Goal: Task Accomplishment & Management: Use online tool/utility

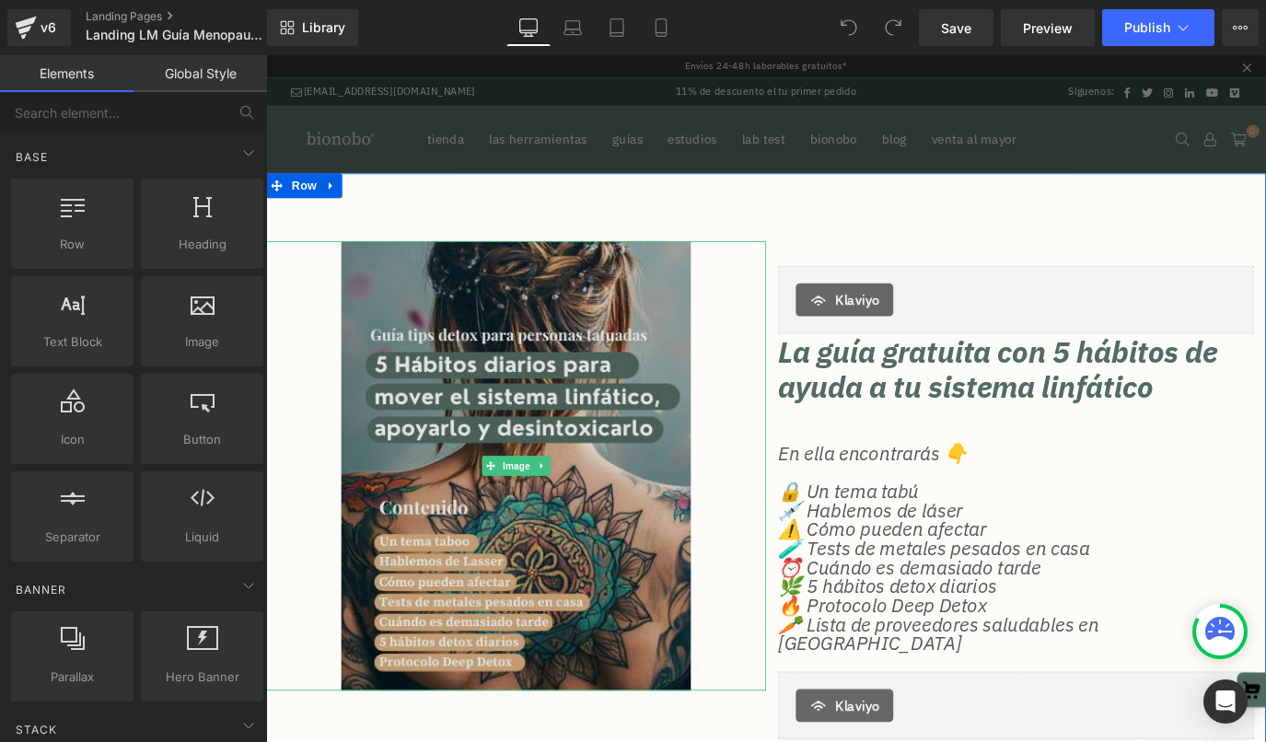
click at [622, 425] on img at bounding box center [545, 512] width 390 height 501
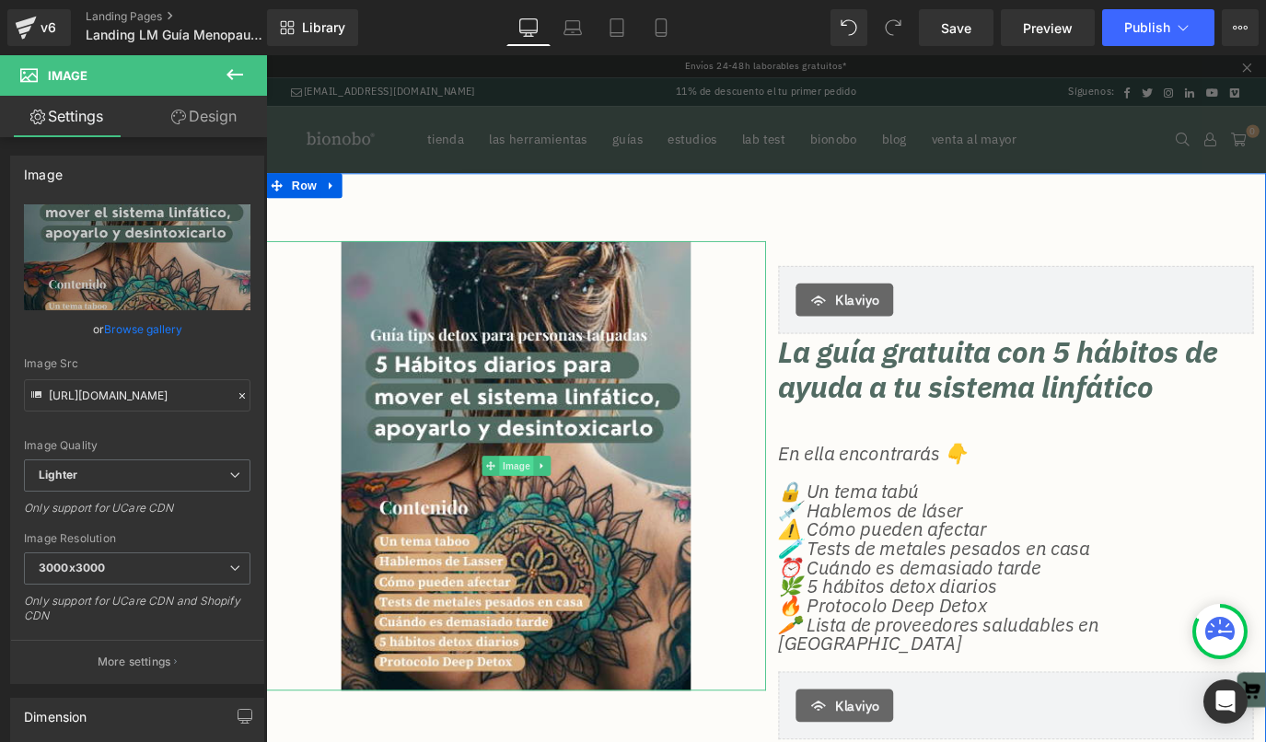
click at [547, 521] on span "Image" at bounding box center [545, 513] width 39 height 22
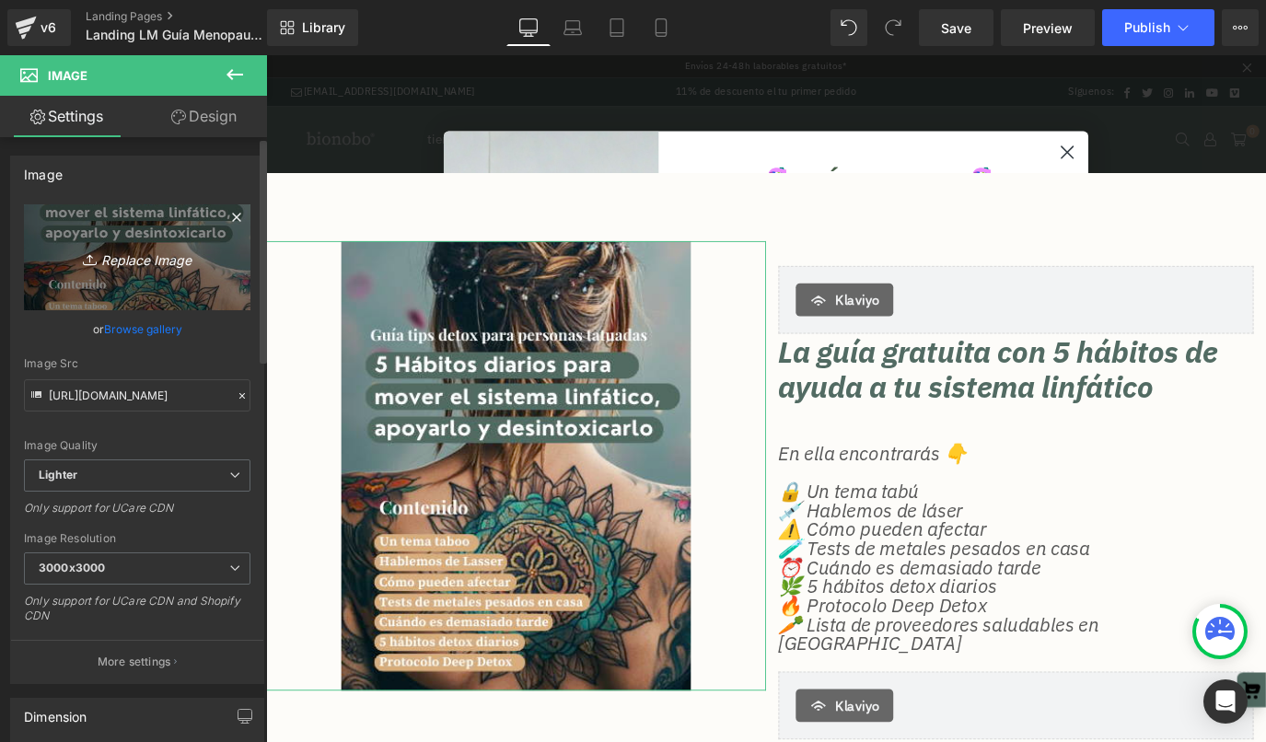
click at [138, 260] on icon "Replace Image" at bounding box center [137, 257] width 147 height 23
type input "C:\fakepath\Guia Menopausia equilibrio desde la raíz [ES V1}.png"
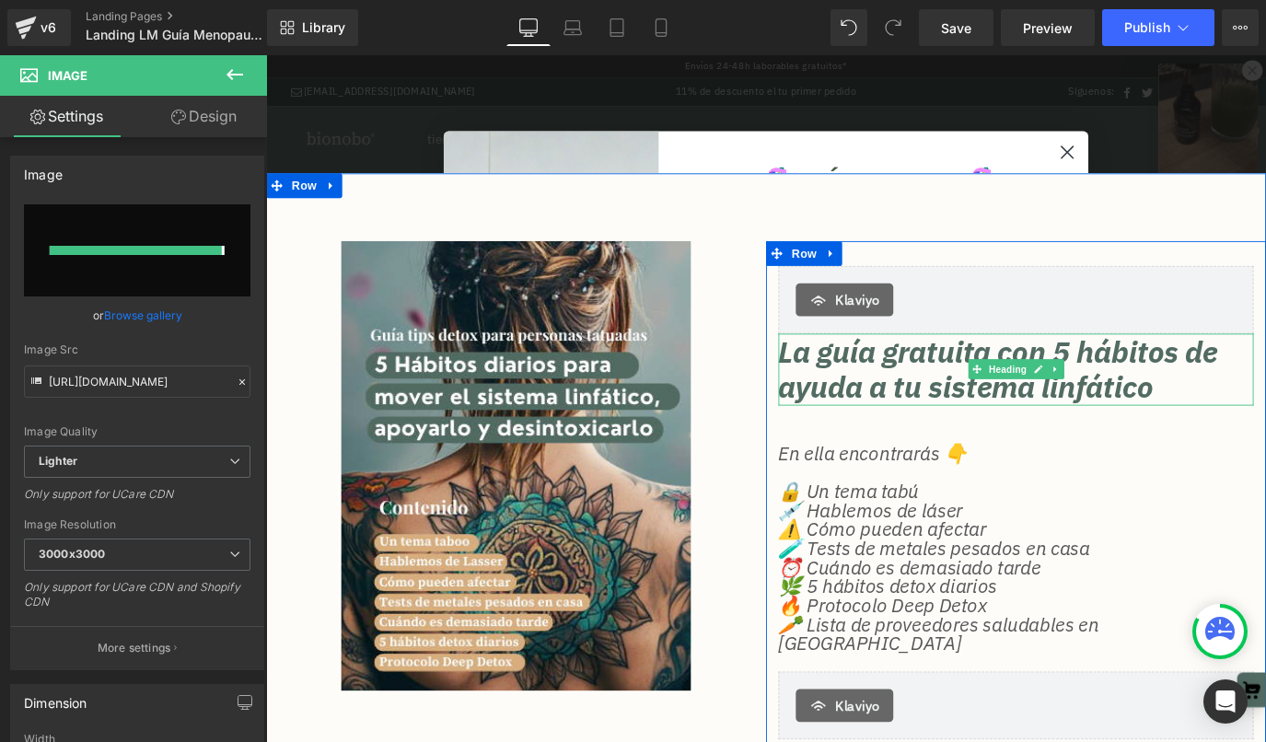
type input "[URL][DOMAIN_NAME]"
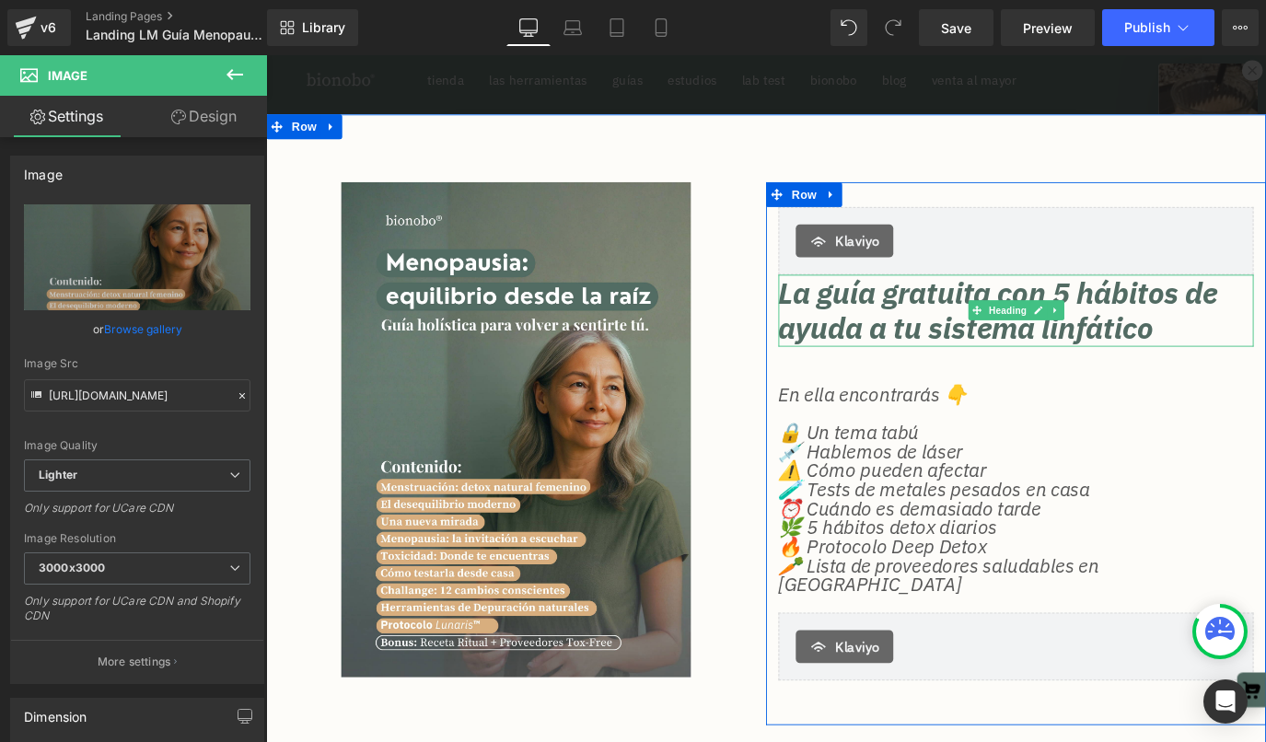
scroll to position [68, 0]
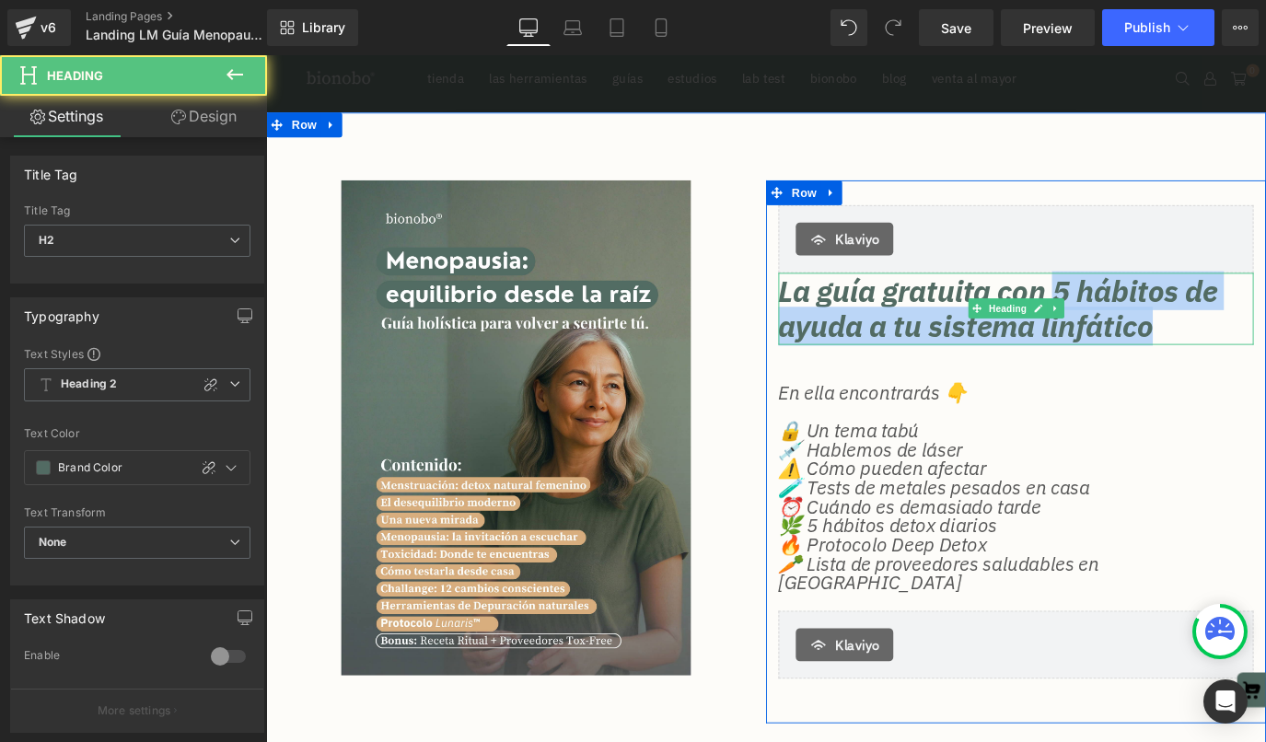
drag, startPoint x: 1165, startPoint y: 319, endPoint x: 1343, endPoint y: 352, distance: 181.7
click at [1265, 352] on h2 "La guía gratuita con 5 hábitos de ayuda a tu sistema linfático" at bounding box center [1101, 336] width 529 height 79
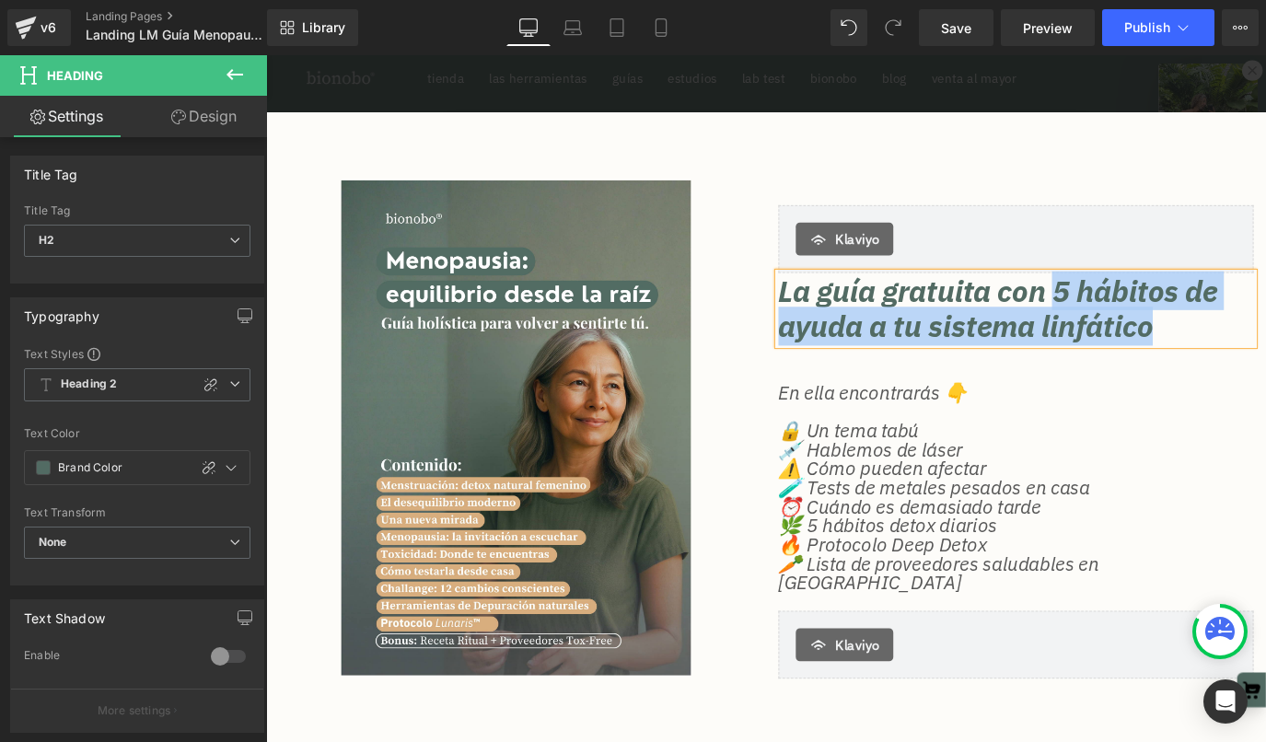
click at [1250, 355] on h2 "La guía gratuita con 5 hábitos de ayuda a tu sistema linfático" at bounding box center [1101, 336] width 529 height 79
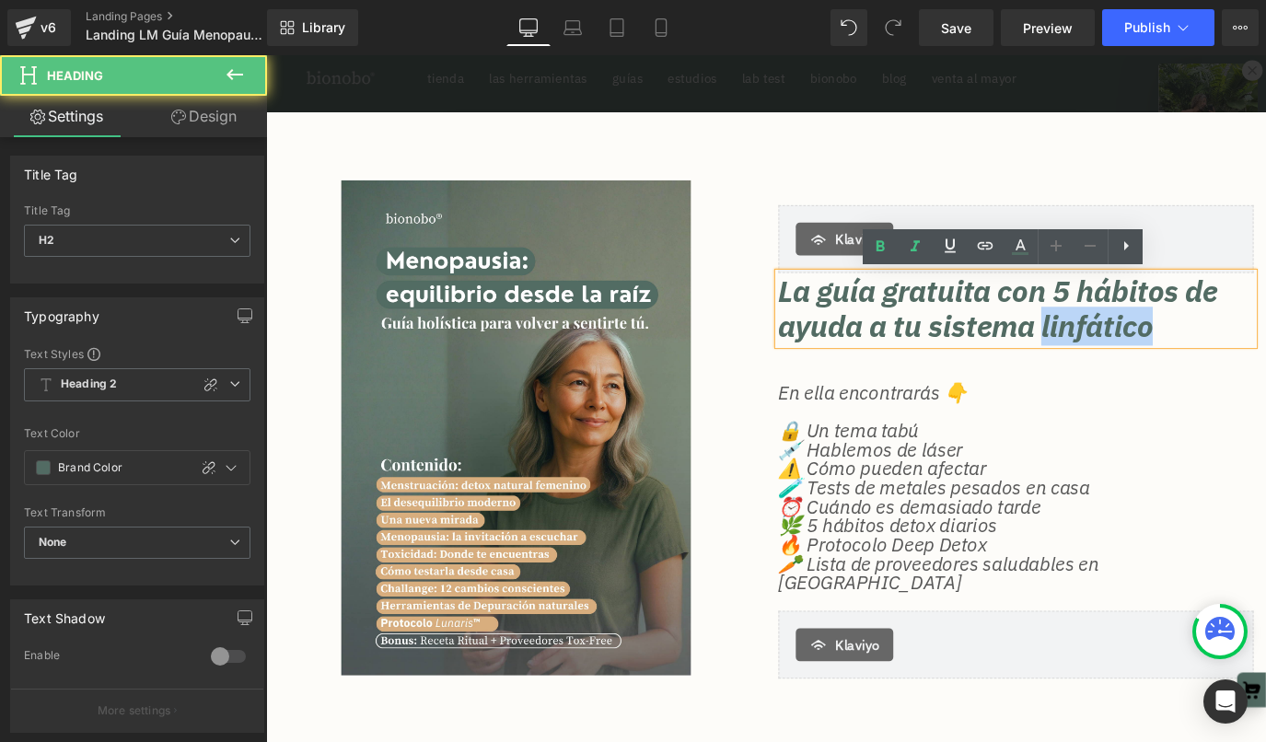
click at [1250, 355] on h2 "La guía gratuita con 5 hábitos de ayuda a tu sistema linfático" at bounding box center [1101, 336] width 529 height 79
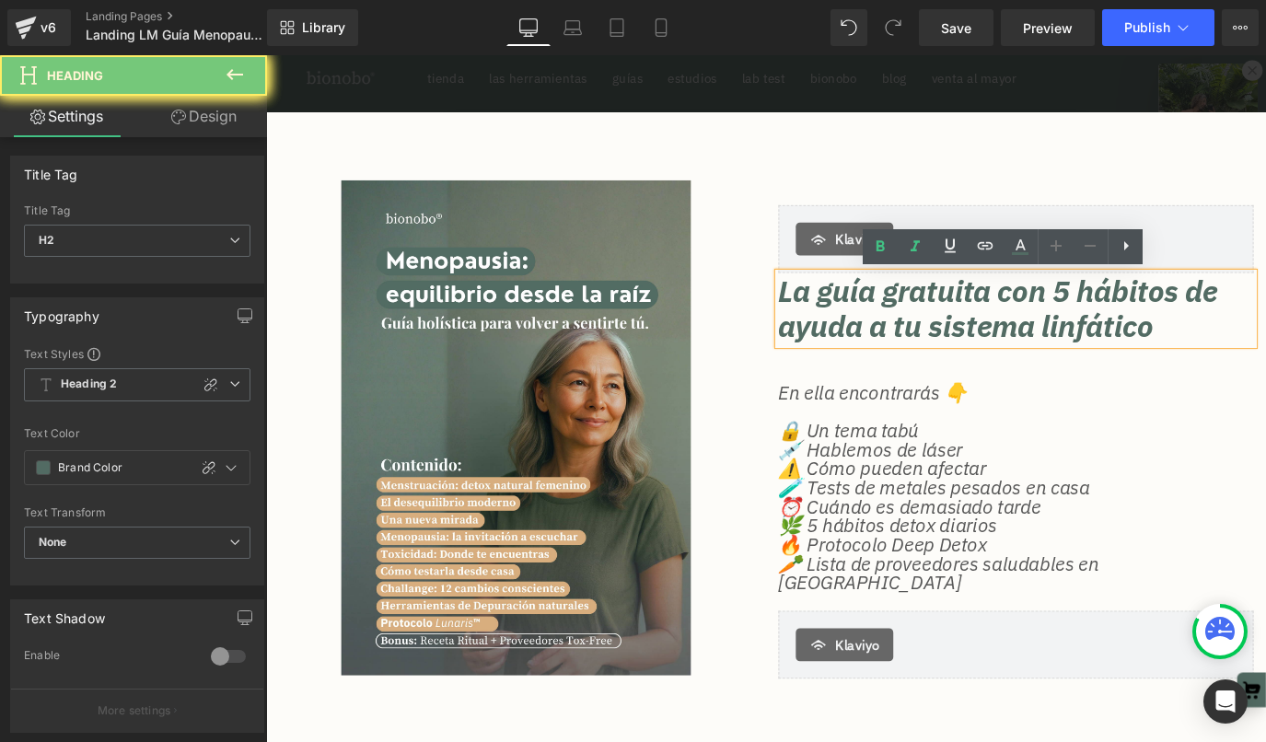
click at [1265, 363] on h2 "La guía gratuita con 5 hábitos de ayuda a tu sistema linfático" at bounding box center [1101, 336] width 529 height 79
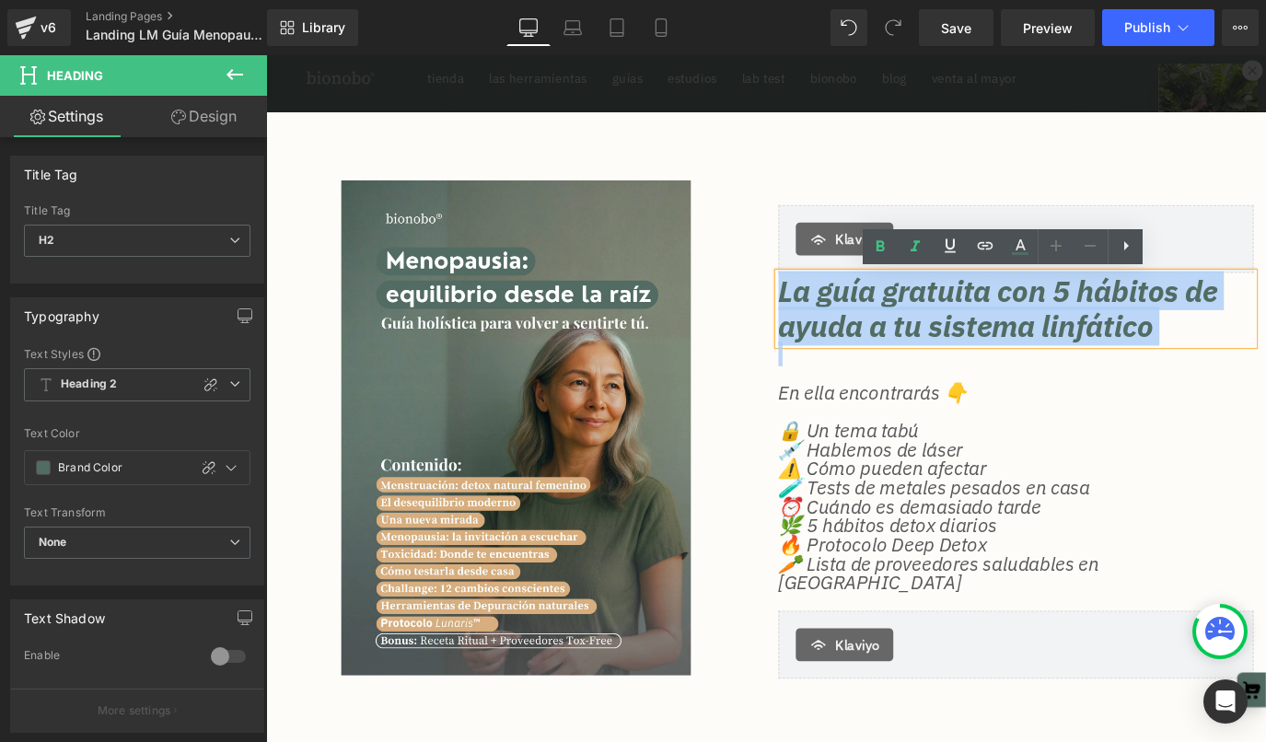
drag, startPoint x: 1288, startPoint y: 363, endPoint x: 1164, endPoint y: 315, distance: 133.2
click at [1162, 315] on h2 "La guía gratuita con 5 hábitos de ayuda a tu sistema linfático" at bounding box center [1101, 336] width 529 height 79
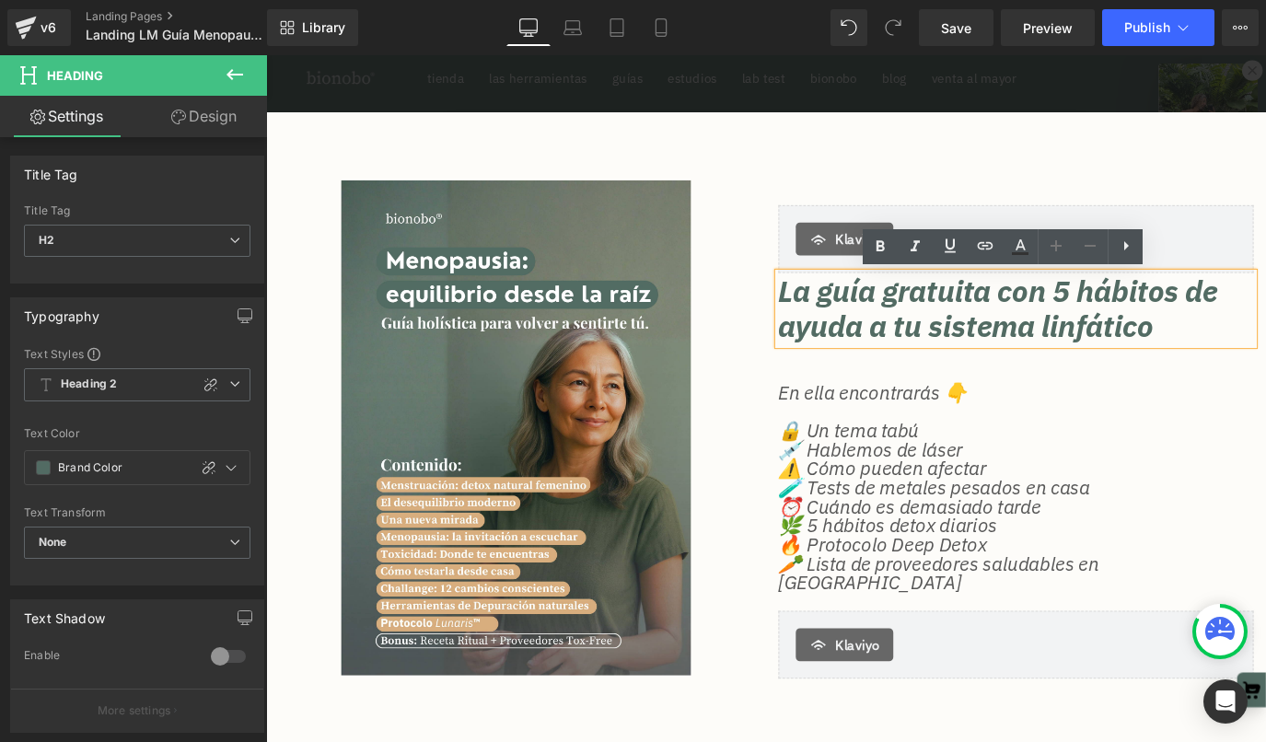
click at [1178, 320] on h2 "La guía gratuita con 5 hábitos de ayuda a tu sistema linfático" at bounding box center [1101, 336] width 529 height 79
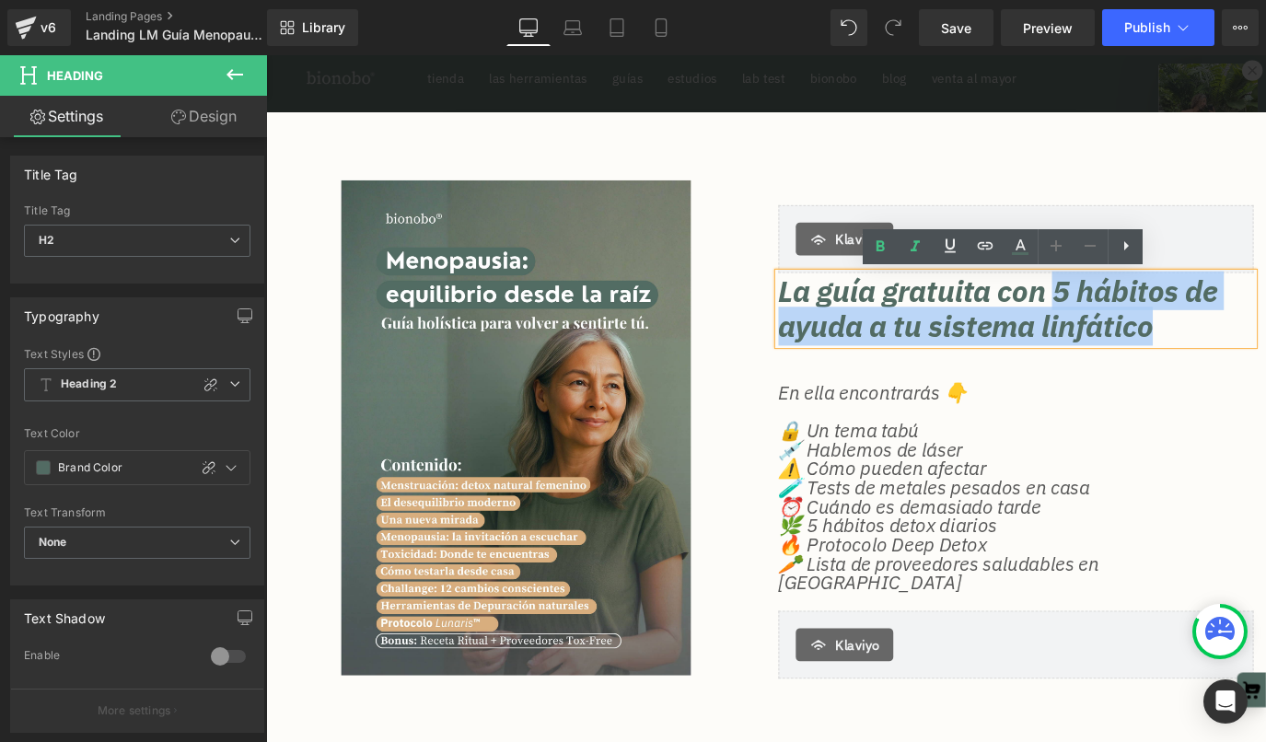
drag, startPoint x: 1167, startPoint y: 320, endPoint x: 1275, endPoint y: 366, distance: 118.4
click at [1265, 366] on h2 "La guía gratuita con 5 hábitos de ayuda a tu sistema linfático" at bounding box center [1101, 336] width 529 height 79
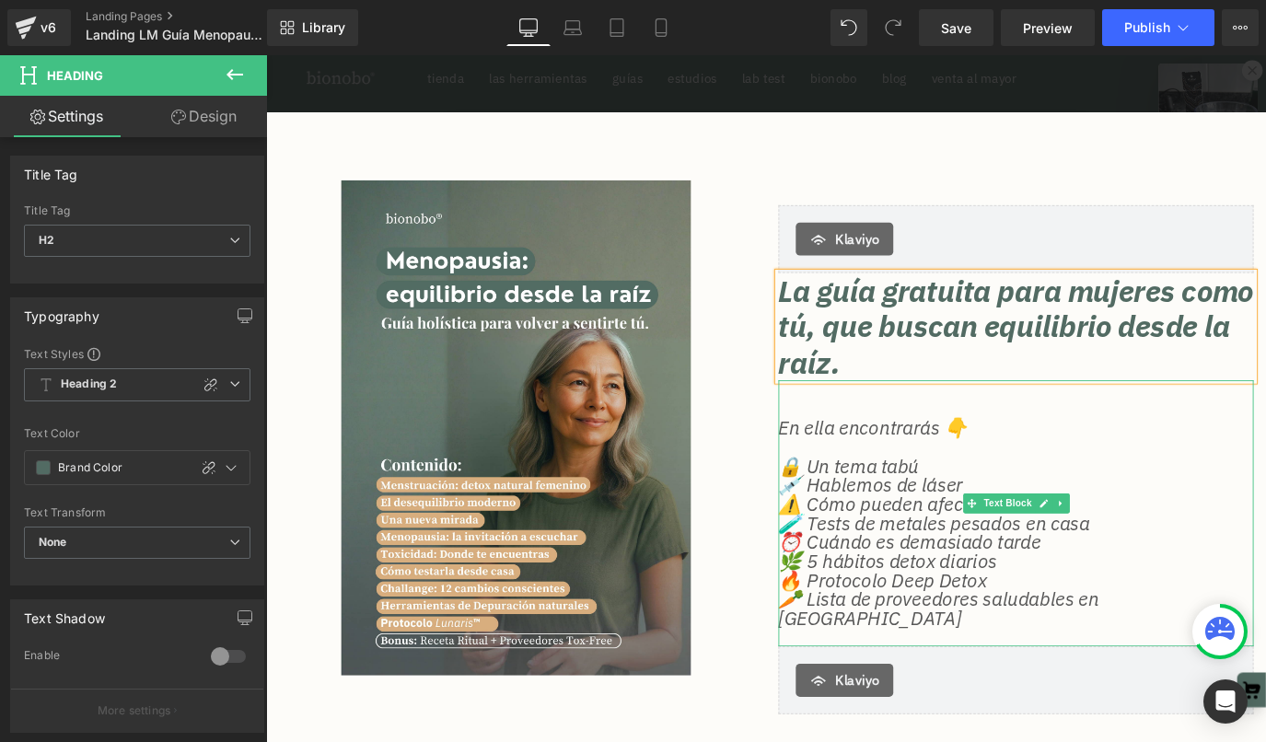
click at [996, 642] on p "🔥 Protocolo Deep Detox" at bounding box center [1101, 639] width 529 height 21
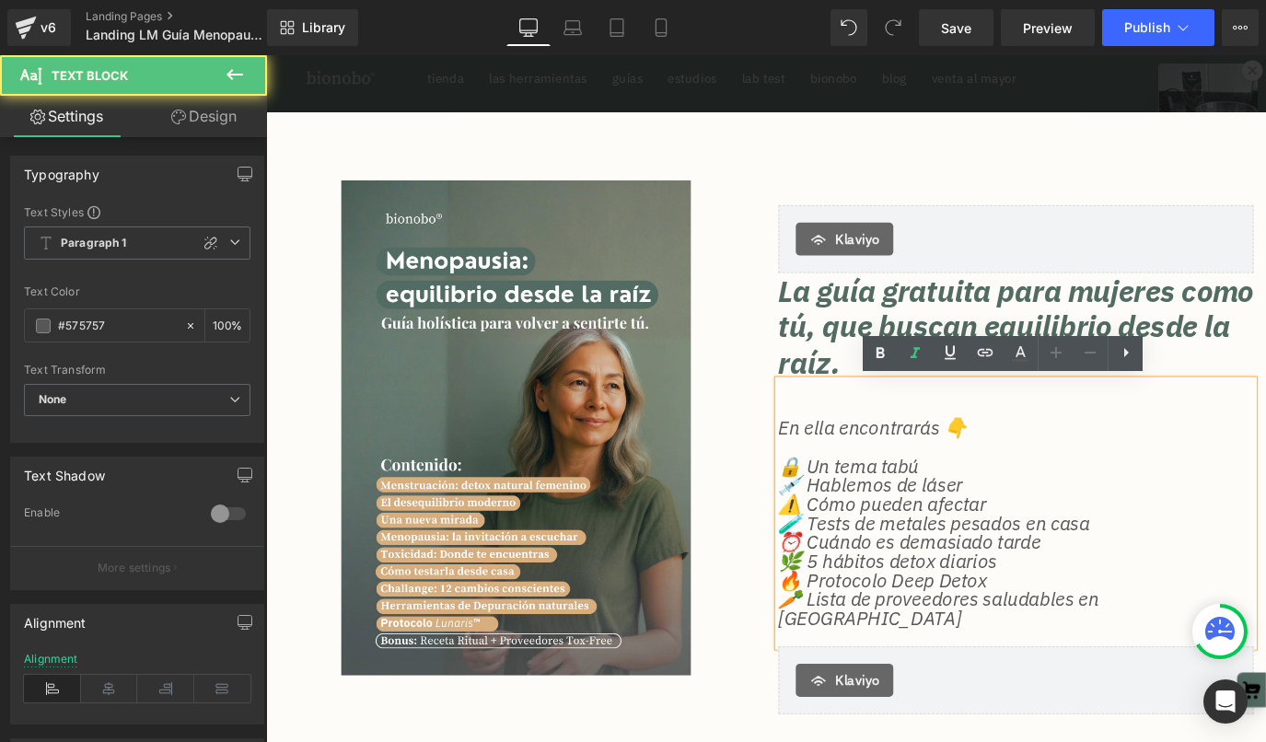
click at [1037, 600] on p "⏰ Cuándo es demasiado tarde" at bounding box center [1101, 597] width 529 height 21
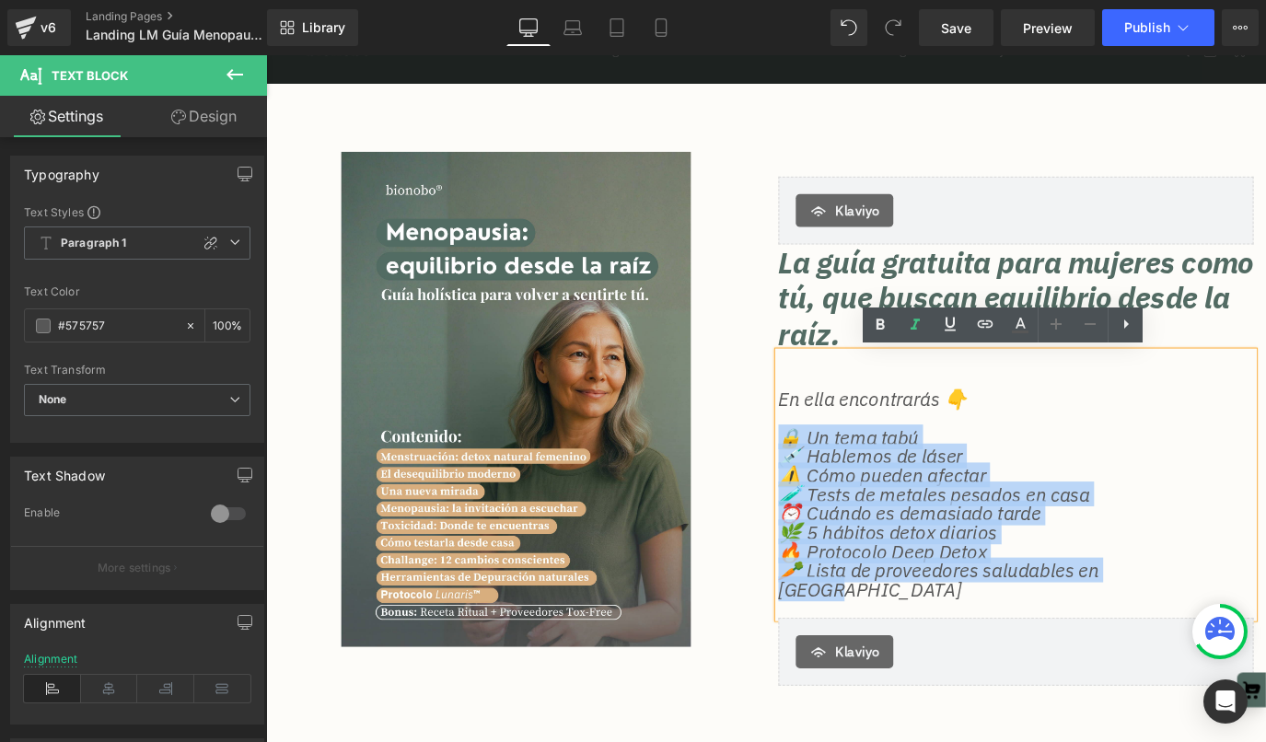
drag, startPoint x: 1286, startPoint y: 662, endPoint x: 823, endPoint y: 483, distance: 496.4
click at [823, 483] on div "[PERSON_NAME] La guía gratuita para mujeres como tú, que buscan equilibrio desd…" at bounding box center [1101, 474] width 557 height 566
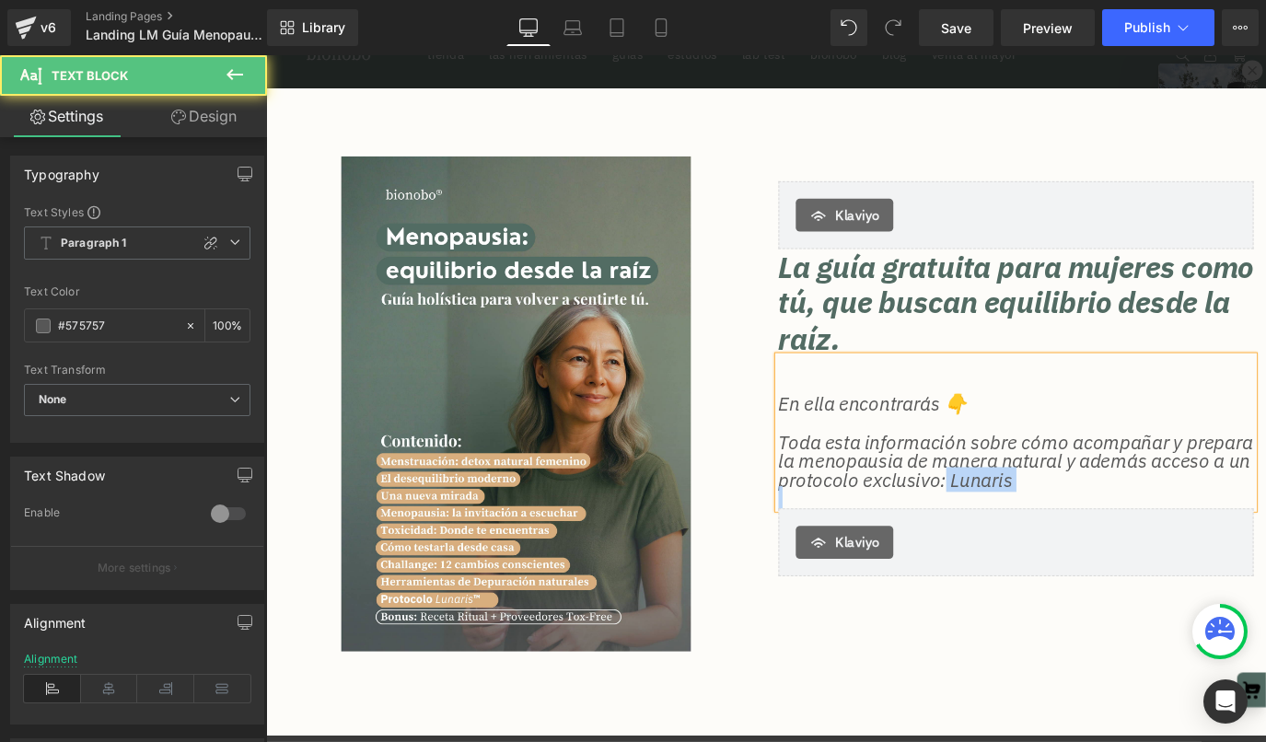
drag, startPoint x: 1144, startPoint y: 528, endPoint x: 1235, endPoint y: 539, distance: 91.8
click at [1235, 539] on div "En ella encontrarás 👇 Toda esta información sobre cómo acompañar y prepara la m…" at bounding box center [1101, 474] width 529 height 169
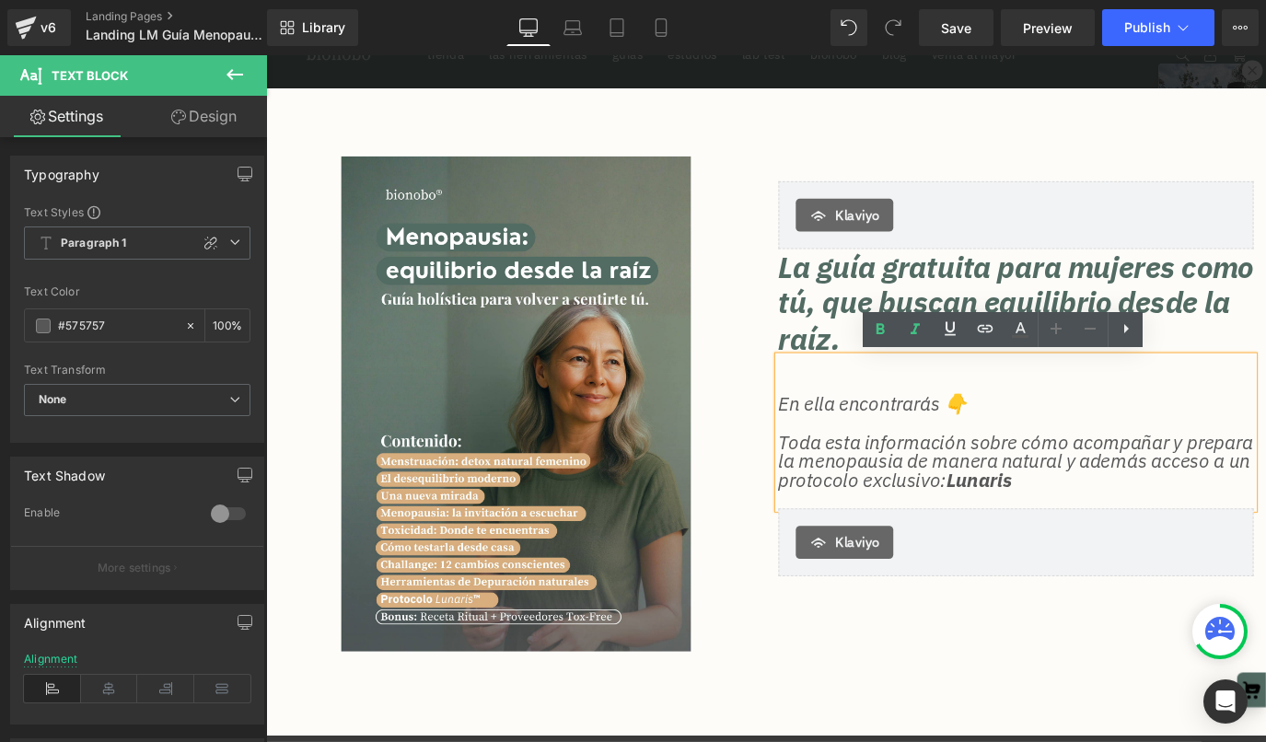
click at [1232, 534] on p "Toda esta información sobre cómo acompañar y prepara la menopausia de manera na…" at bounding box center [1101, 507] width 529 height 64
paste div
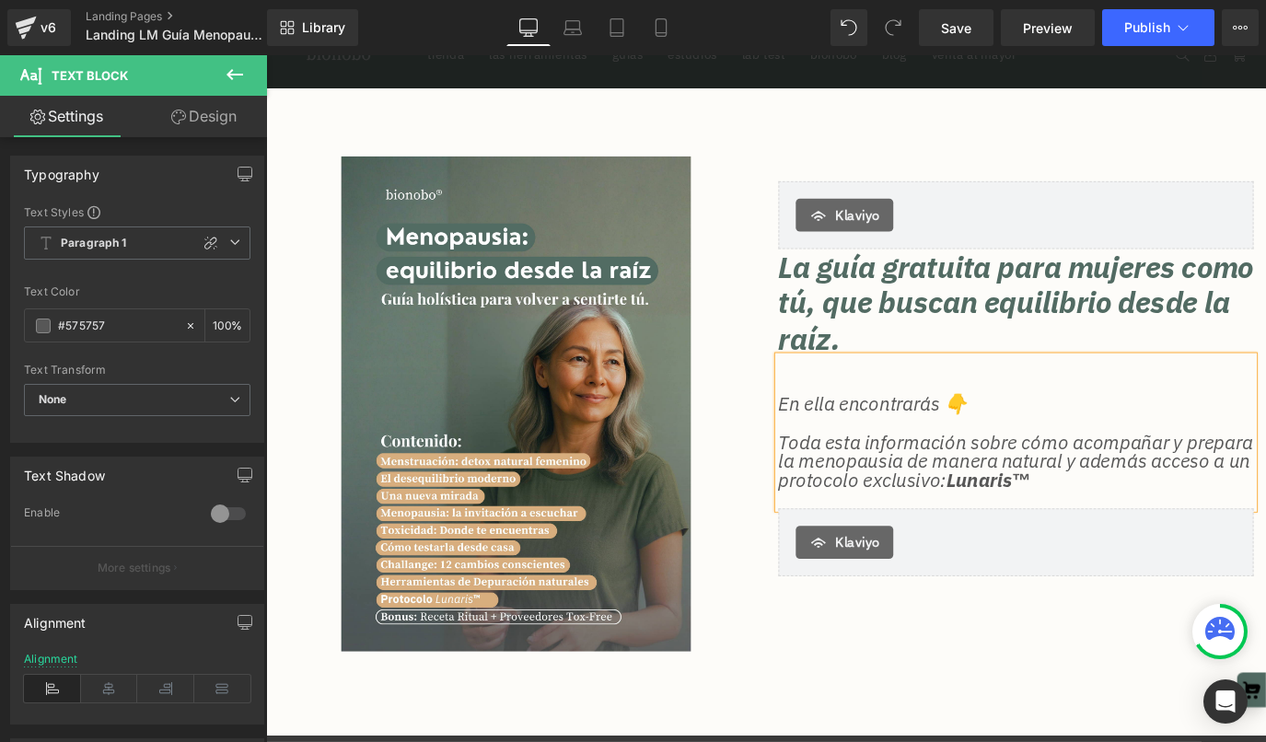
click at [1265, 539] on p at bounding box center [1101, 549] width 529 height 21
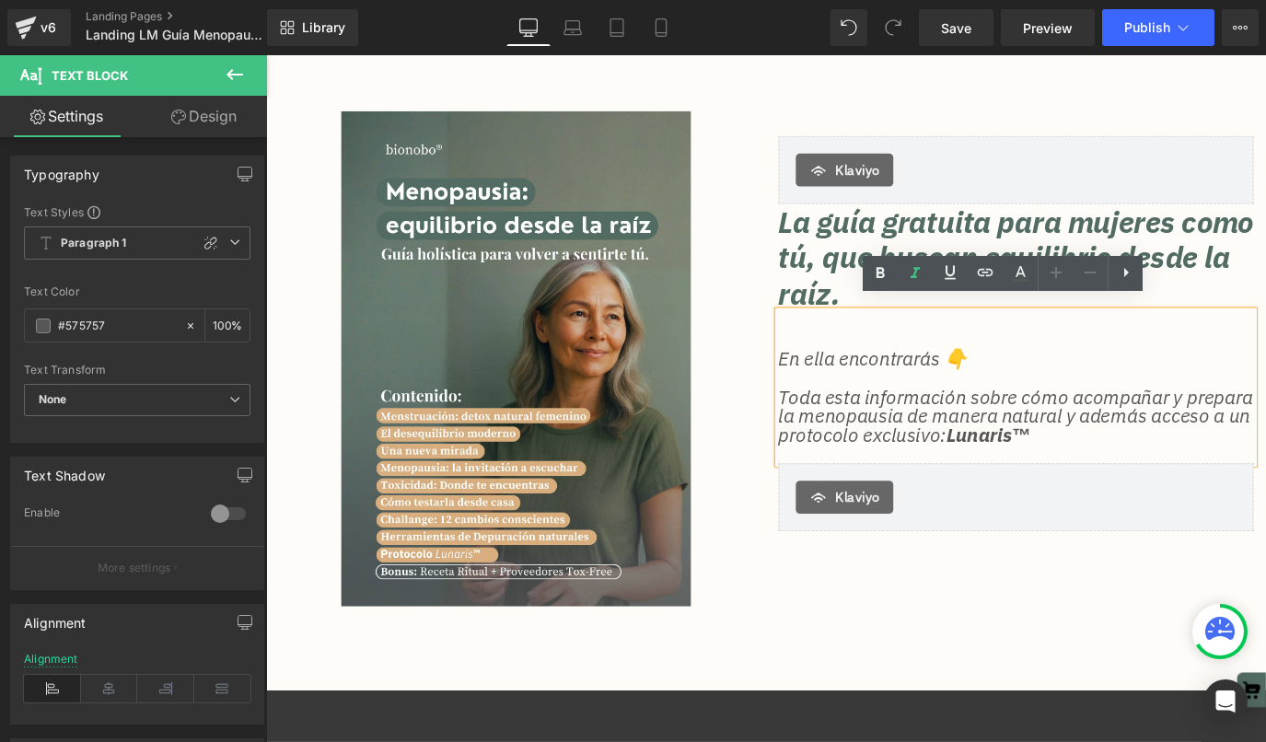
scroll to position [127, 0]
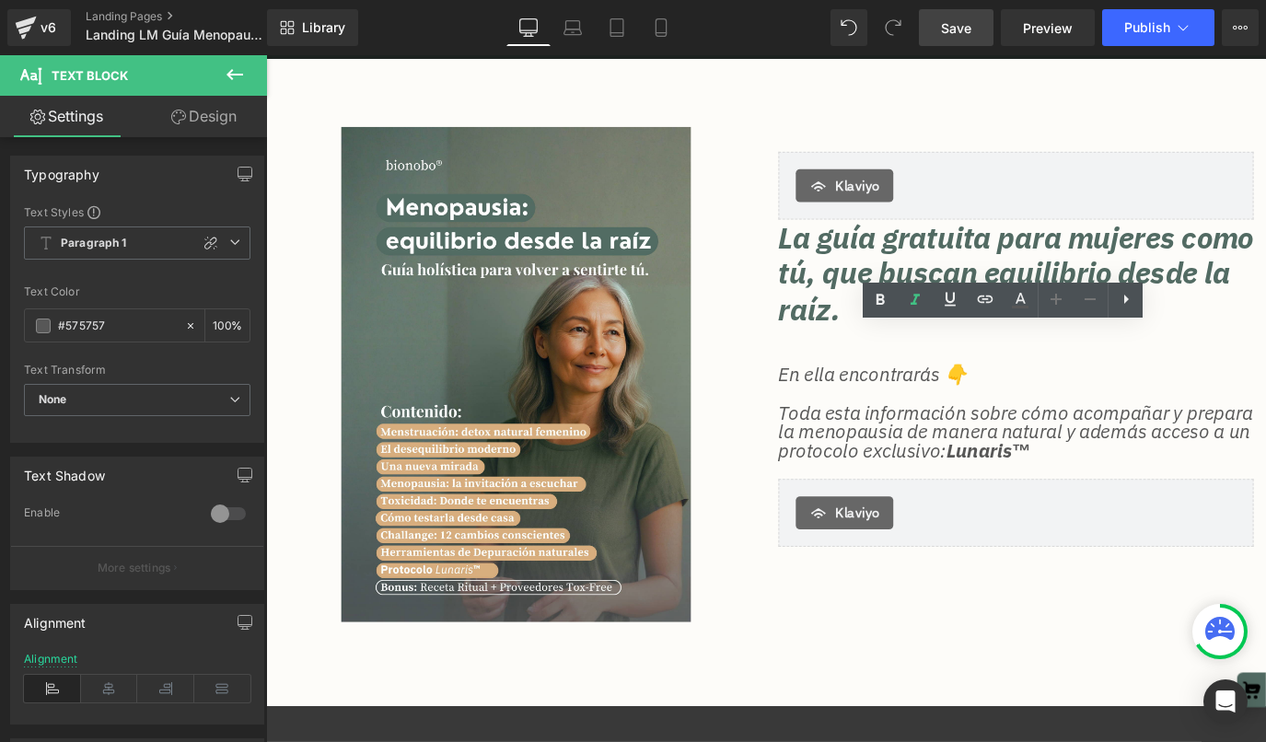
click at [967, 30] on span "Save" at bounding box center [956, 27] width 30 height 19
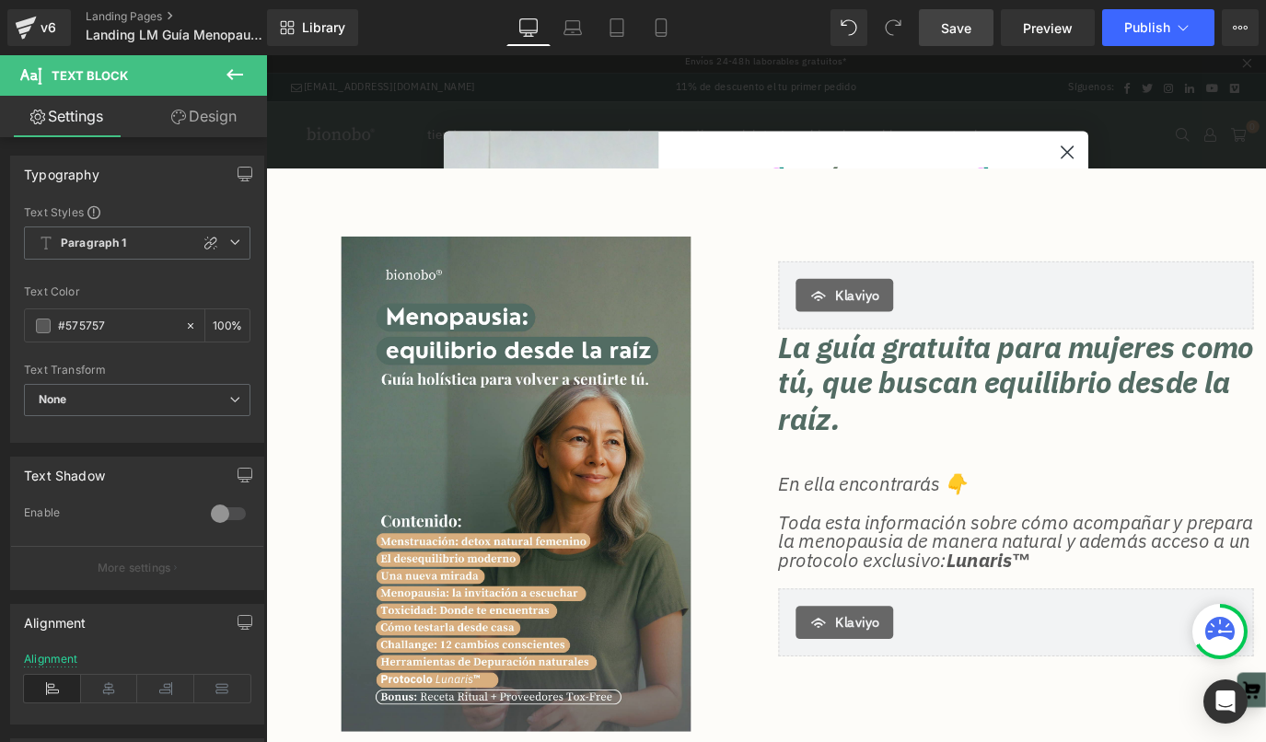
scroll to position [7, 0]
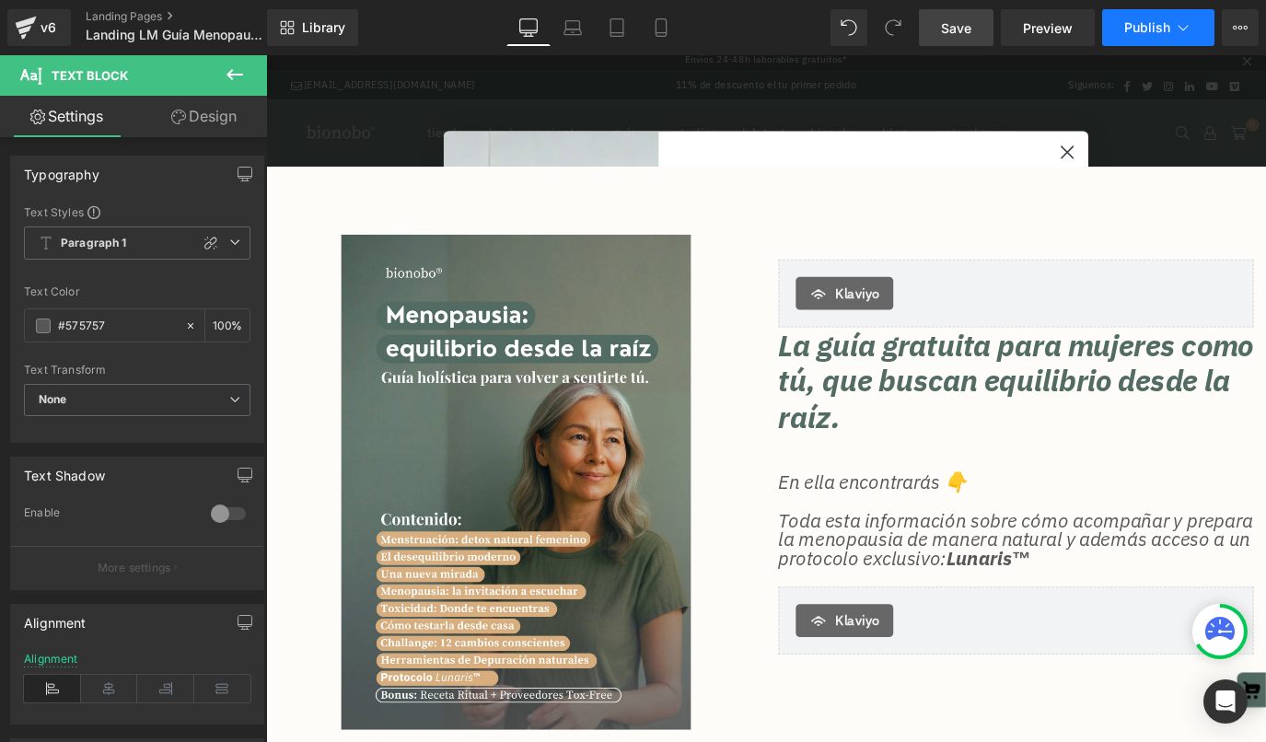
click at [1184, 27] on icon at bounding box center [1183, 27] width 18 height 18
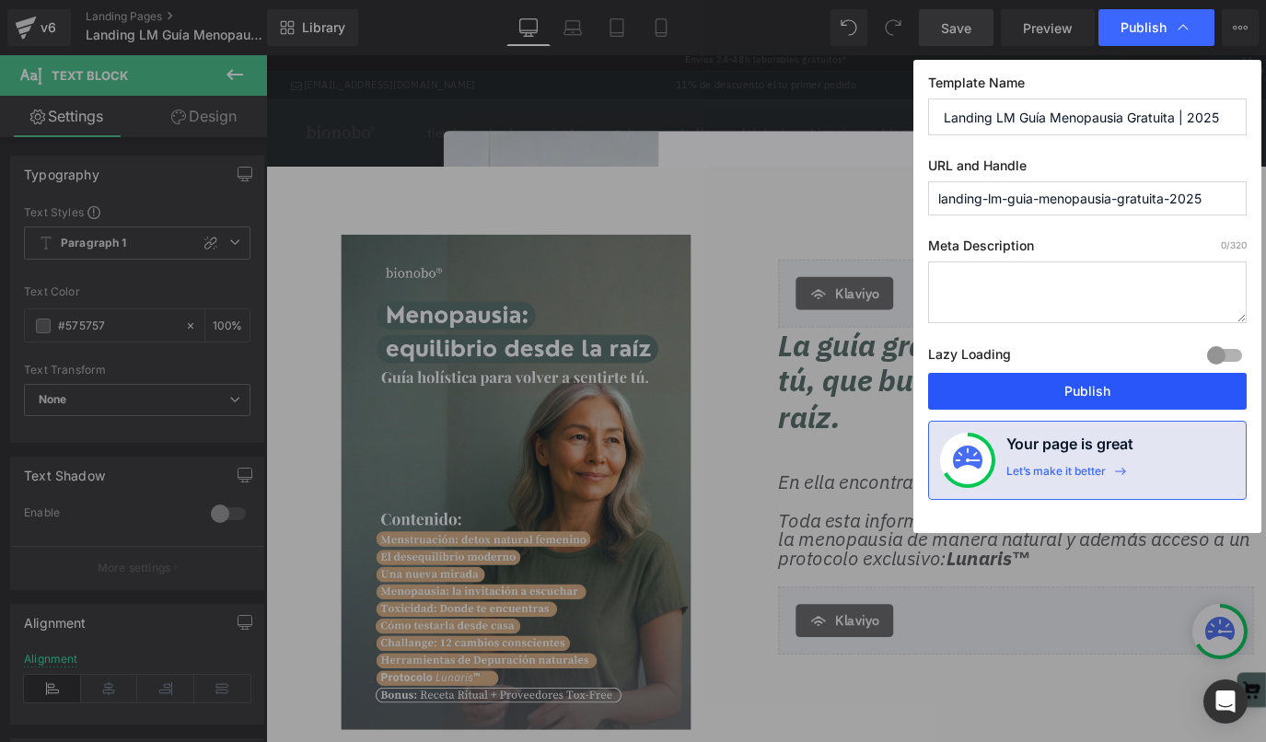
click at [1113, 398] on button "Publish" at bounding box center [1087, 391] width 319 height 37
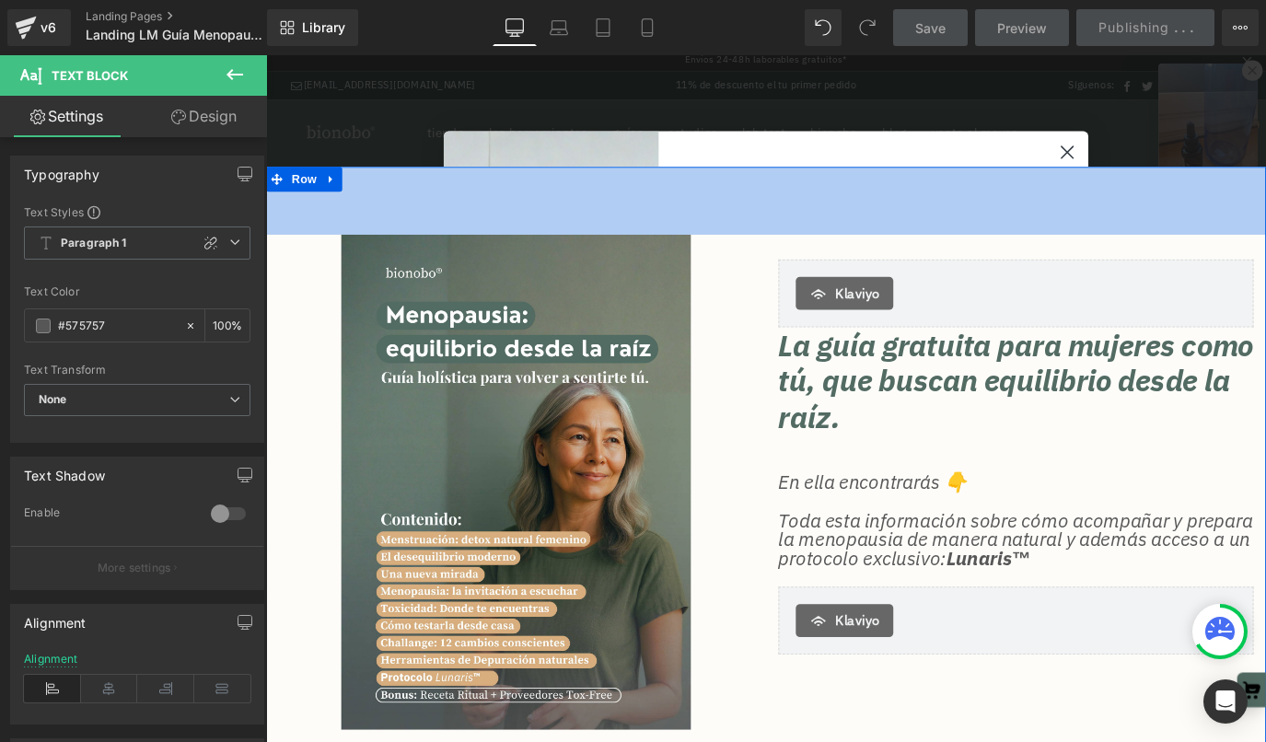
scroll to position [11, 0]
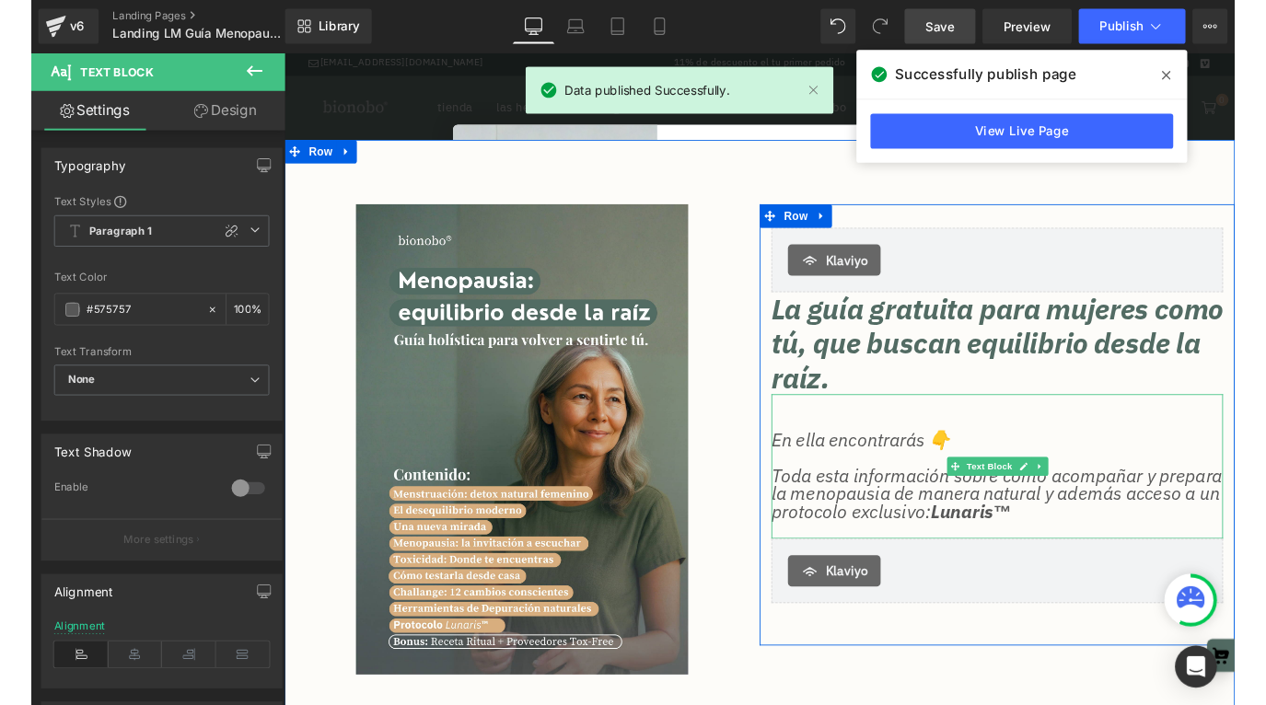
scroll to position [31, 0]
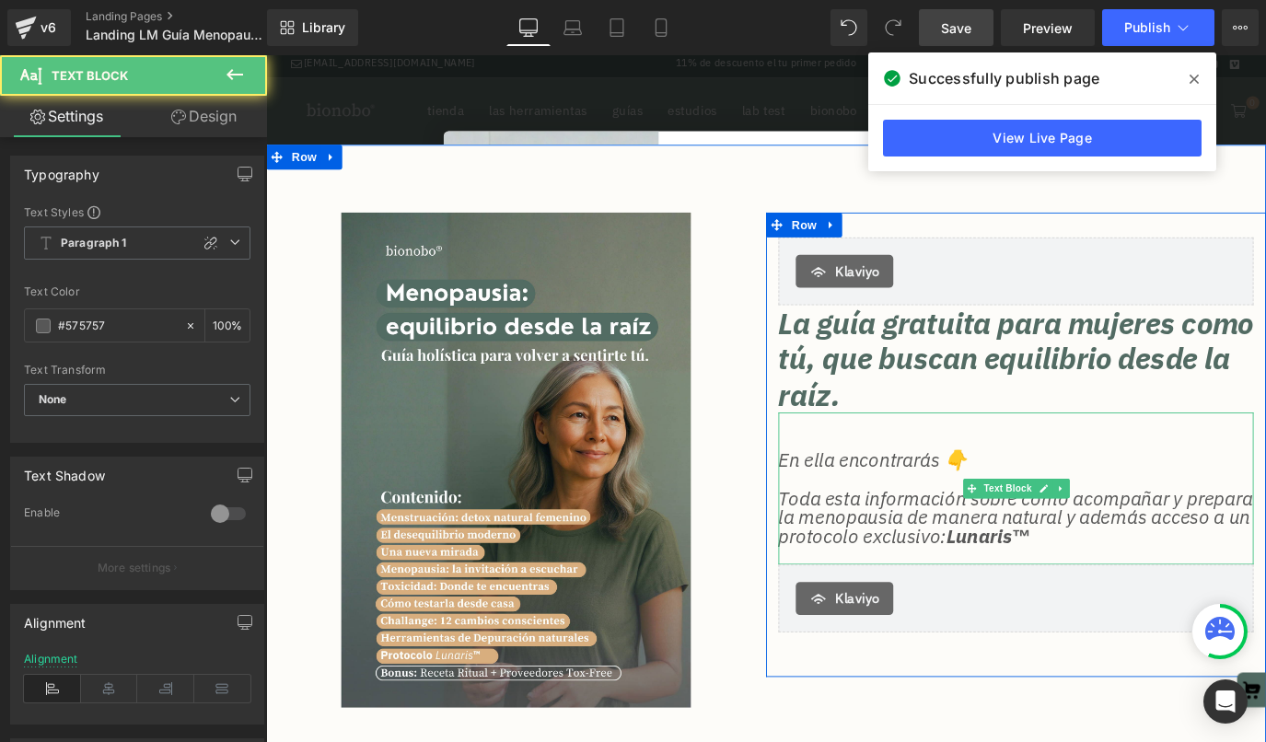
click at [925, 484] on p at bounding box center [1101, 485] width 529 height 21
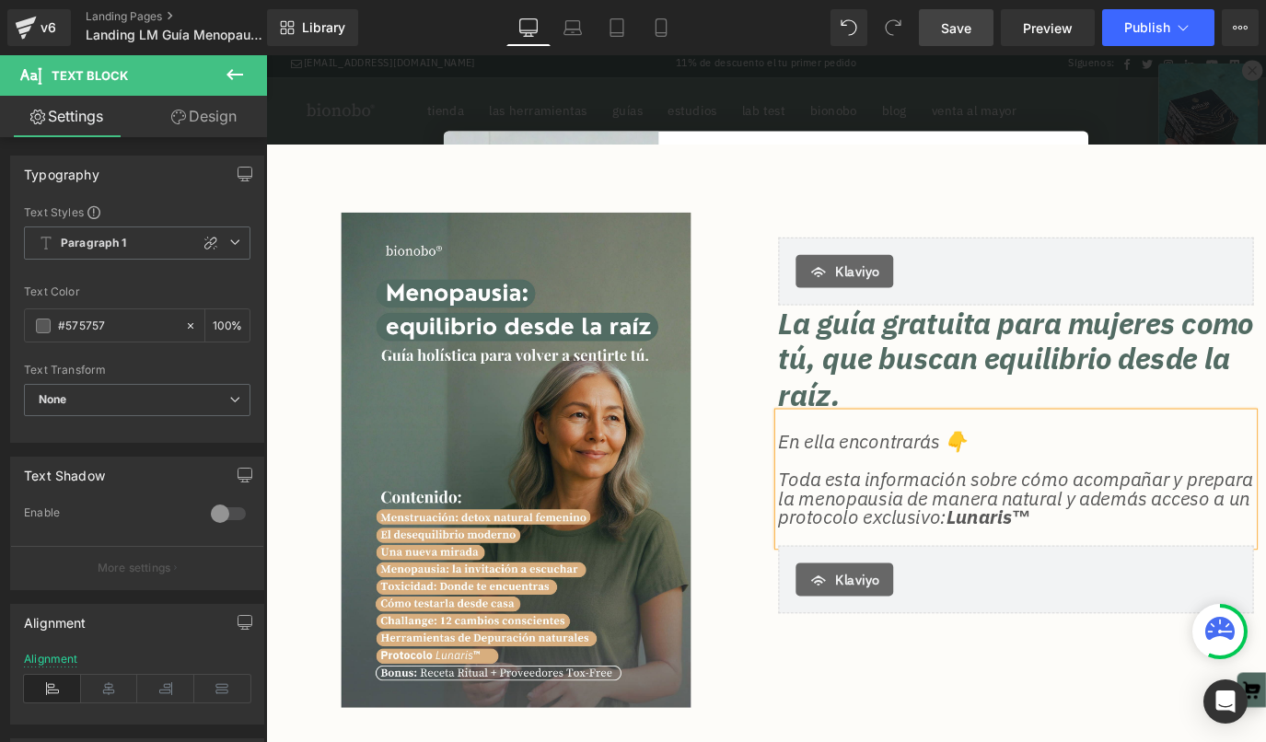
click at [840, 490] on p "En ella encontrarás 👇" at bounding box center [1101, 485] width 529 height 21
click at [1046, 731] on div "Image [PERSON_NAME] La guía gratuita para mujeres como tú, que buscan equilibri…" at bounding box center [823, 516] width 1114 height 721
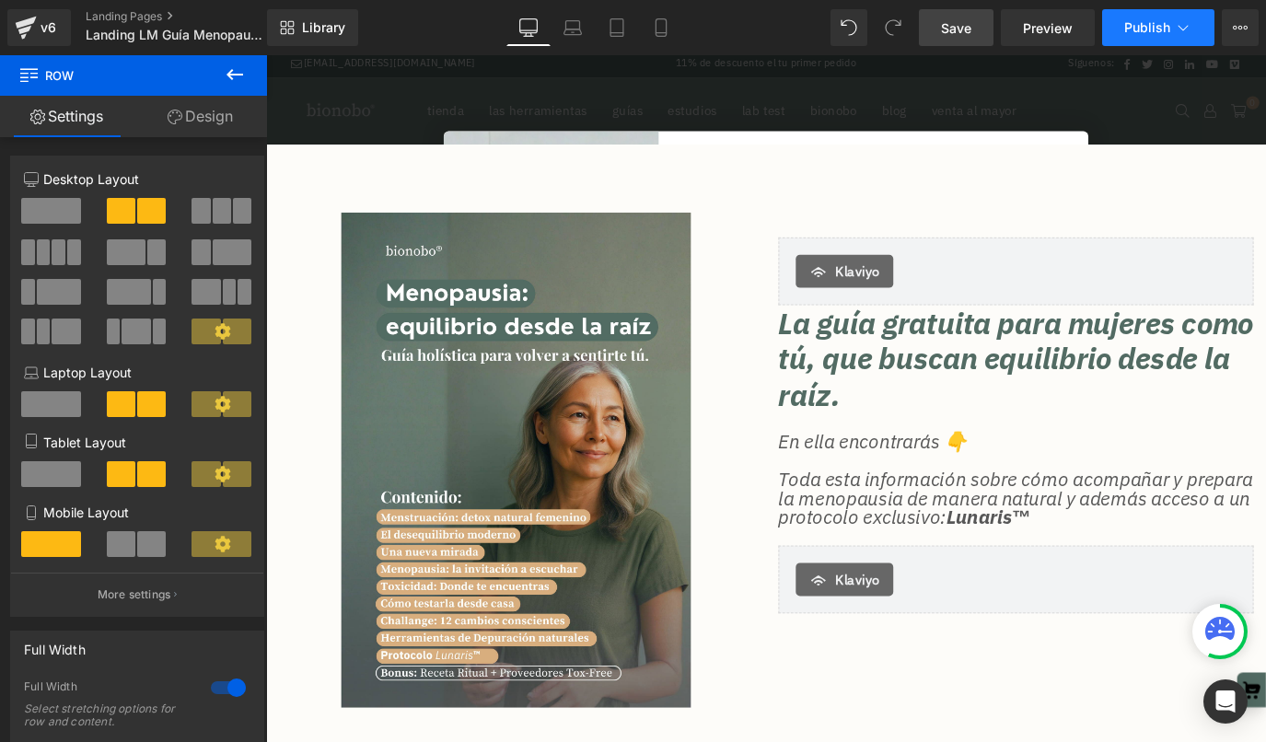
click at [1189, 31] on icon at bounding box center [1183, 27] width 18 height 18
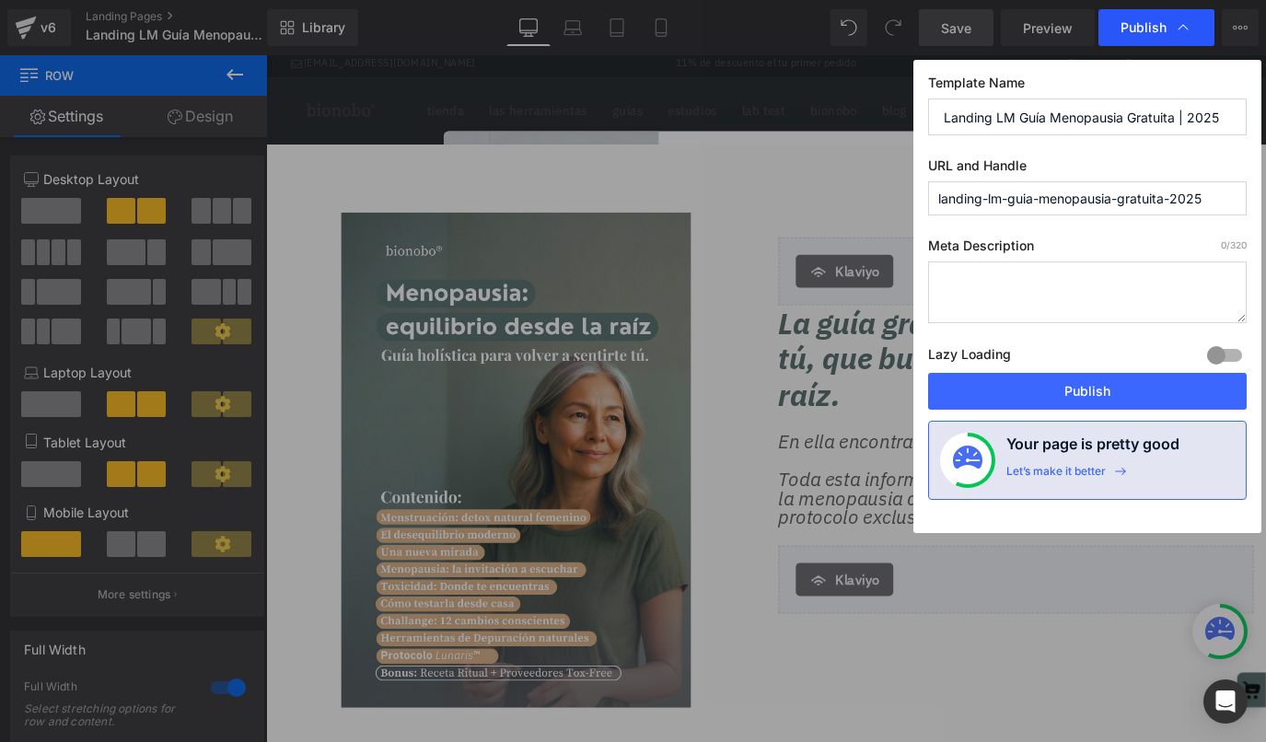
click at [1139, 31] on span "Publish" at bounding box center [1144, 27] width 46 height 17
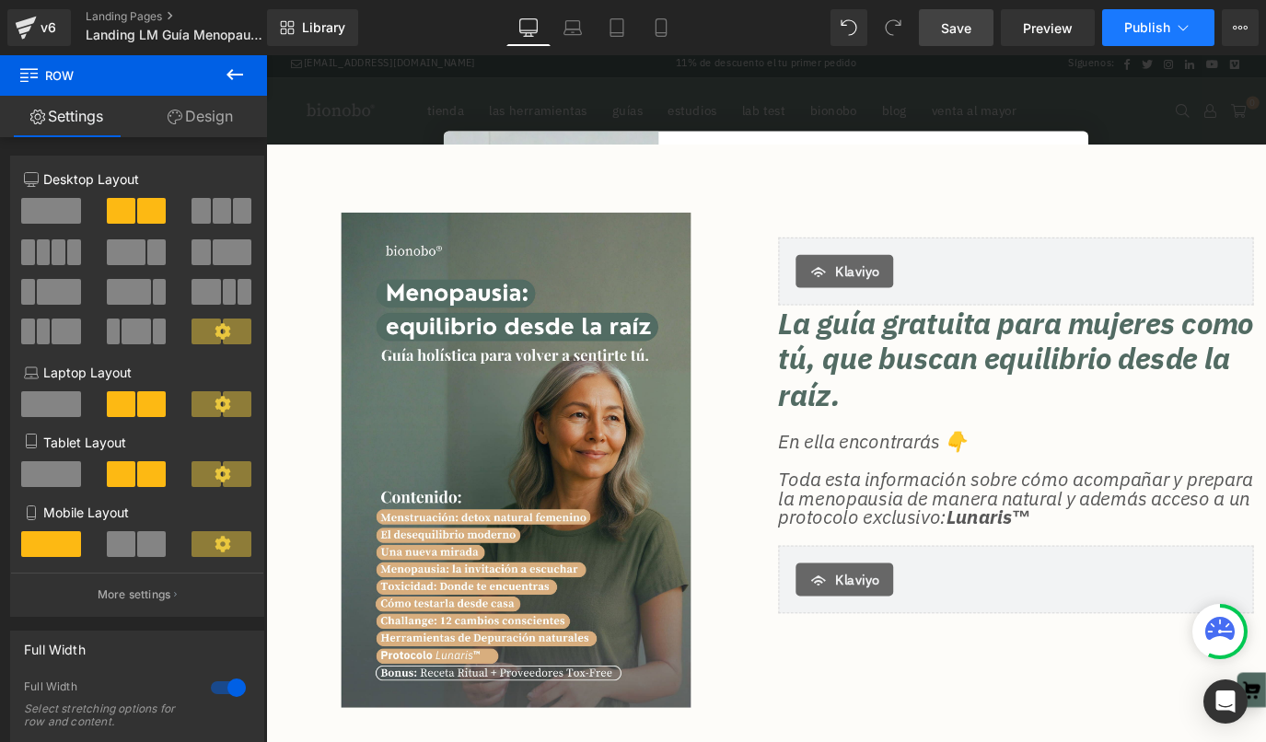
click at [1141, 32] on span "Publish" at bounding box center [1147, 27] width 46 height 15
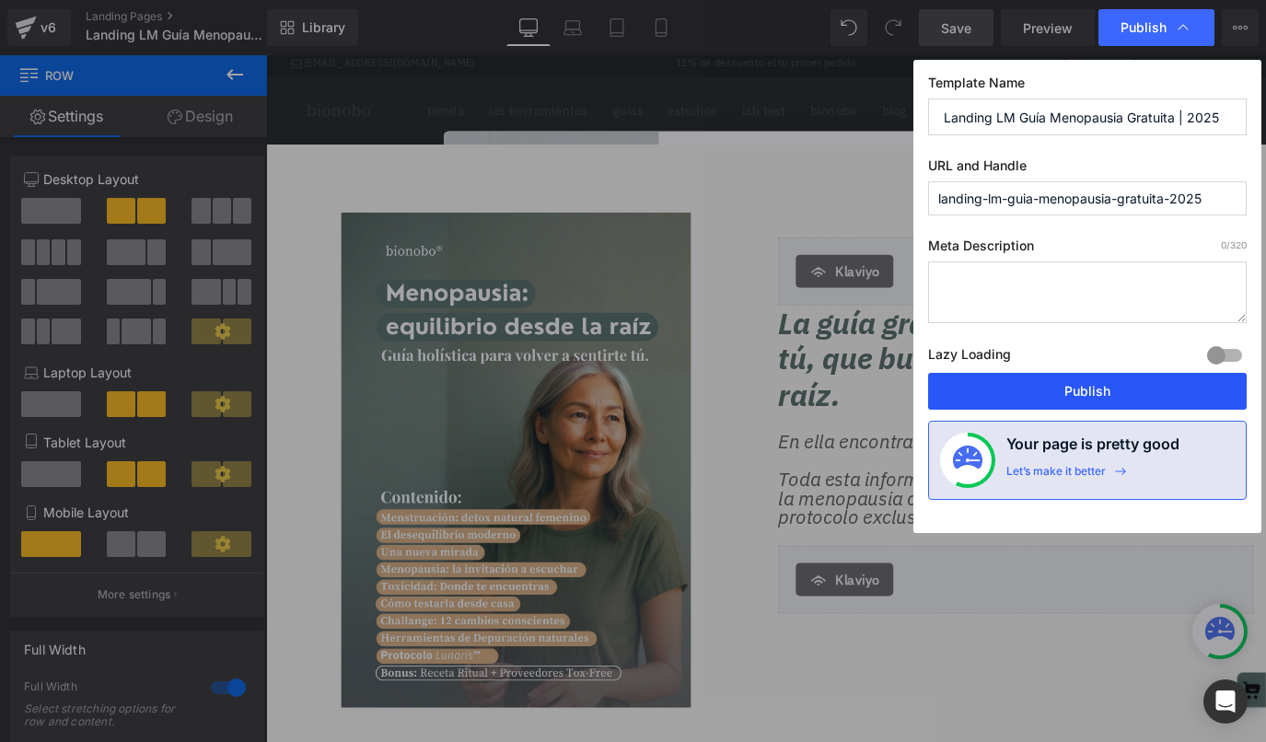
drag, startPoint x: 1088, startPoint y: 380, endPoint x: 924, endPoint y: 363, distance: 165.8
click at [1088, 380] on button "Publish" at bounding box center [1087, 391] width 319 height 37
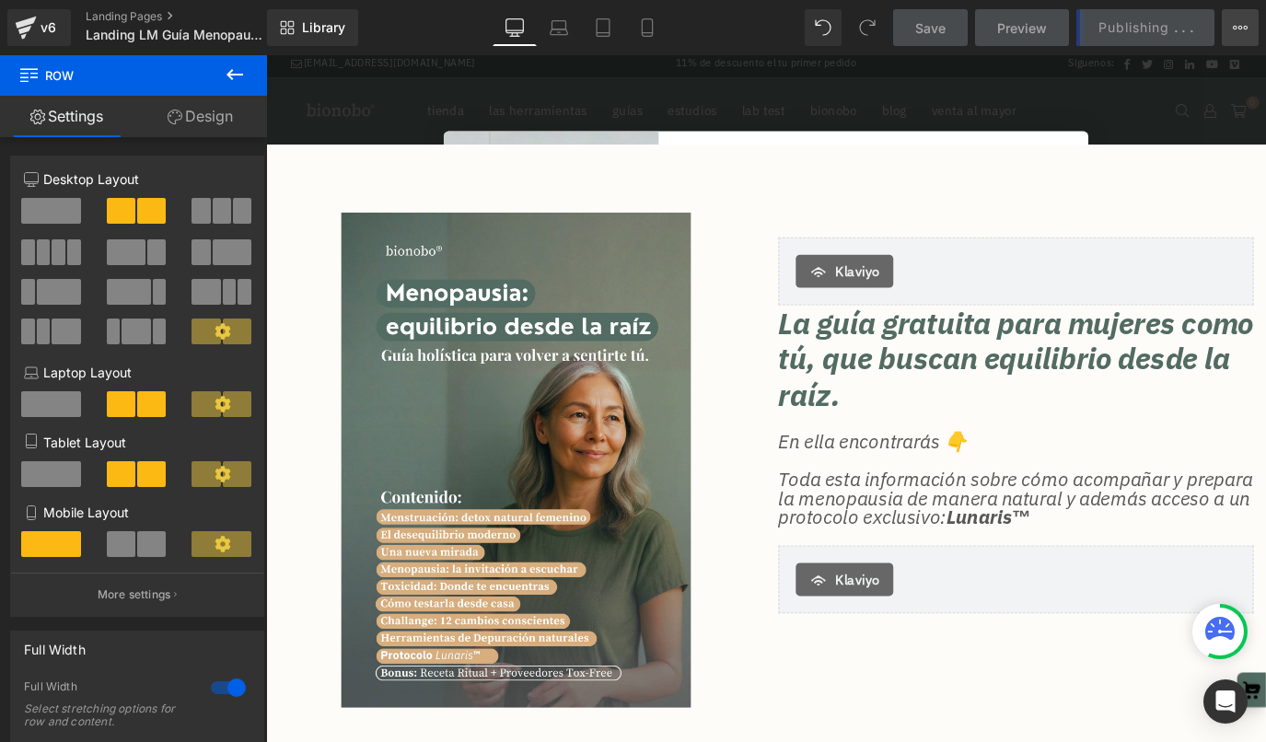
click at [1240, 23] on icon at bounding box center [1240, 27] width 15 height 15
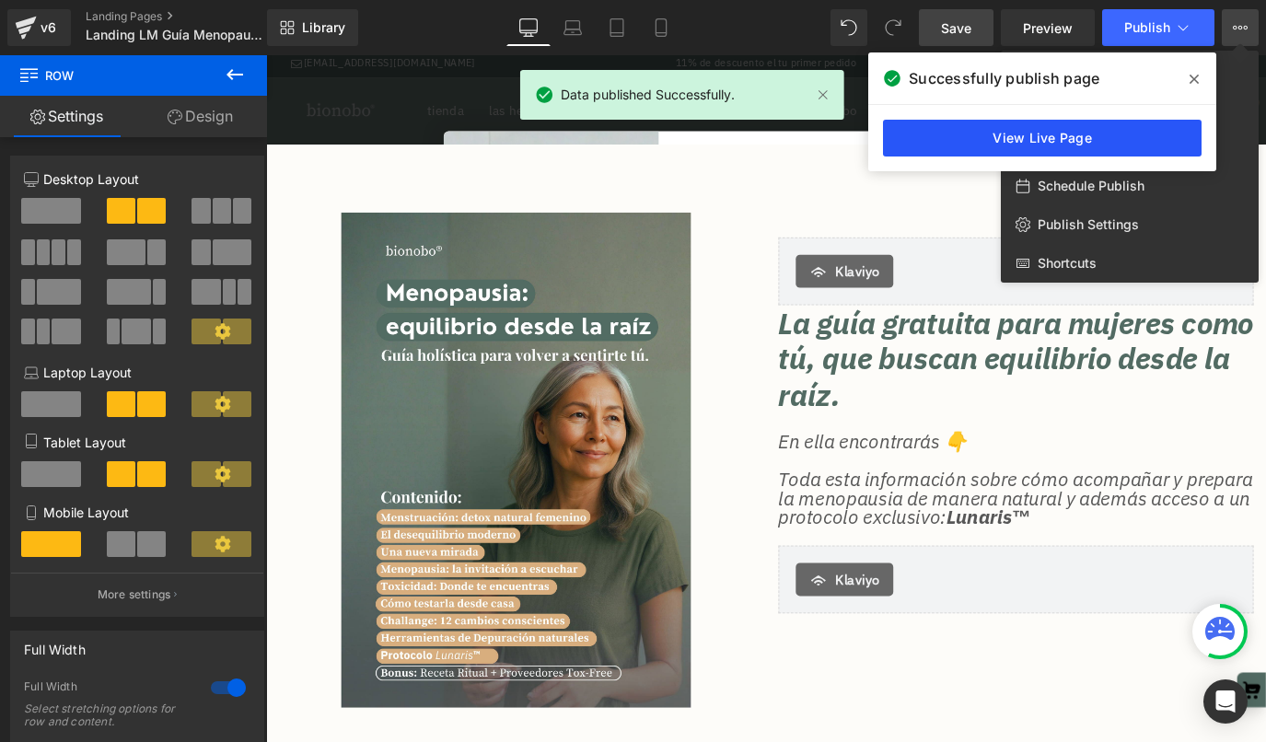
click at [1102, 127] on link "View Live Page" at bounding box center [1042, 138] width 319 height 37
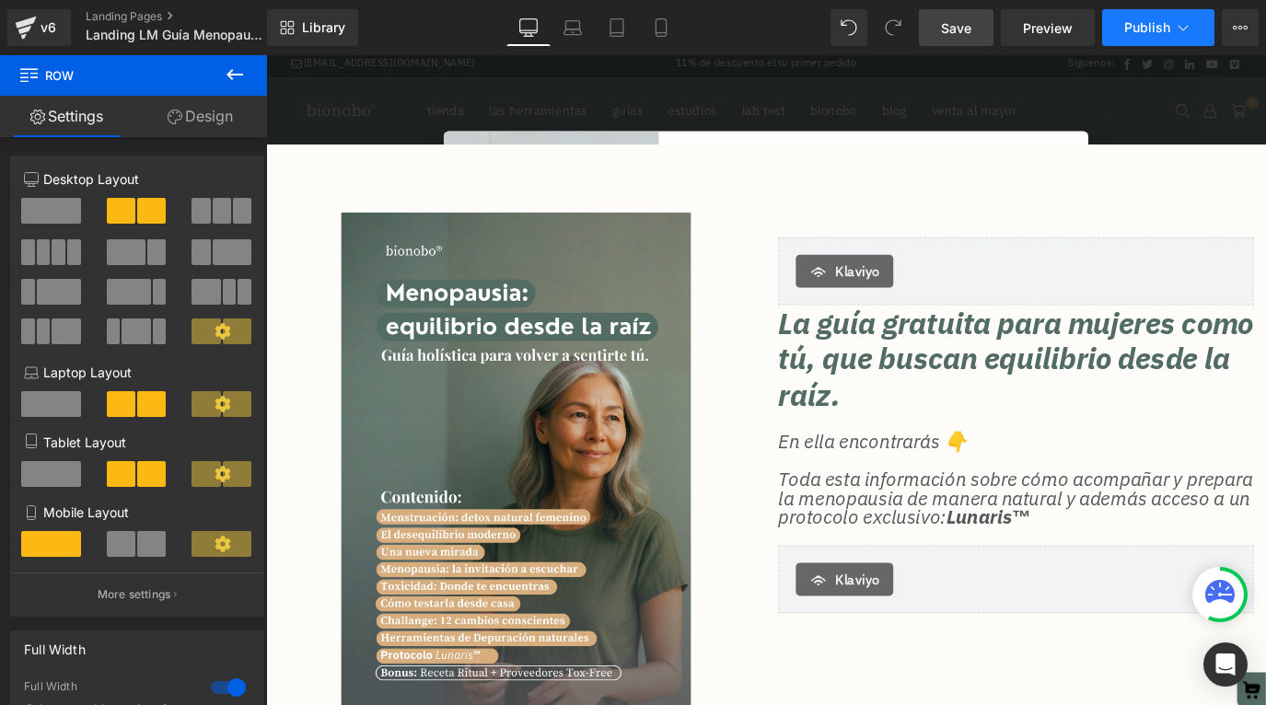
click at [1192, 36] on button "Publish" at bounding box center [1158, 27] width 112 height 37
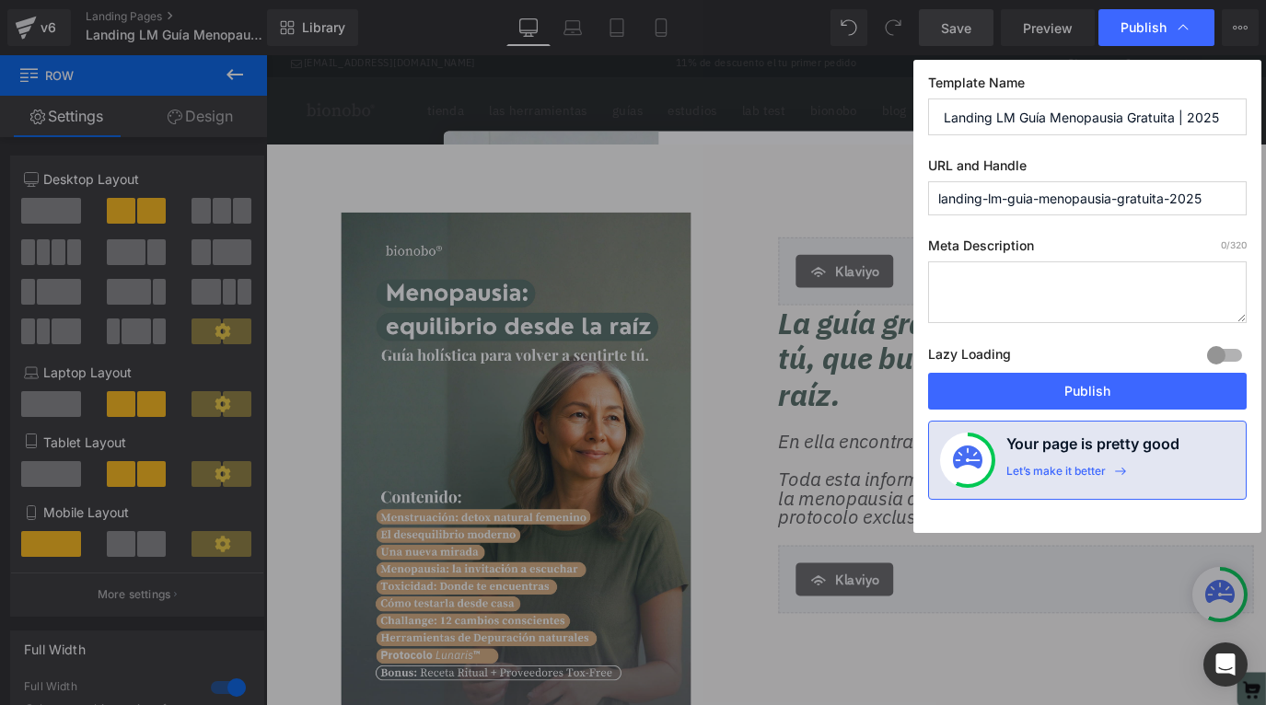
drag, startPoint x: 1115, startPoint y: 198, endPoint x: 1212, endPoint y: 199, distance: 96.7
click at [1212, 199] on input "landing-lm-guia-menopausia-gratuita-2025" at bounding box center [1087, 198] width 319 height 34
type input "landing-lm-guia-menopausia"
click at [1165, 177] on label "URL and Handle" at bounding box center [1087, 169] width 319 height 24
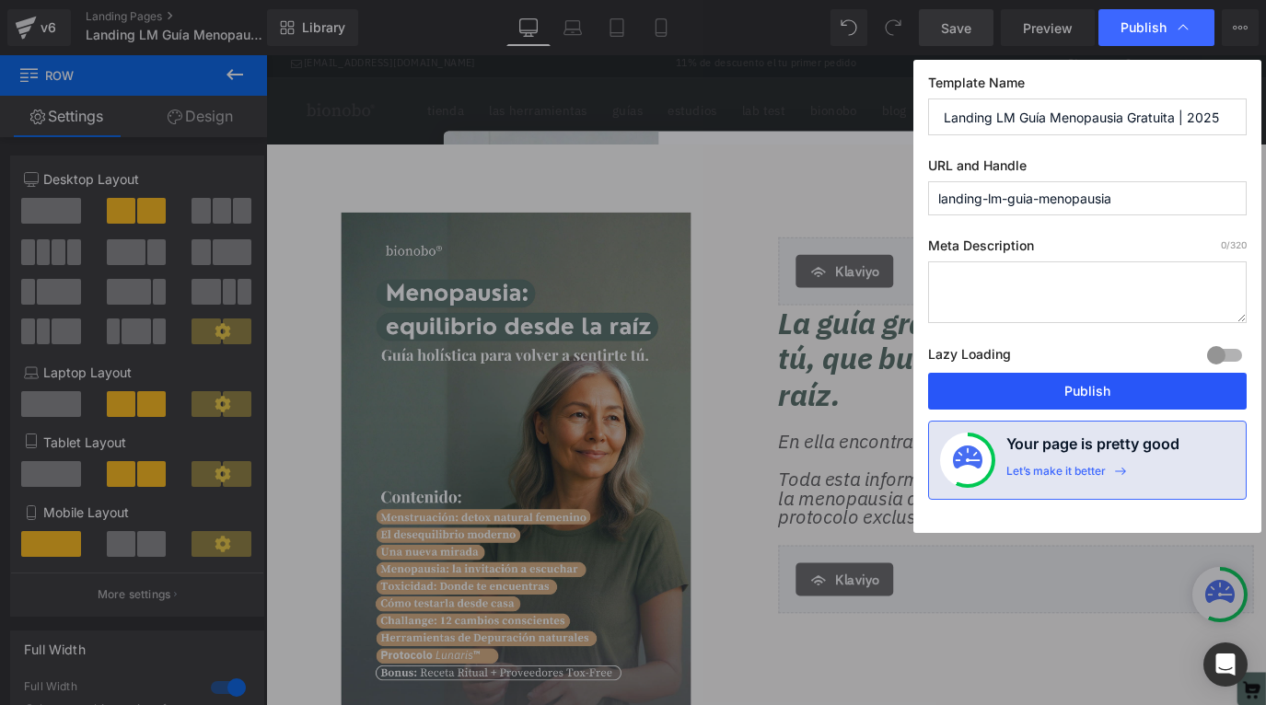
click at [1144, 395] on button "Publish" at bounding box center [1087, 391] width 319 height 37
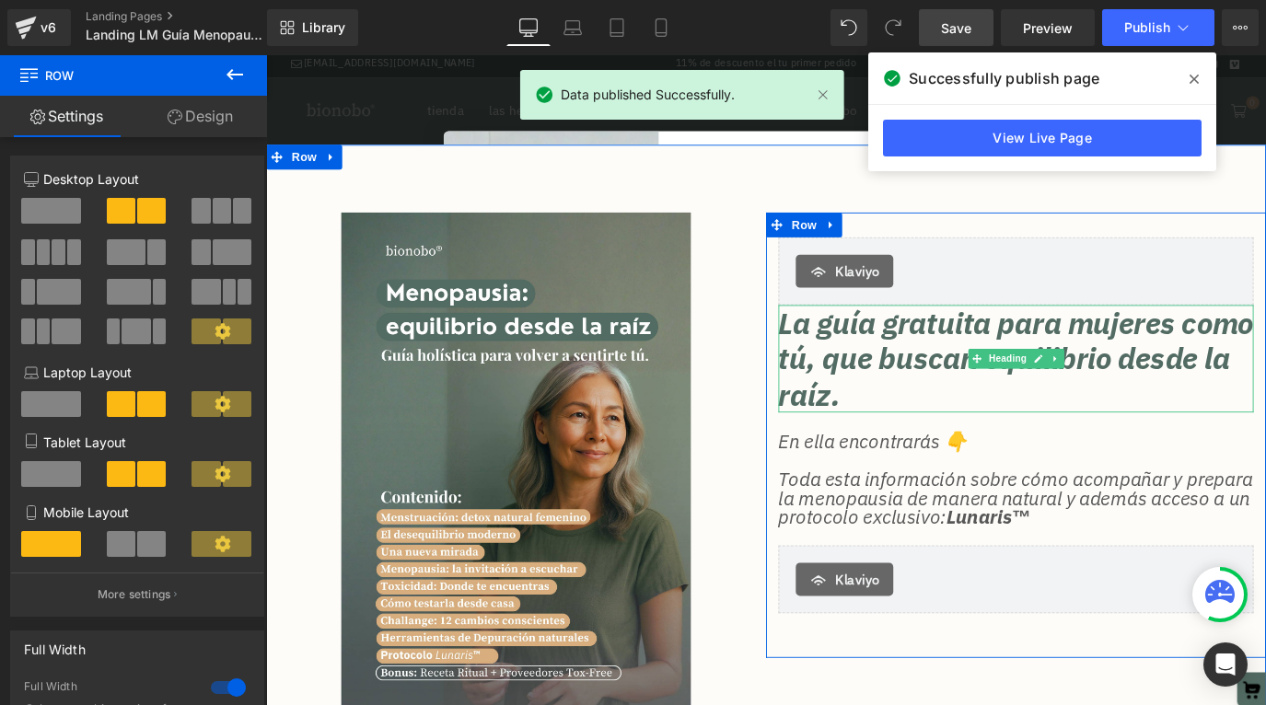
click at [1025, 357] on h2 "La guía gratuita para mujeres como tú, que buscan equilibrio desde la raíz." at bounding box center [1101, 393] width 529 height 119
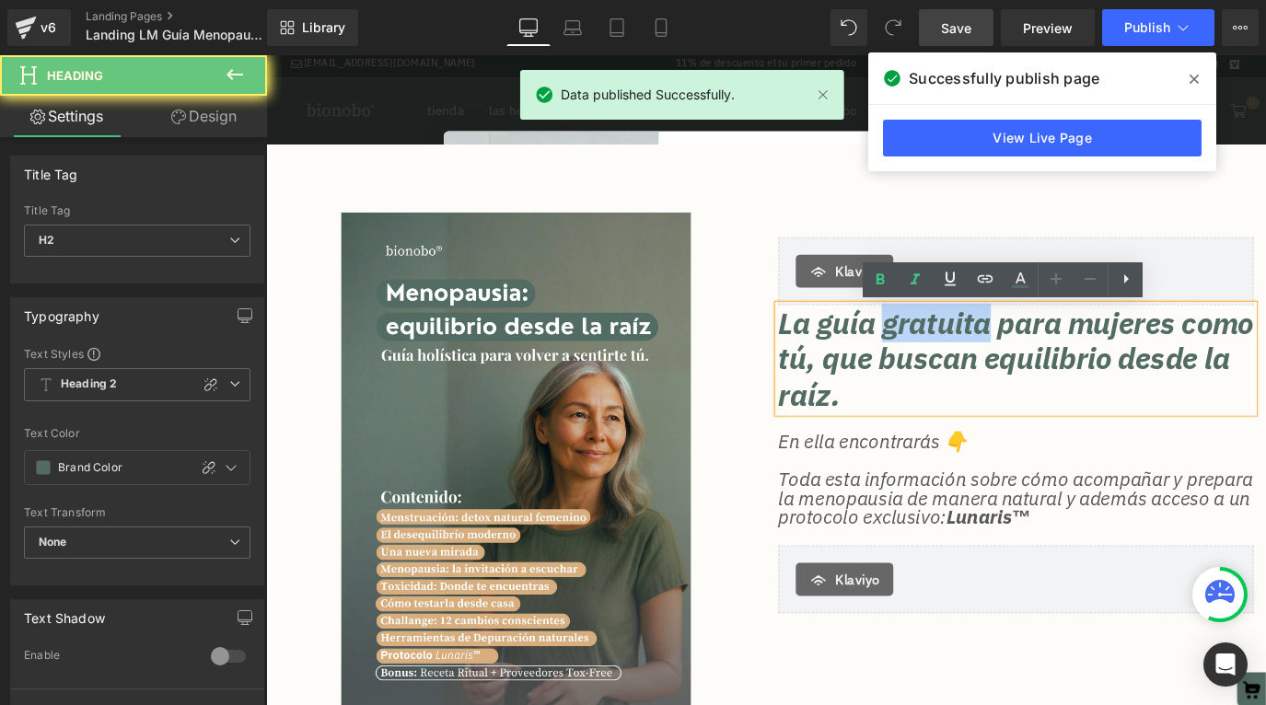
click at [1025, 357] on h2 "La guía gratuita para mujeres como tú, que buscan equilibrio desde la raíz." at bounding box center [1101, 393] width 529 height 119
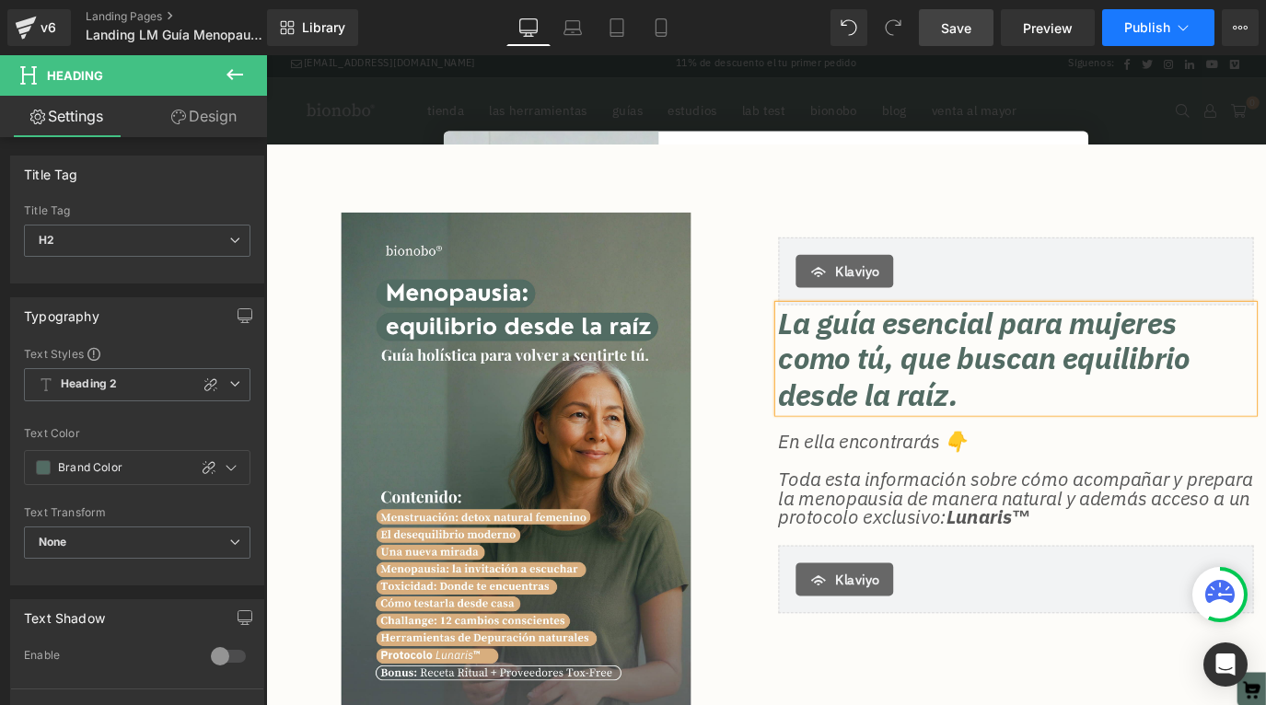
click at [1142, 34] on span "Publish" at bounding box center [1147, 27] width 46 height 15
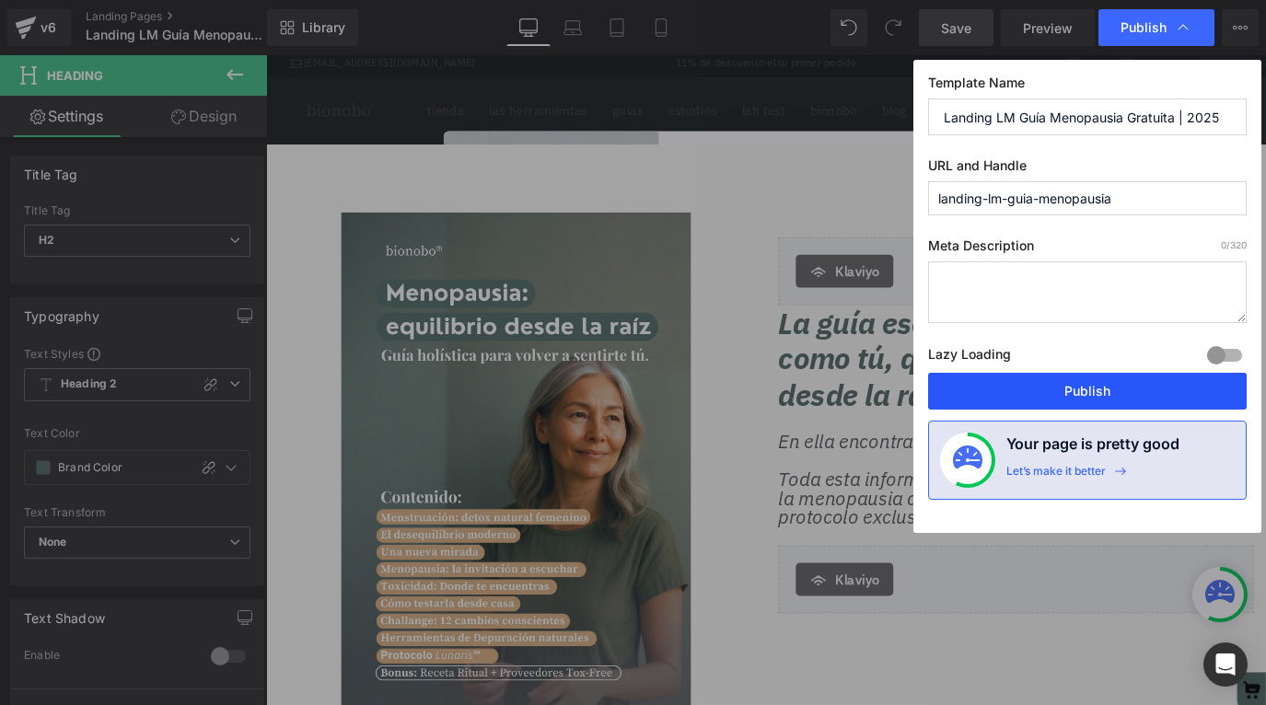
click at [1040, 394] on button "Publish" at bounding box center [1087, 391] width 319 height 37
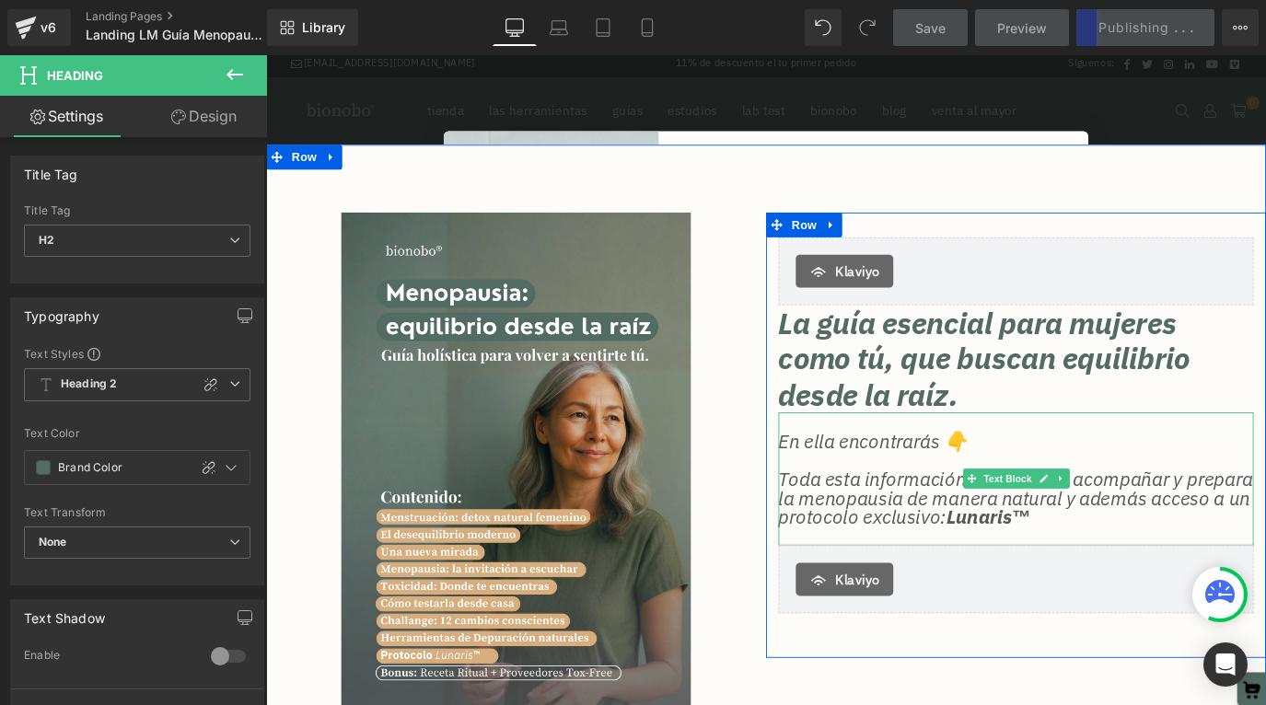
click at [1059, 483] on p "En ella encontrarás 👇" at bounding box center [1101, 485] width 529 height 21
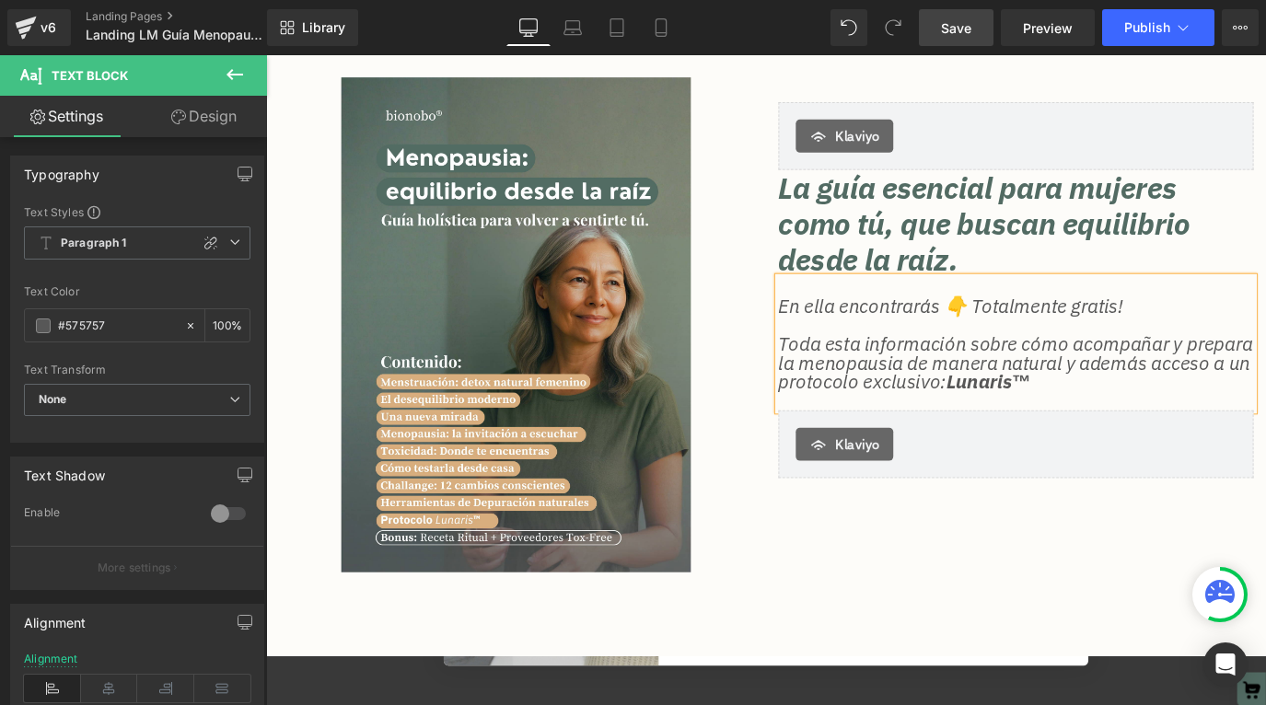
scroll to position [136, 0]
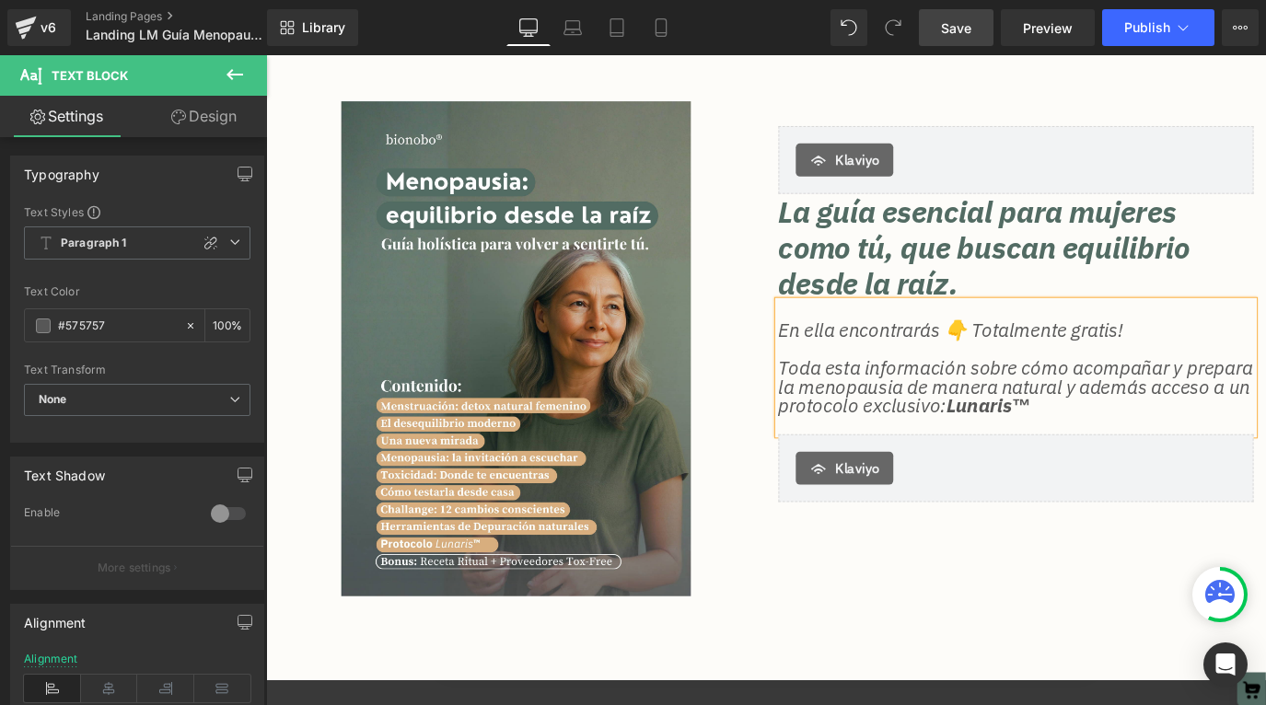
click at [1265, 450] on p "Toda esta información sobre cómo acompañar y prepara la menopausia de manera na…" at bounding box center [1101, 425] width 529 height 64
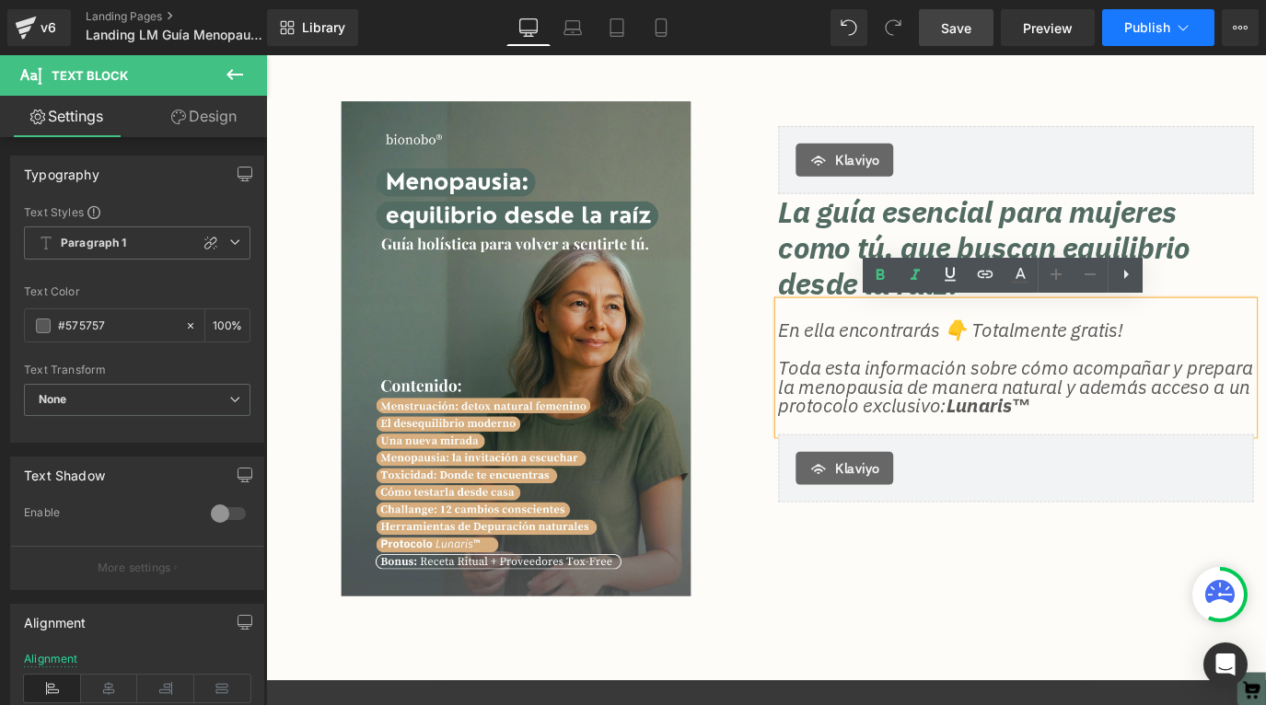
click at [1168, 32] on span "Publish" at bounding box center [1147, 27] width 46 height 15
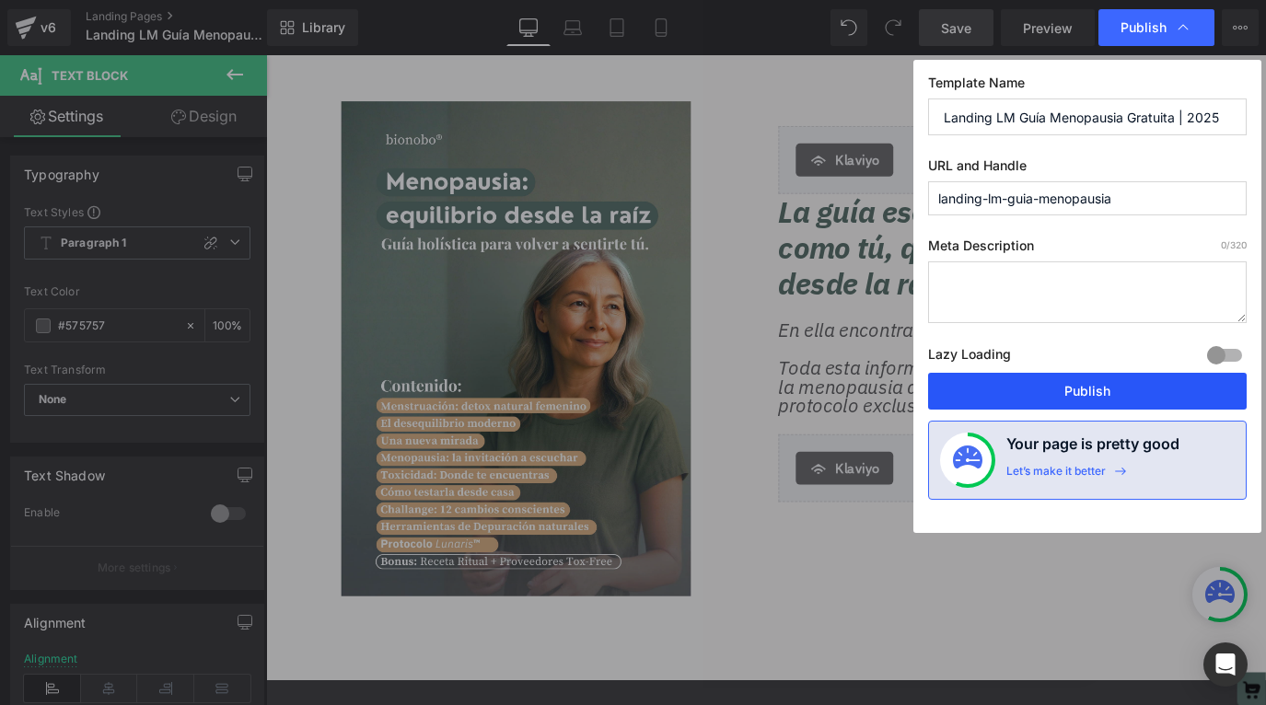
click at [1031, 390] on button "Publish" at bounding box center [1087, 391] width 319 height 37
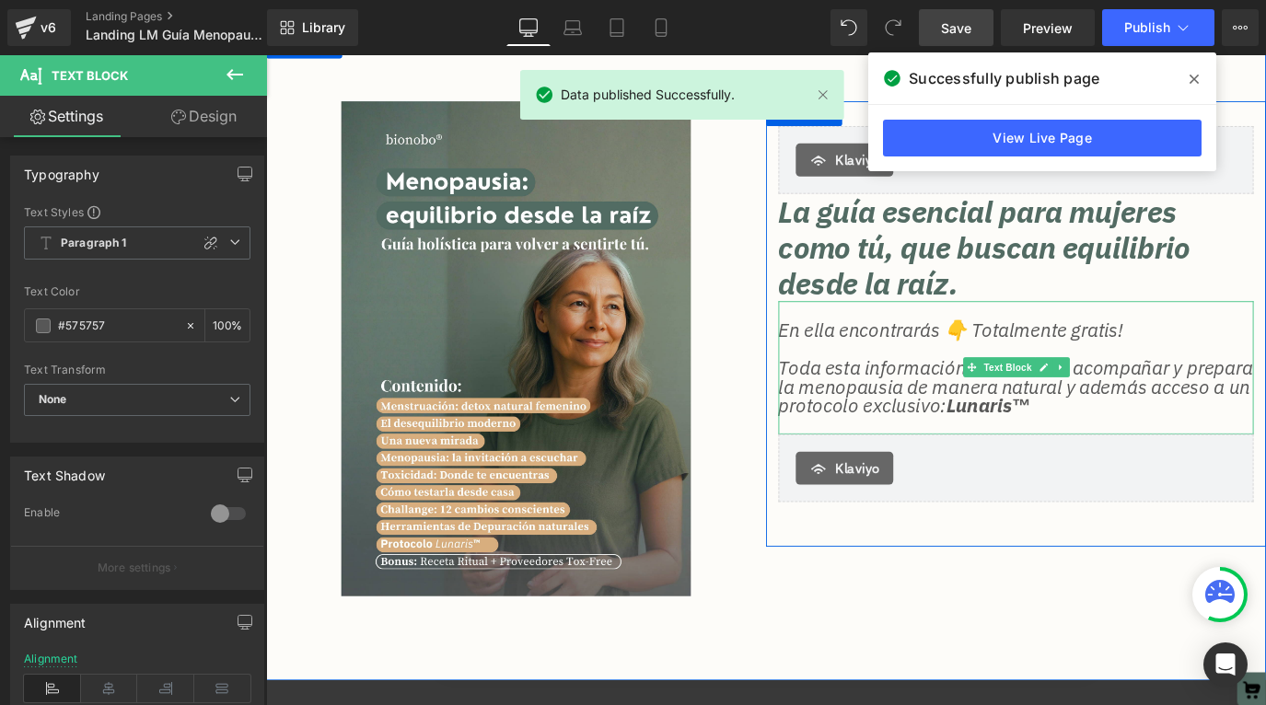
click at [1265, 448] on p "Toda esta información sobre cómo acompañar y prepara la menopausia de manera na…" at bounding box center [1101, 425] width 529 height 64
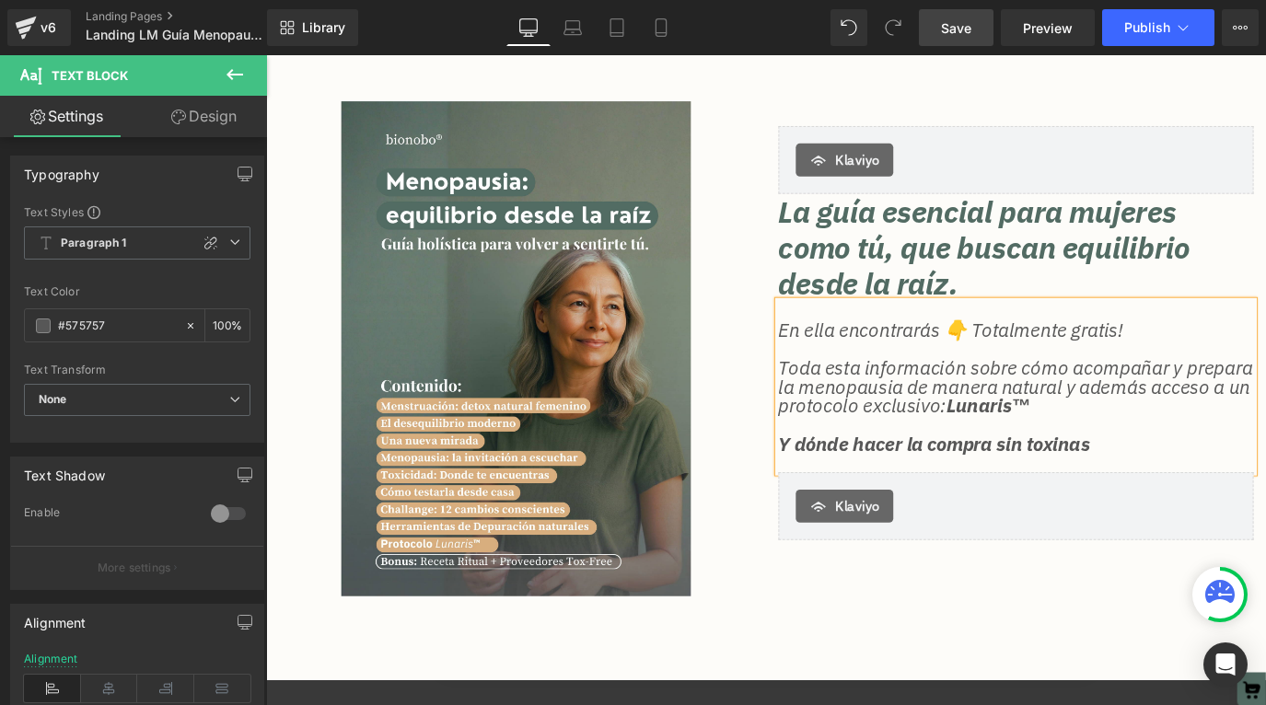
click at [853, 489] on strong "Y dónde hacer la compra sin toxinas" at bounding box center [1010, 488] width 347 height 28
click at [1265, 494] on p "+ bonus: dónde hacer la compra sin toxinas" at bounding box center [1101, 488] width 529 height 21
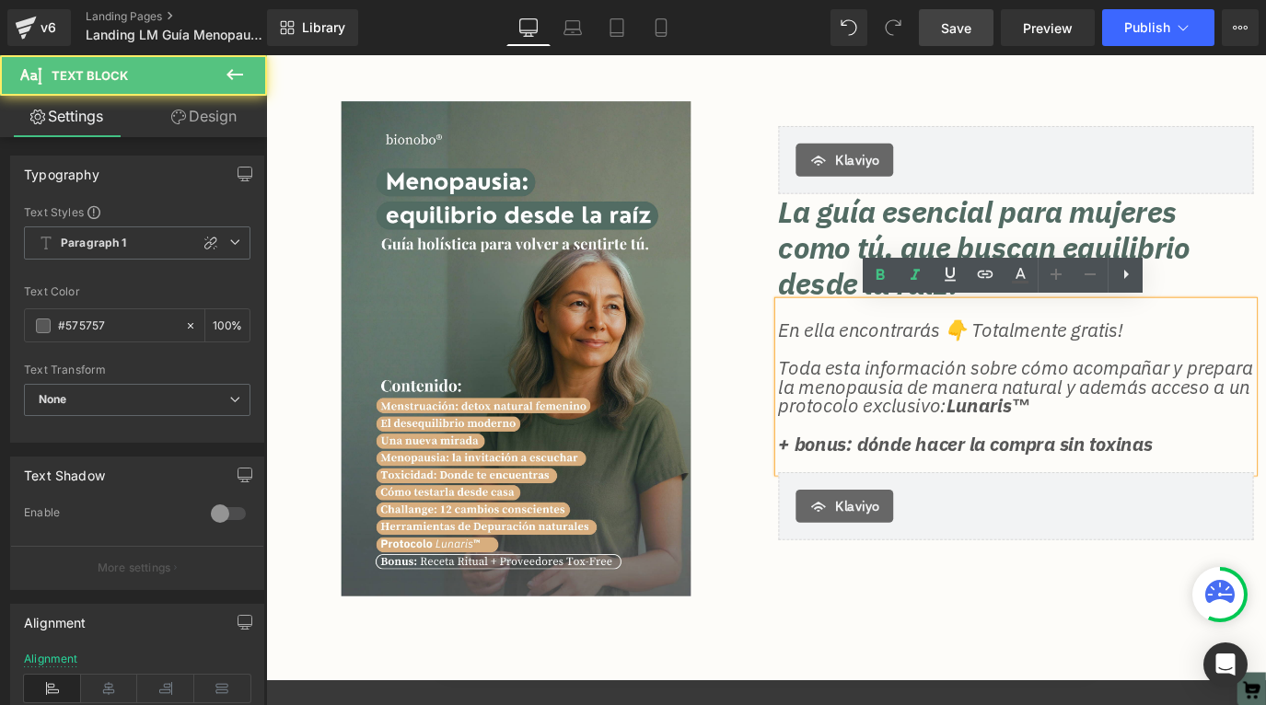
click at [1237, 492] on strong "+ bonus: dónde hacer la compra sin toxinas" at bounding box center [1045, 488] width 417 height 28
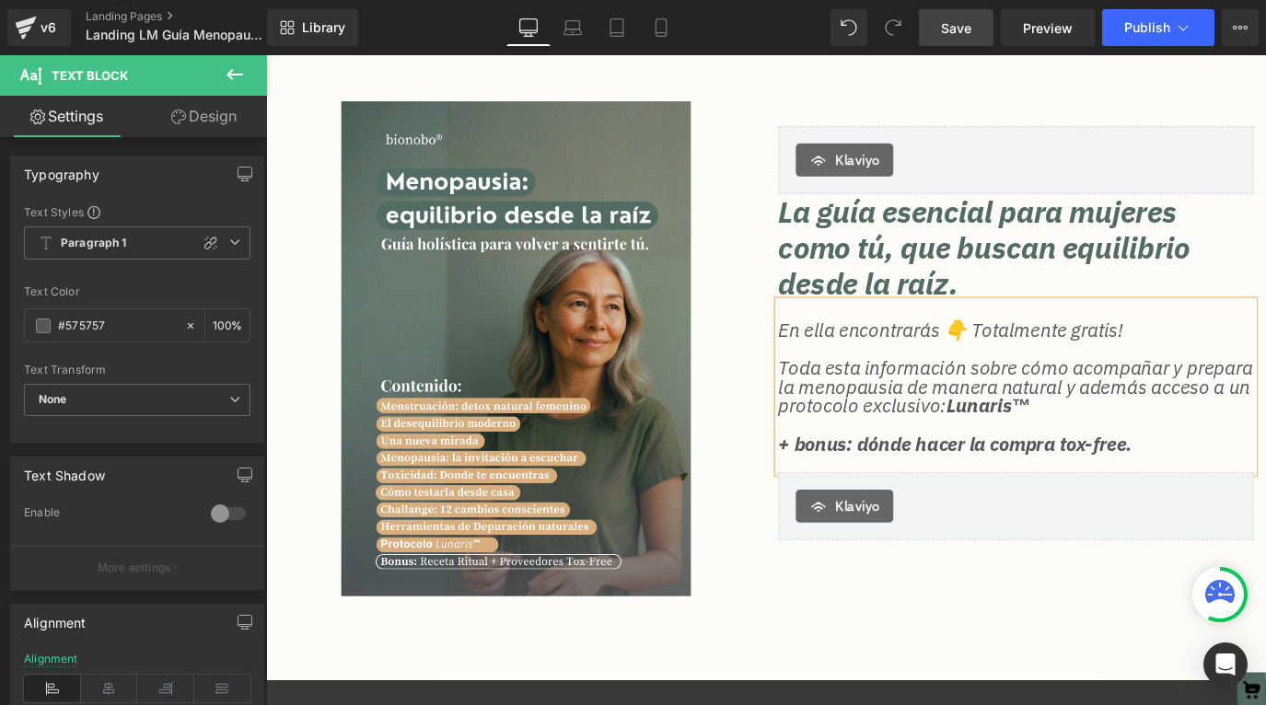
click at [1265, 471] on p at bounding box center [1101, 467] width 529 height 21
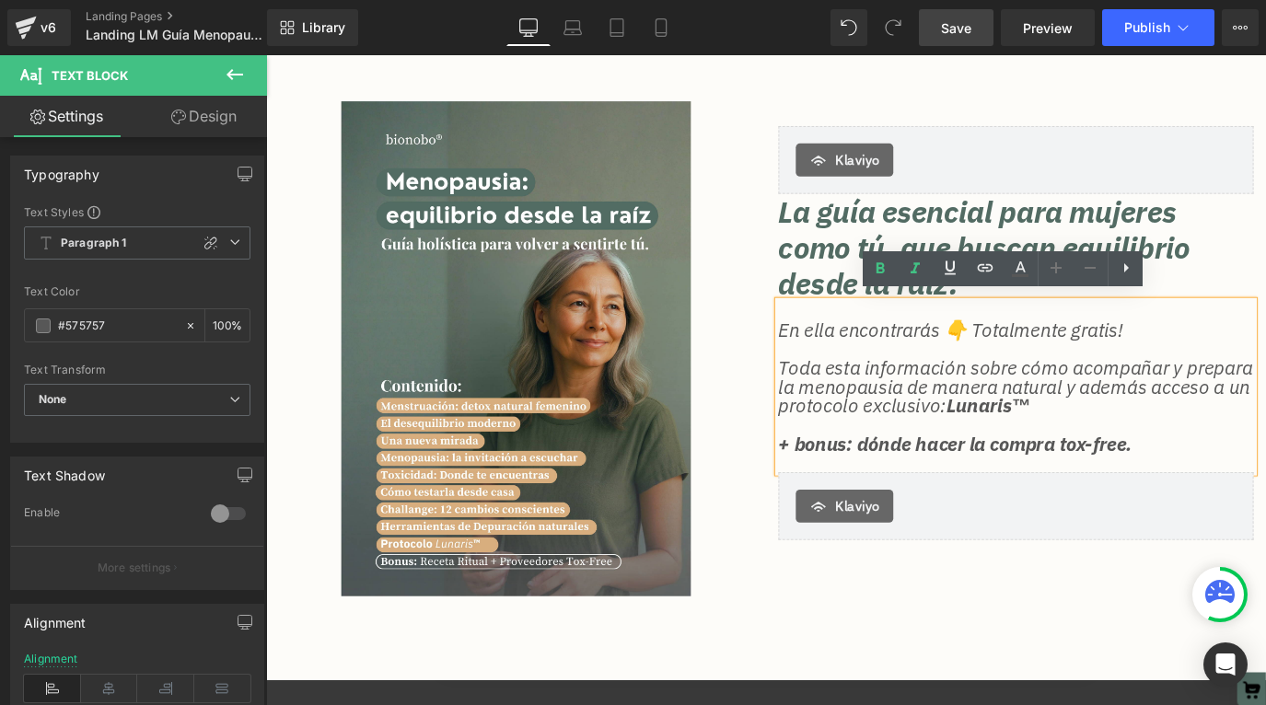
scroll to position [145, 0]
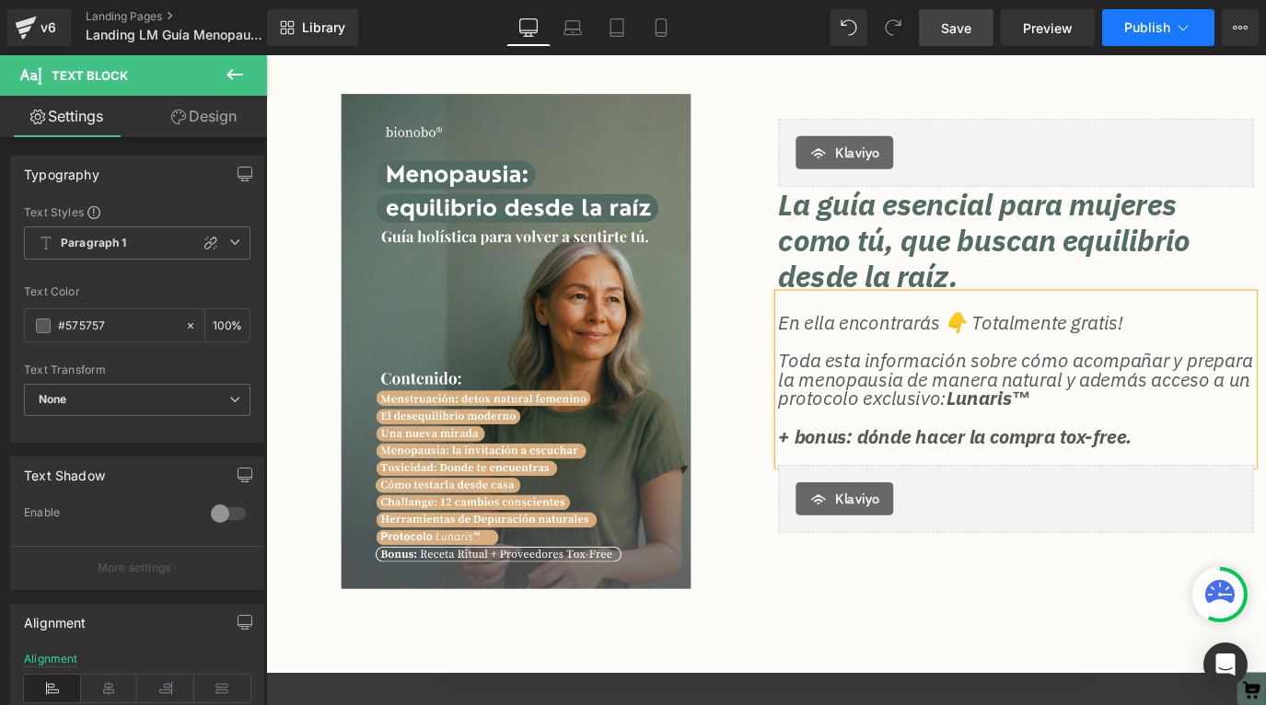
click at [1177, 37] on button "Publish" at bounding box center [1158, 27] width 112 height 37
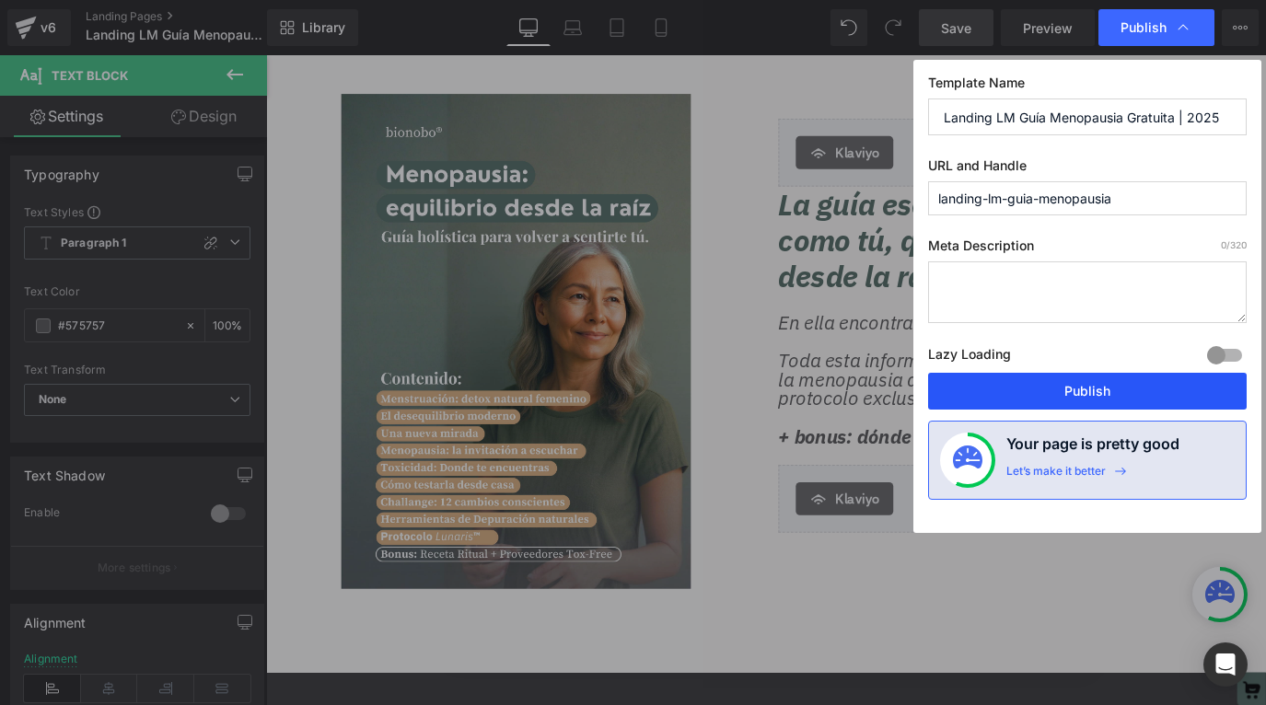
click at [1076, 389] on button "Publish" at bounding box center [1087, 391] width 319 height 37
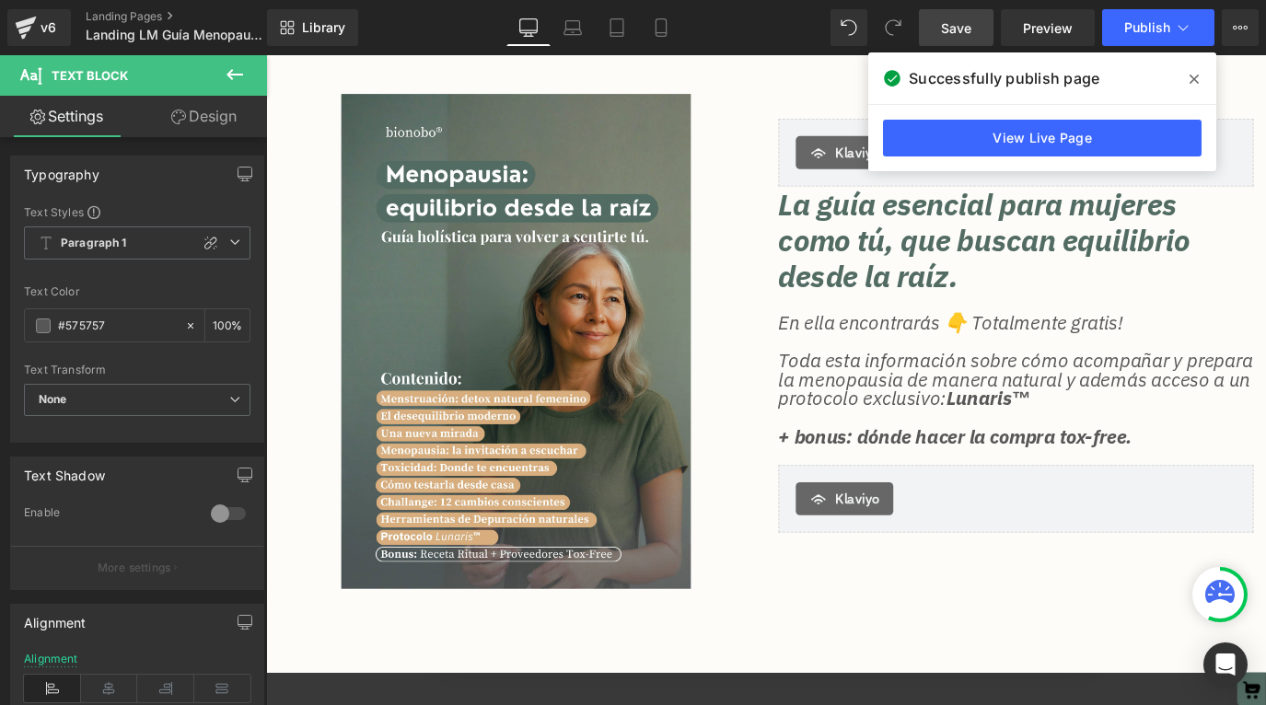
click at [1197, 74] on icon at bounding box center [1194, 79] width 9 height 15
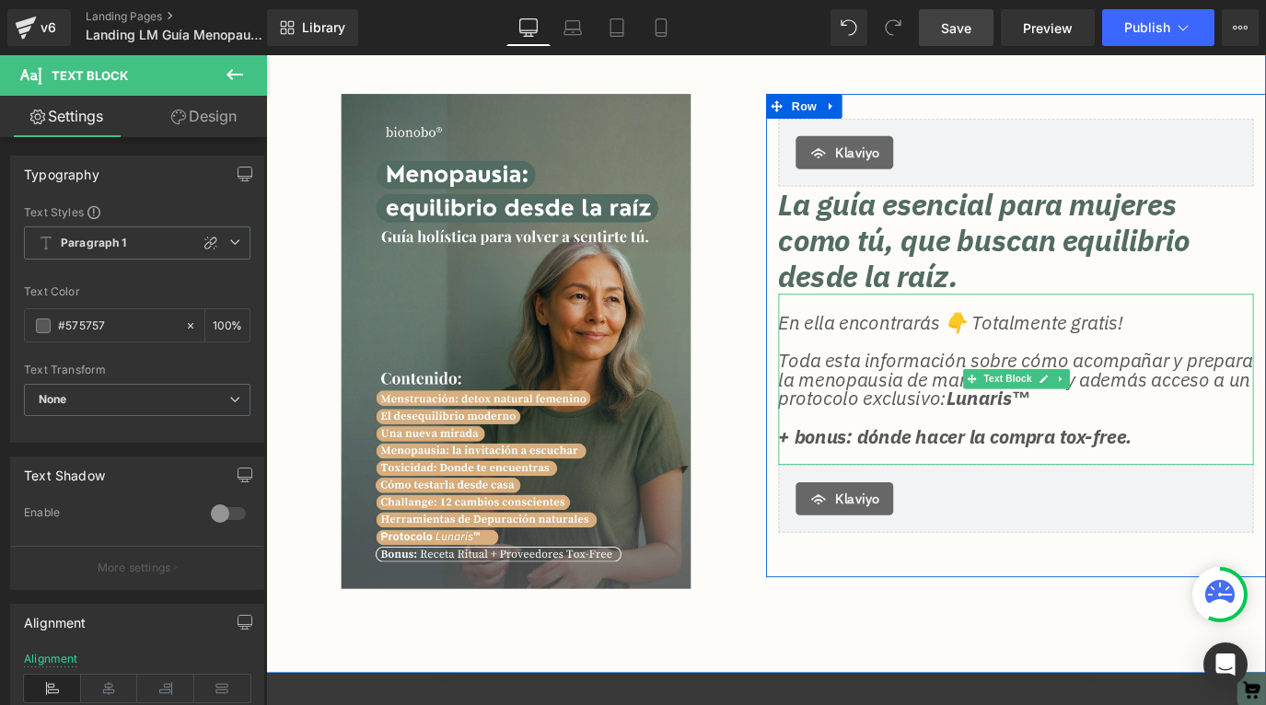
click at [1025, 481] on strong "+ bonus: dónde hacer la compra tox-free." at bounding box center [1034, 480] width 394 height 28
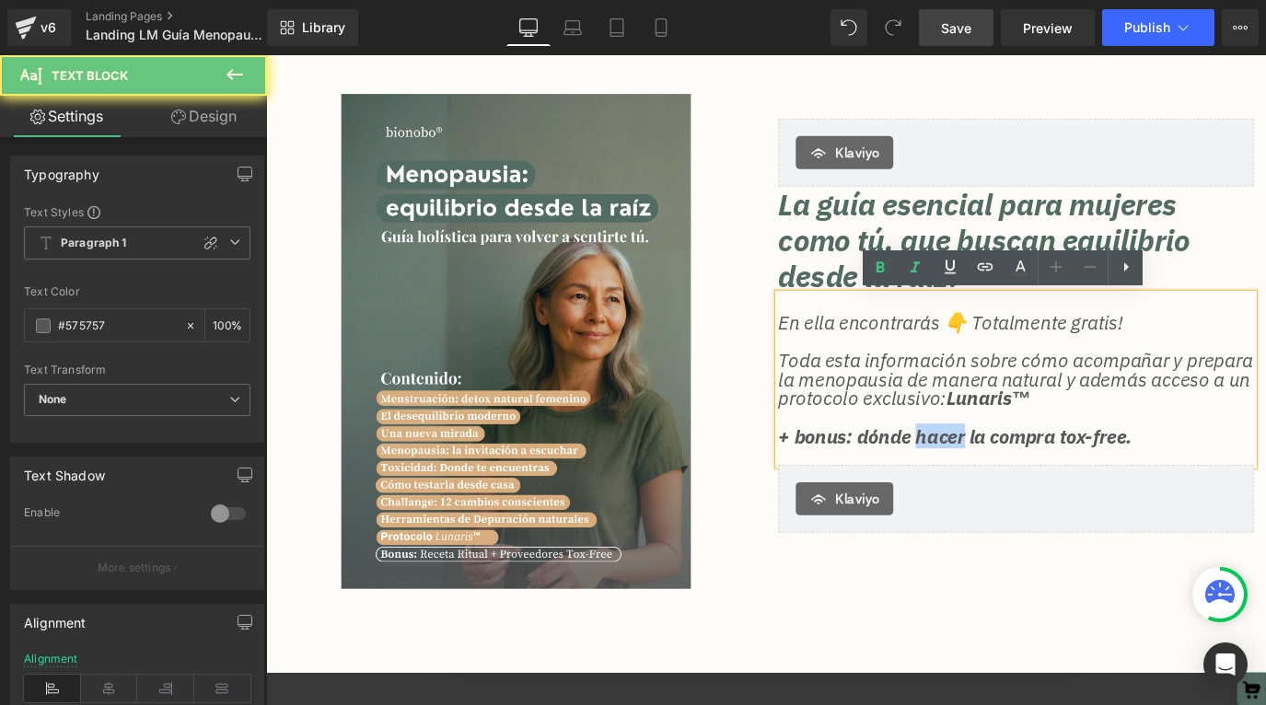
click at [1025, 481] on strong "+ bonus: dónde hacer la compra tox-free." at bounding box center [1034, 480] width 394 height 28
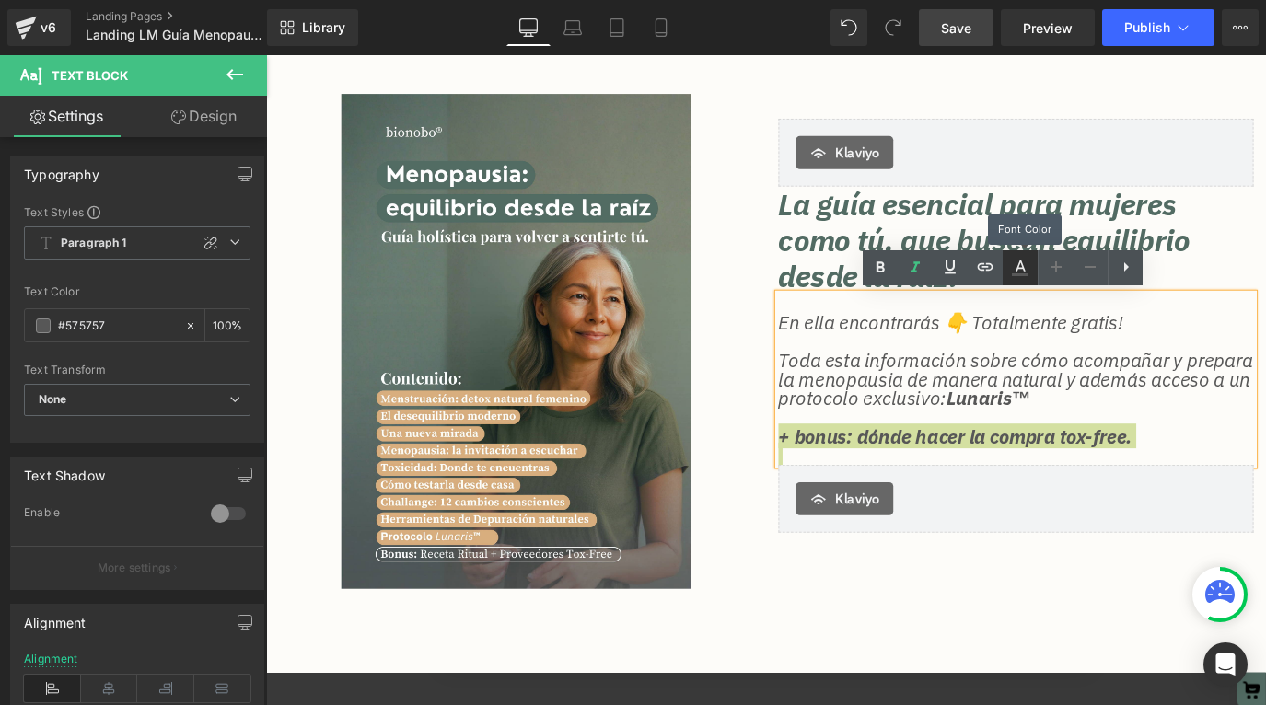
click at [1026, 267] on icon at bounding box center [1020, 268] width 22 height 22
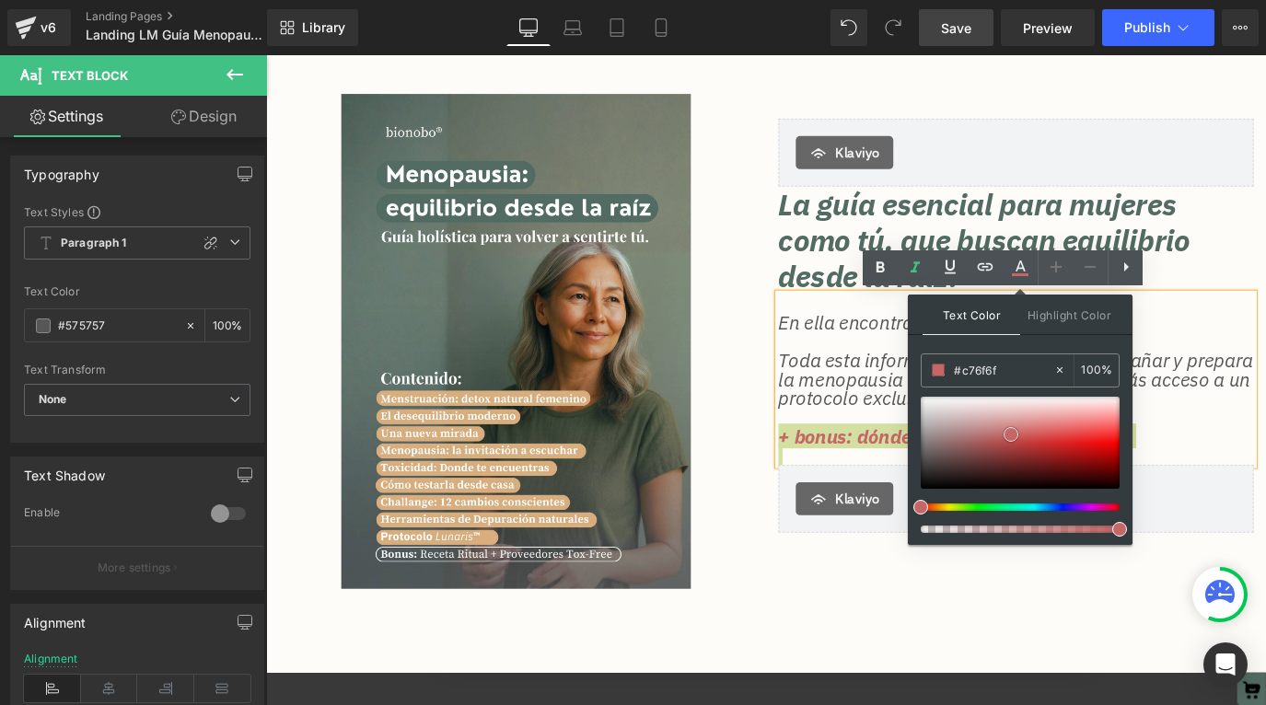
type input "#c87373"
drag, startPoint x: 921, startPoint y: 459, endPoint x: 1007, endPoint y: 434, distance: 90.3
click at [1007, 434] on span at bounding box center [1007, 431] width 15 height 15
click at [1256, 78] on div "Image [PERSON_NAME] La guía esencial para mujeres como tú, que buscan equilibri…" at bounding box center [823, 383] width 1114 height 721
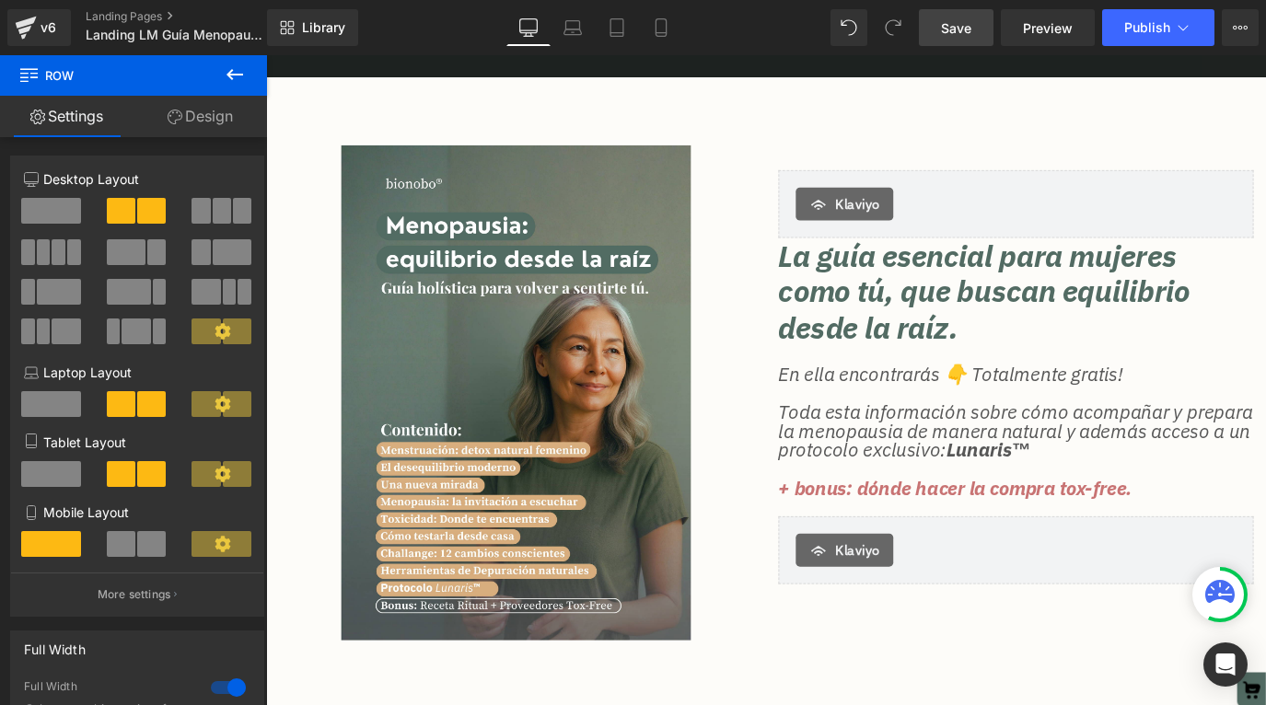
scroll to position [97, 0]
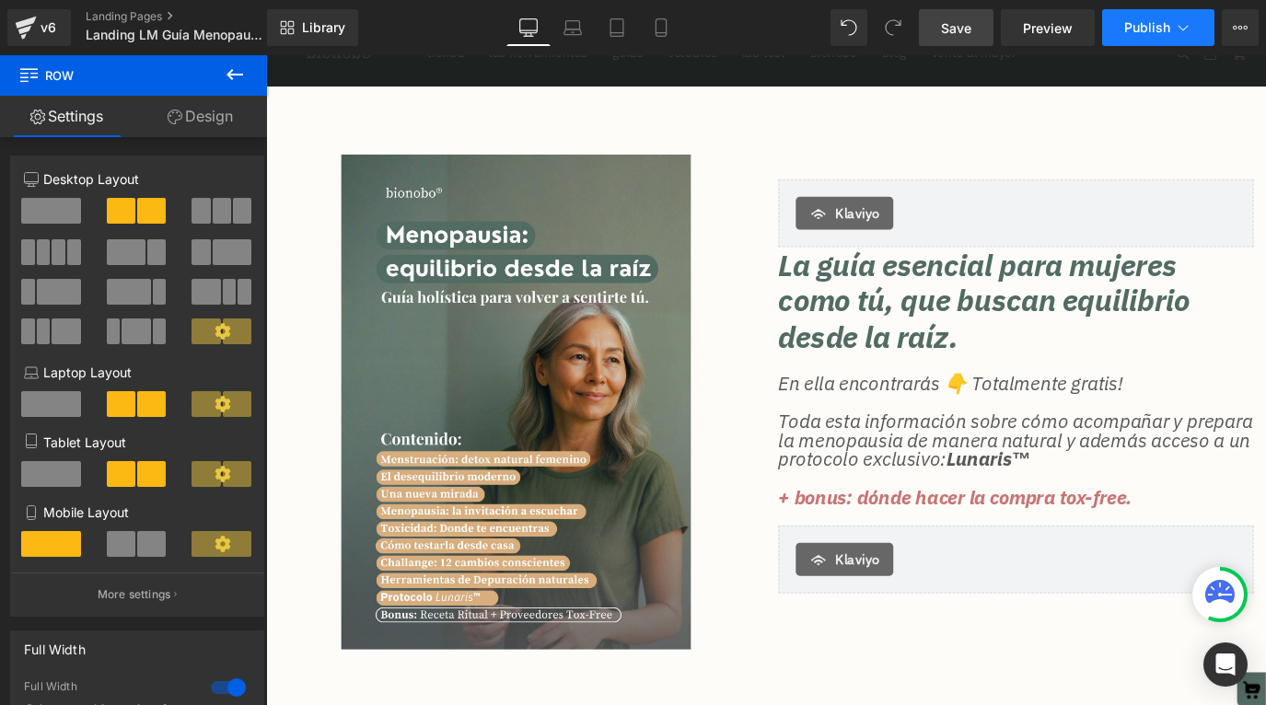
click at [1165, 29] on span "Publish" at bounding box center [1147, 27] width 46 height 15
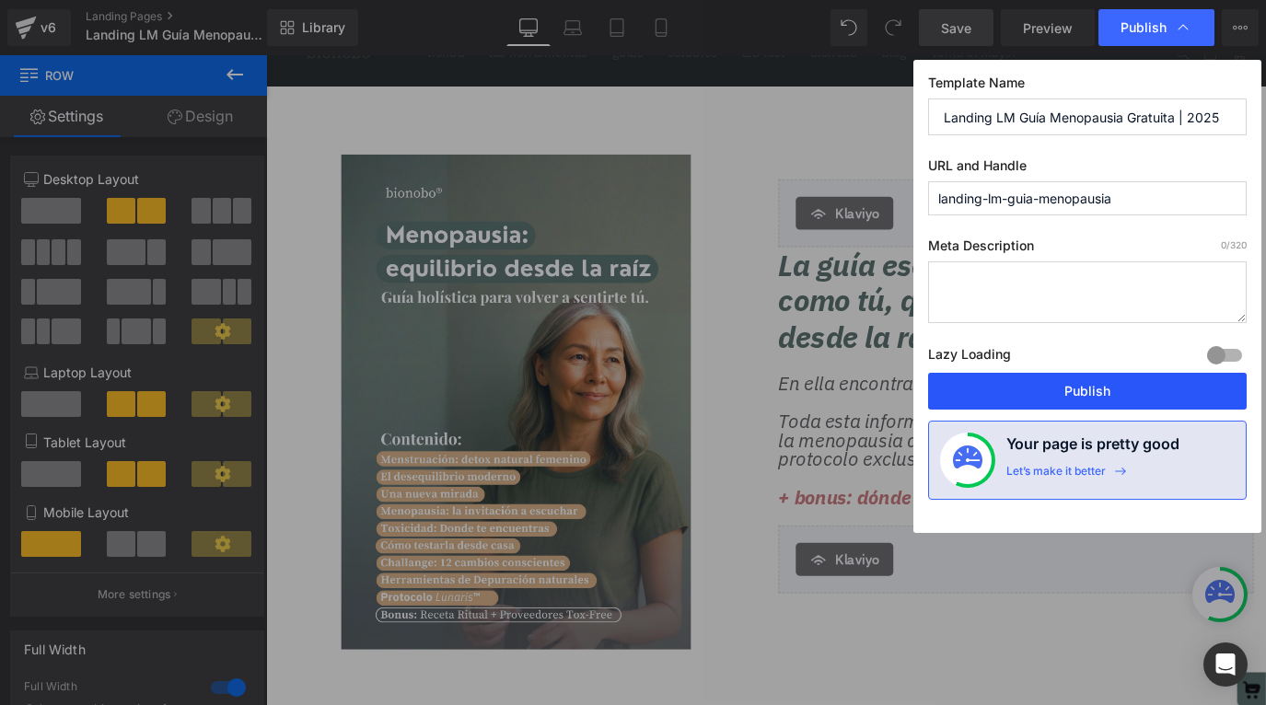
click at [1091, 395] on button "Publish" at bounding box center [1087, 391] width 319 height 37
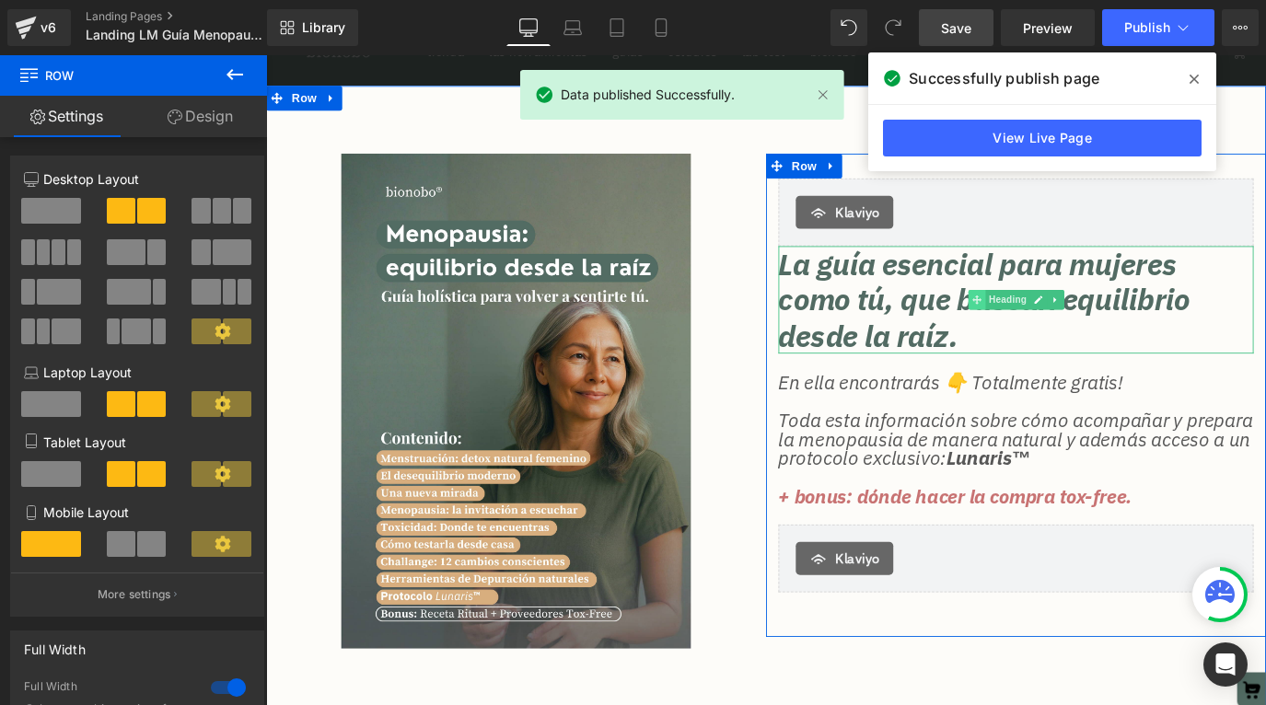
scroll to position [99, 0]
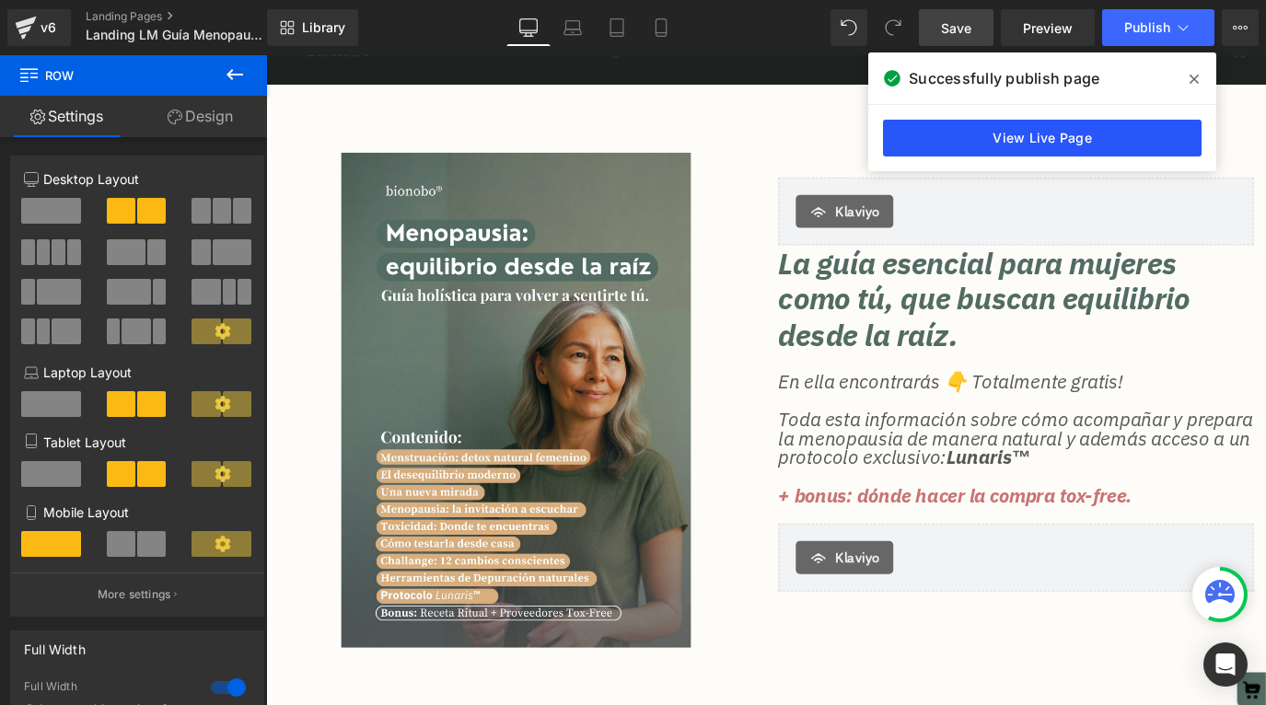
click at [1102, 146] on link "View Live Page" at bounding box center [1042, 138] width 319 height 37
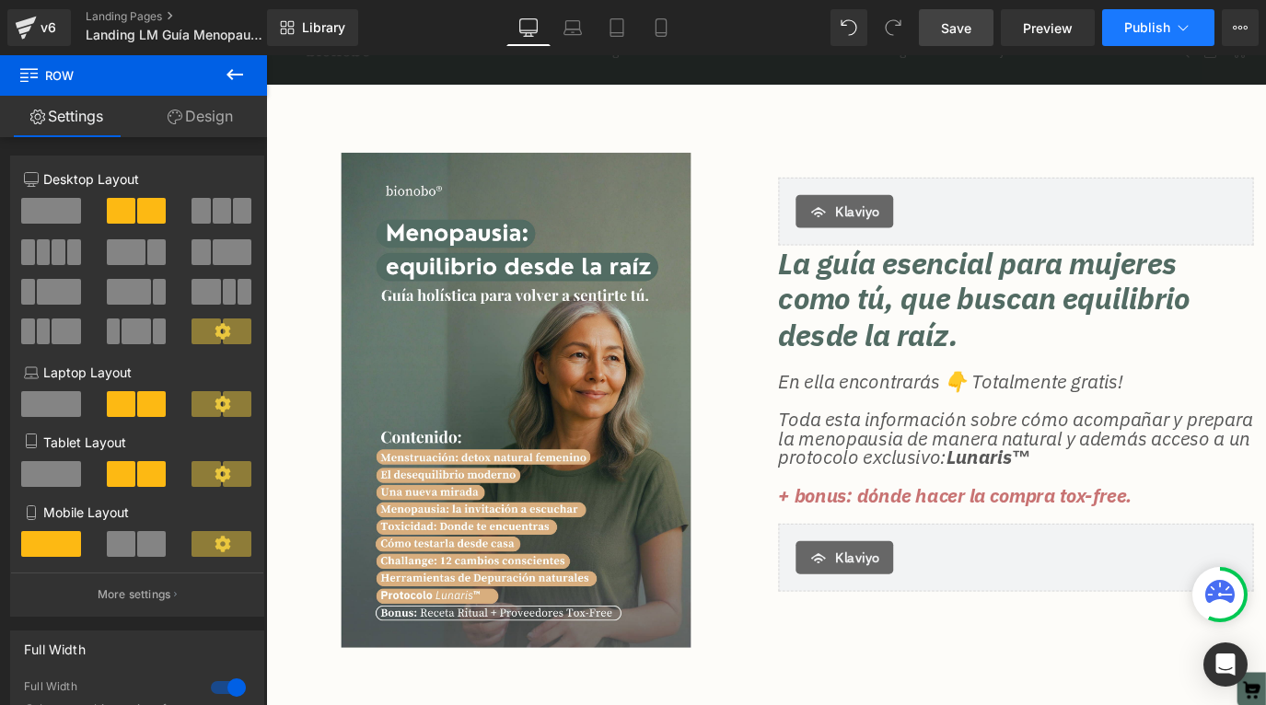
click at [1200, 36] on button "Publish" at bounding box center [1158, 27] width 112 height 37
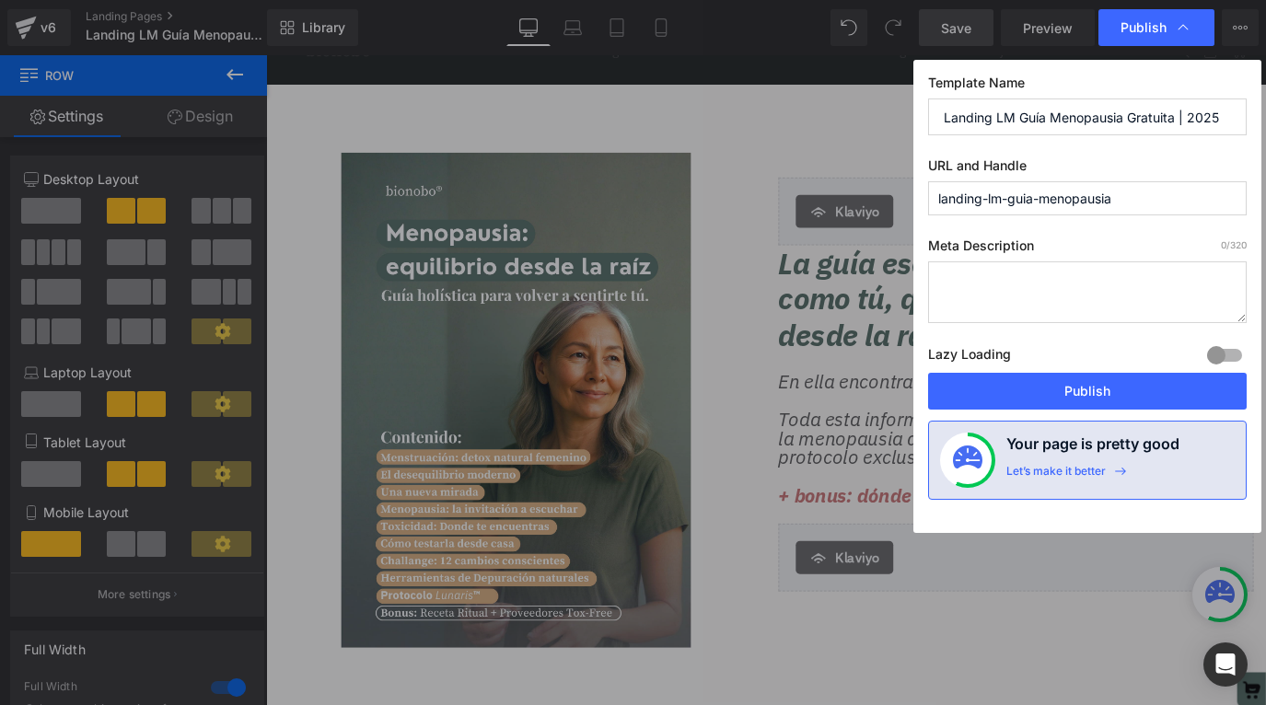
drag, startPoint x: 1209, startPoint y: 36, endPoint x: 1196, endPoint y: 38, distance: 13.0
click at [1210, 36] on div "Publish" at bounding box center [1157, 27] width 116 height 37
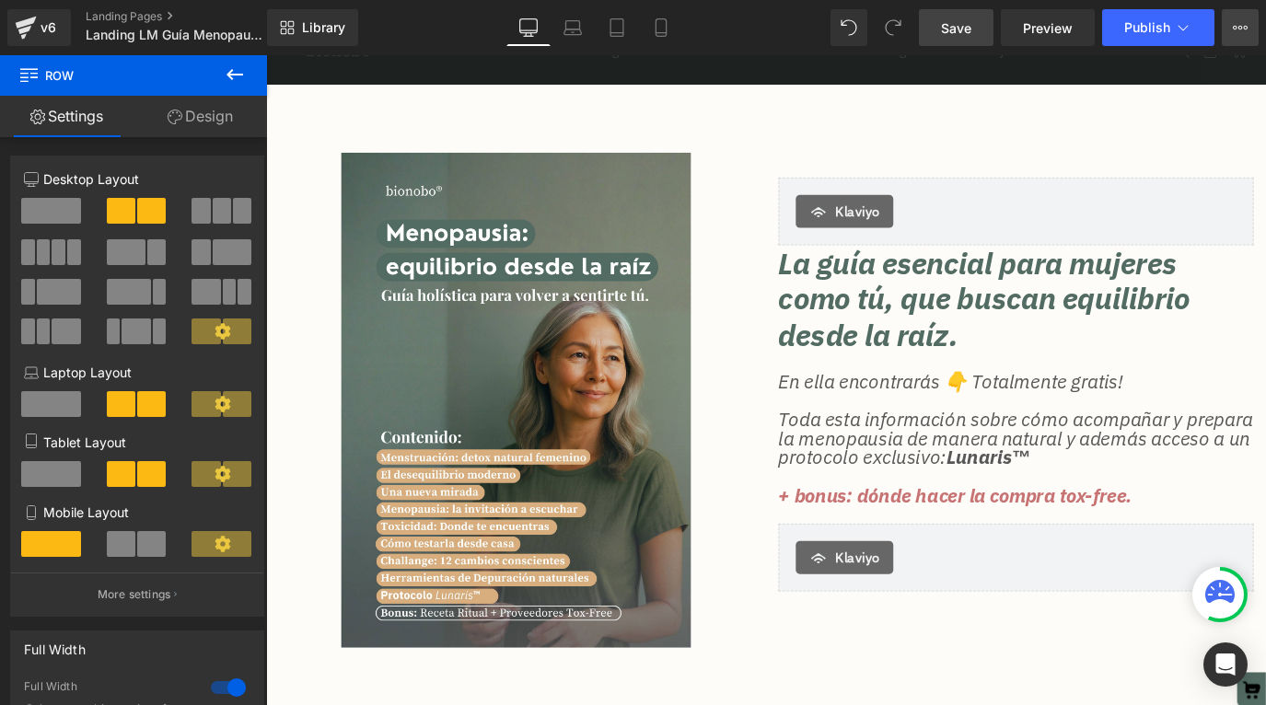
click at [1252, 26] on button "View Live Page View with current Template Save Template to Library Schedule Pub…" at bounding box center [1240, 27] width 37 height 37
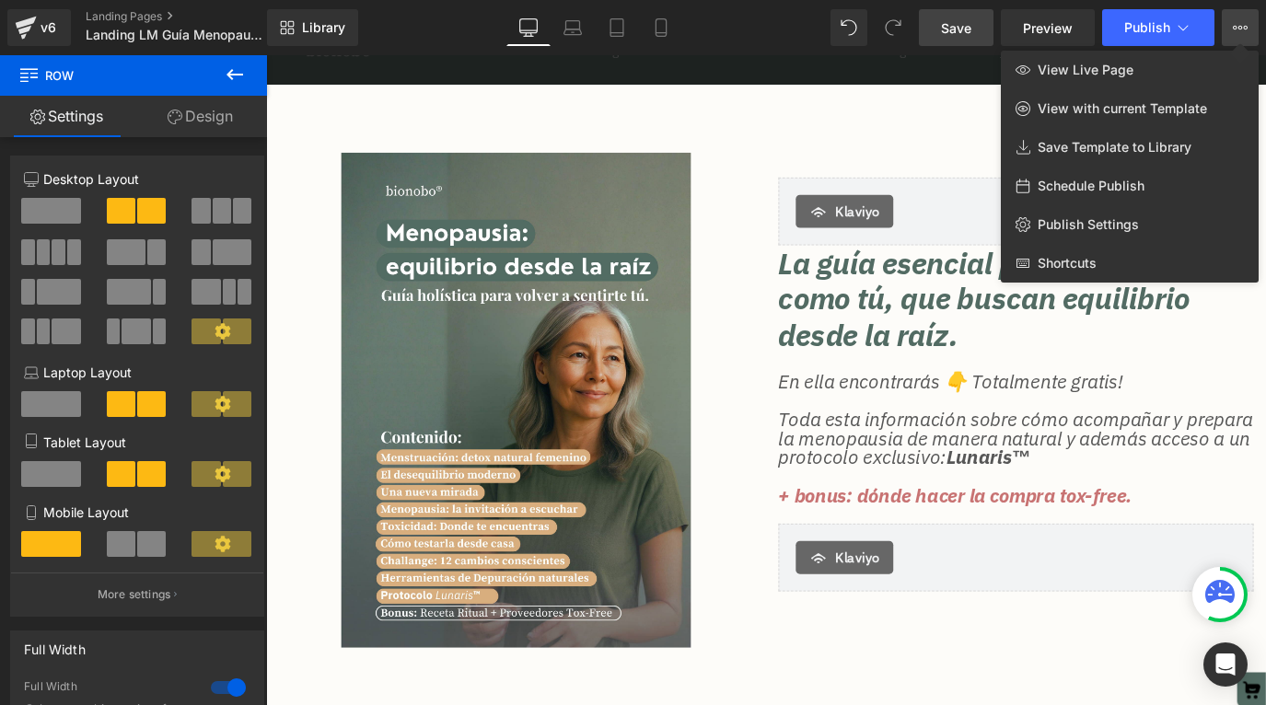
click at [696, 78] on div at bounding box center [766, 380] width 1000 height 650
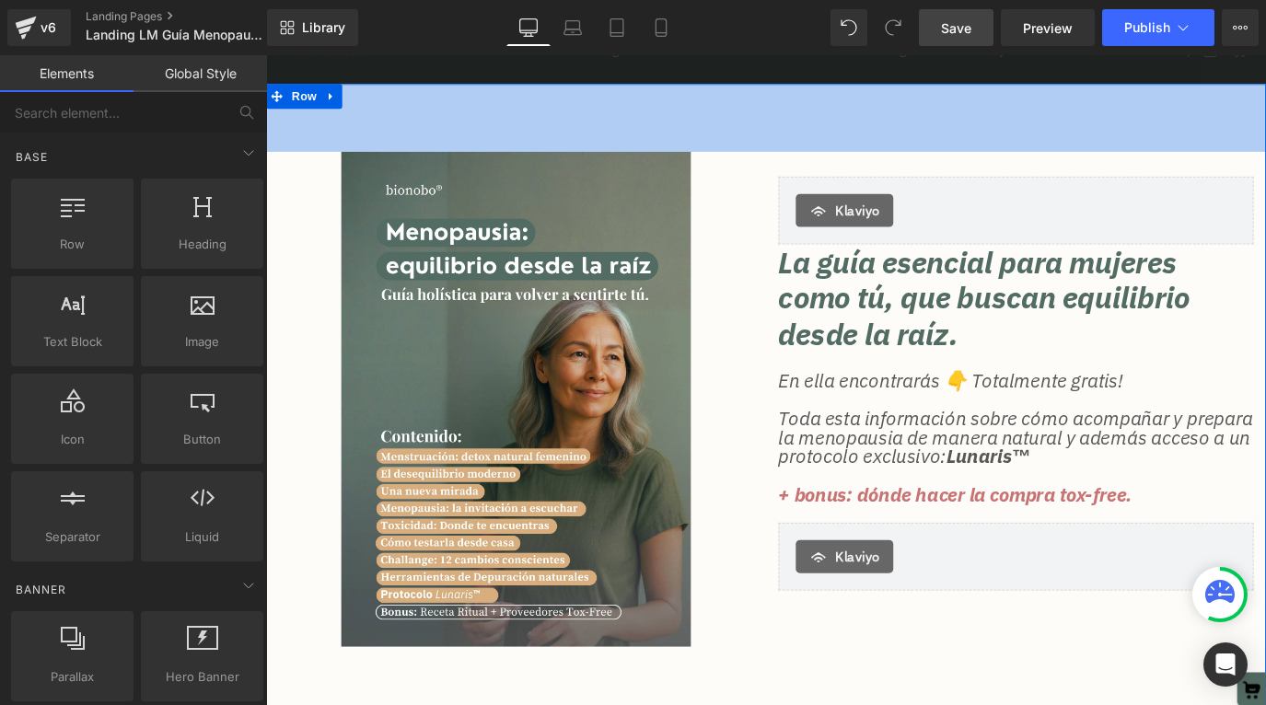
scroll to position [101, 0]
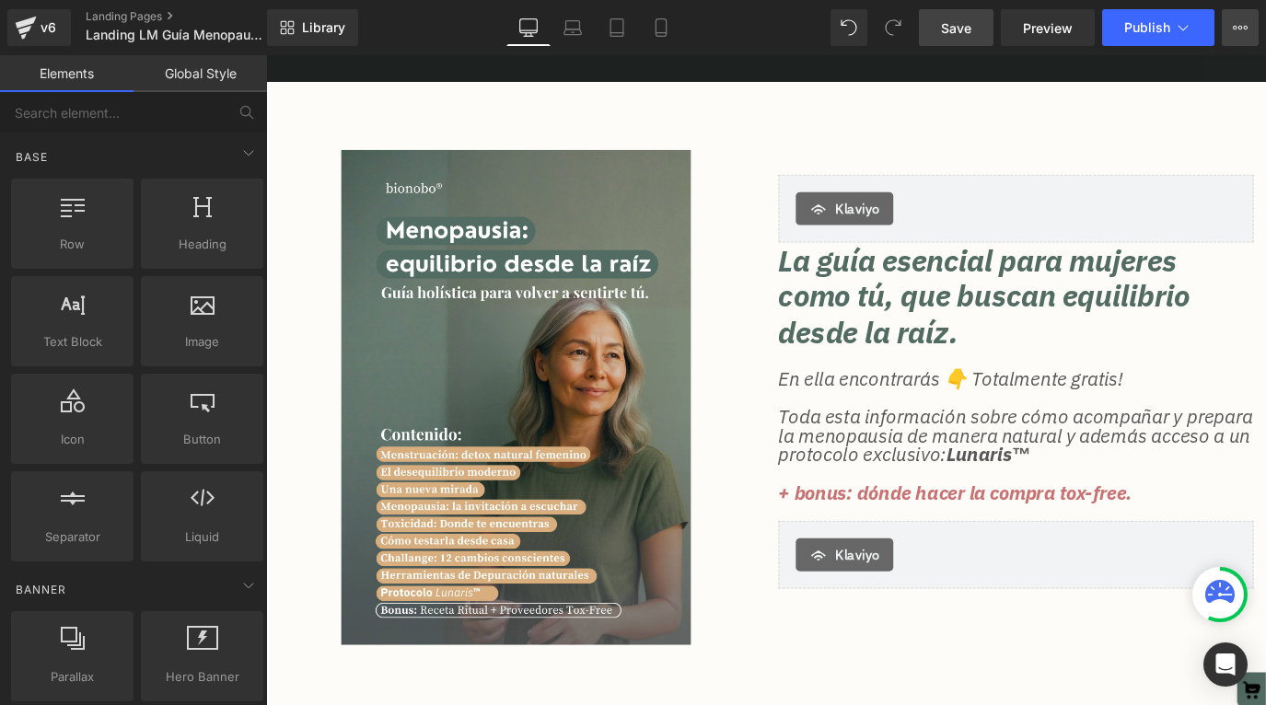
click at [1246, 38] on button "View Live Page View with current Template Save Template to Library Schedule Pub…" at bounding box center [1240, 27] width 37 height 37
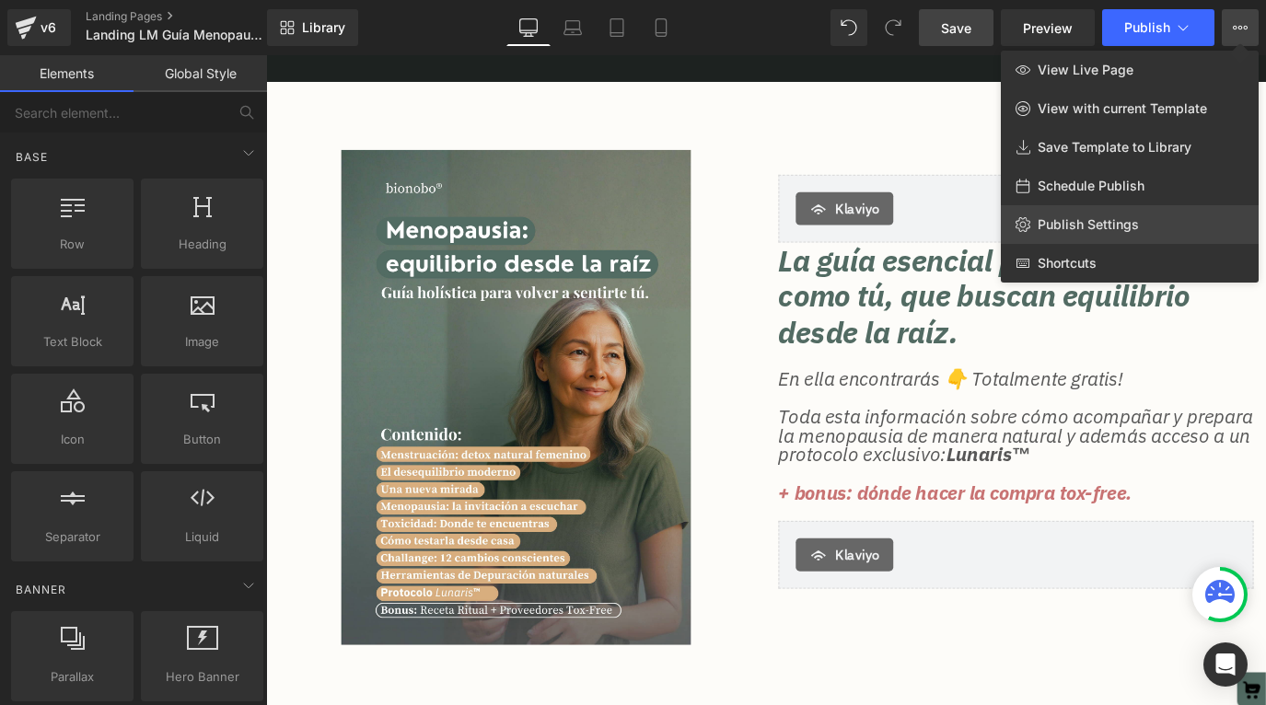
click at [1122, 229] on span "Publish Settings" at bounding box center [1088, 224] width 101 height 17
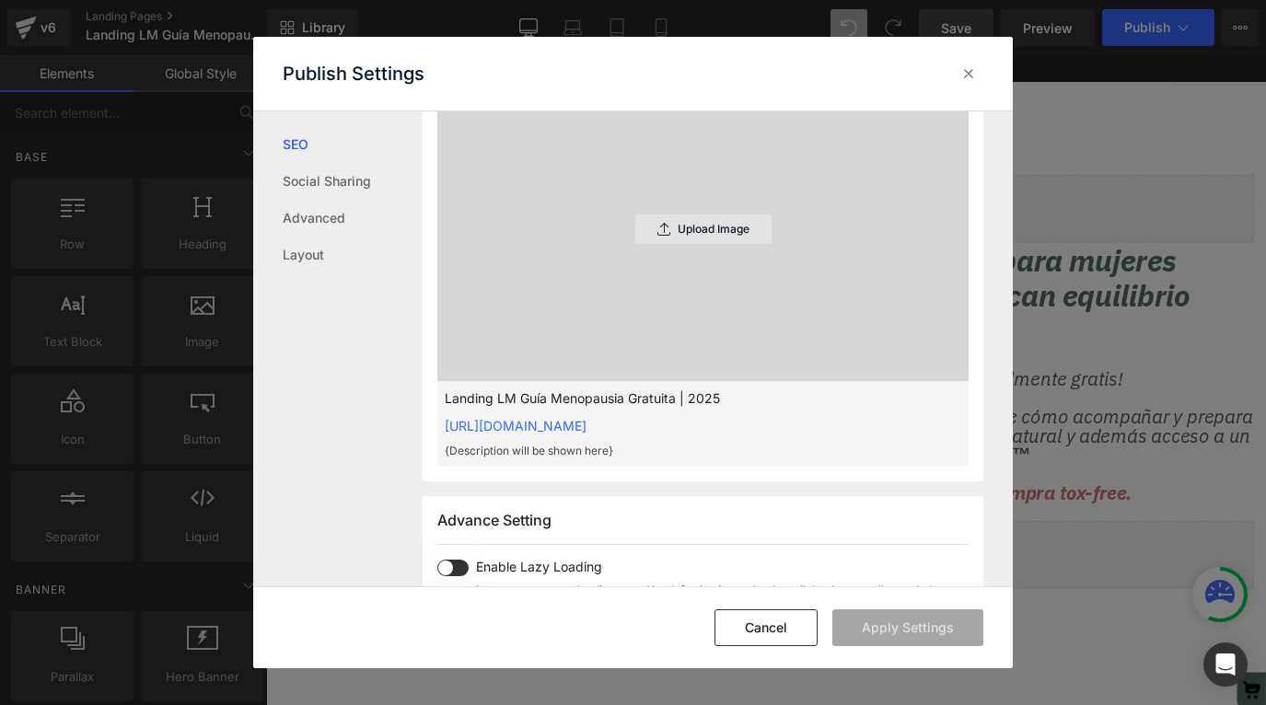
scroll to position [590, 0]
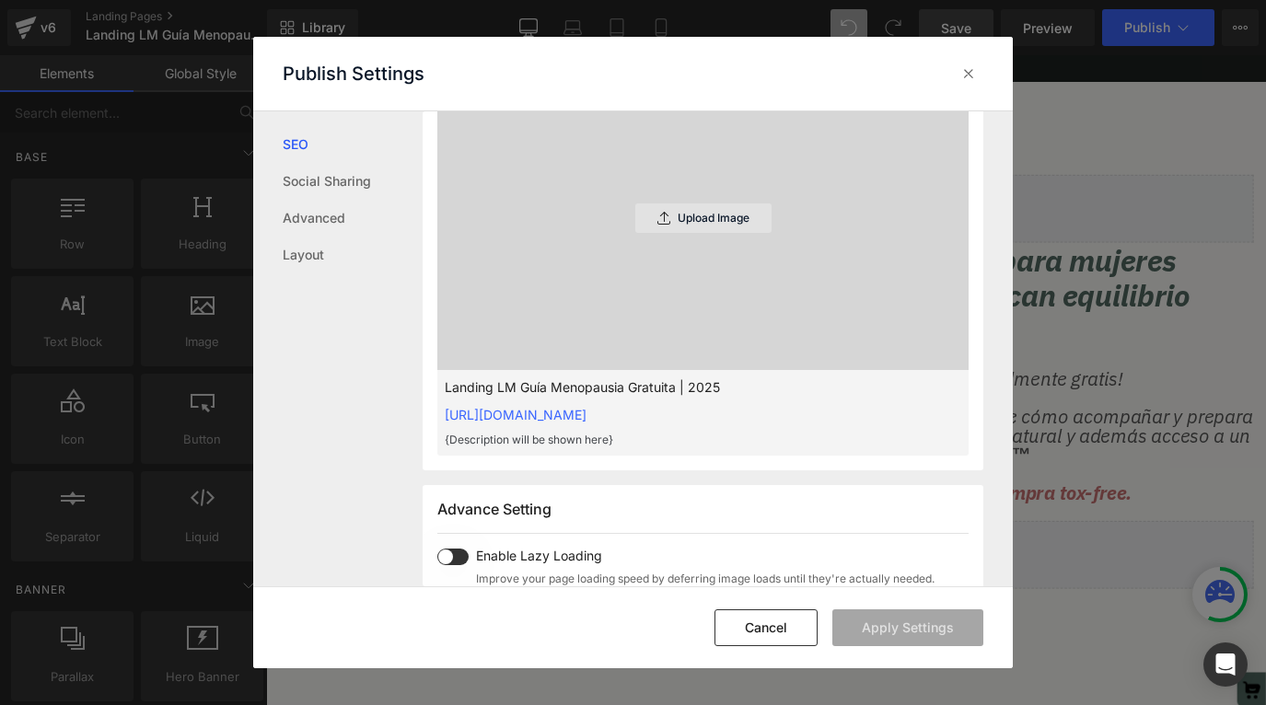
click at [696, 228] on div "Upload Image" at bounding box center [703, 217] width 136 height 29
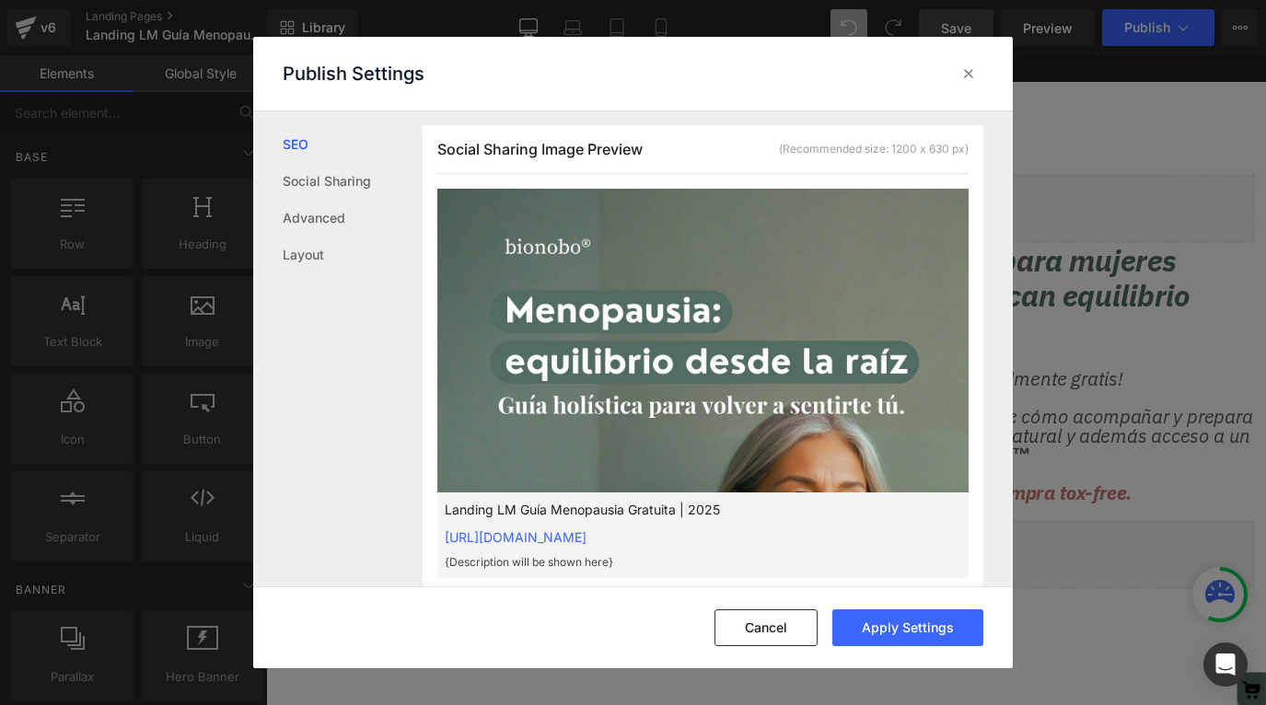
scroll to position [459, 0]
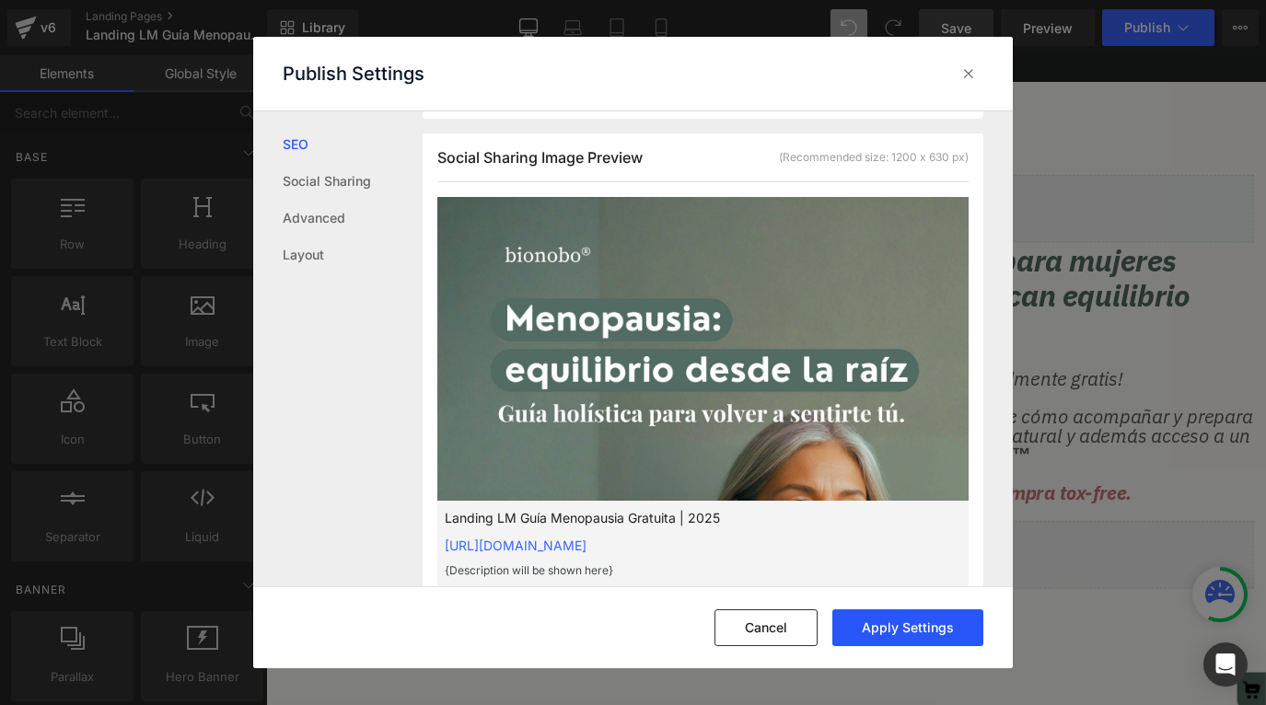
click at [924, 634] on button "Apply Settings" at bounding box center [907, 628] width 151 height 37
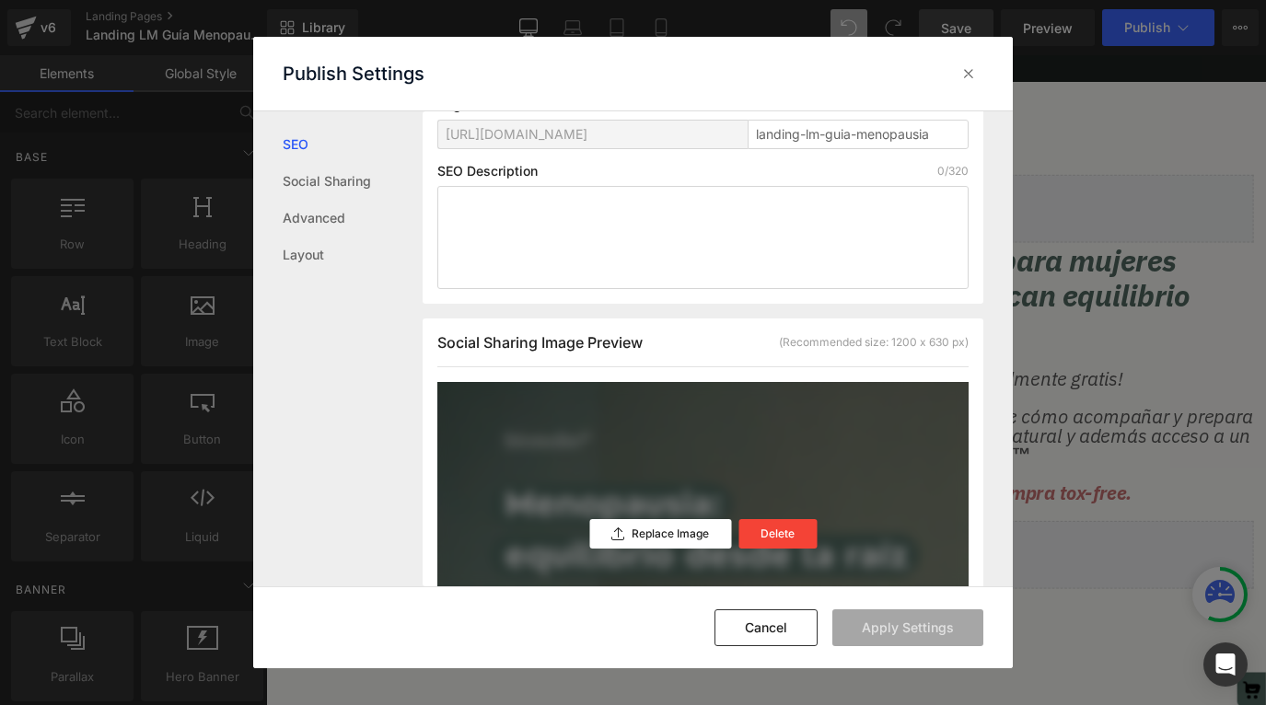
scroll to position [0, 0]
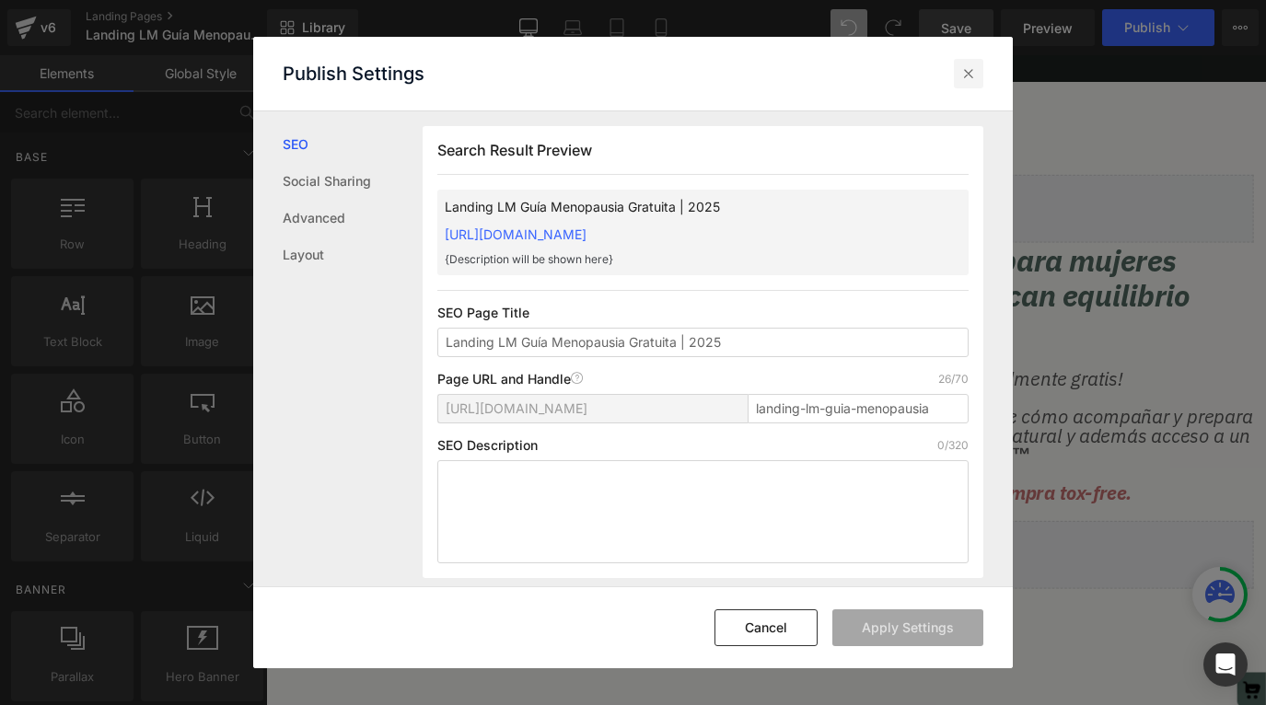
click at [978, 73] on div at bounding box center [968, 73] width 29 height 29
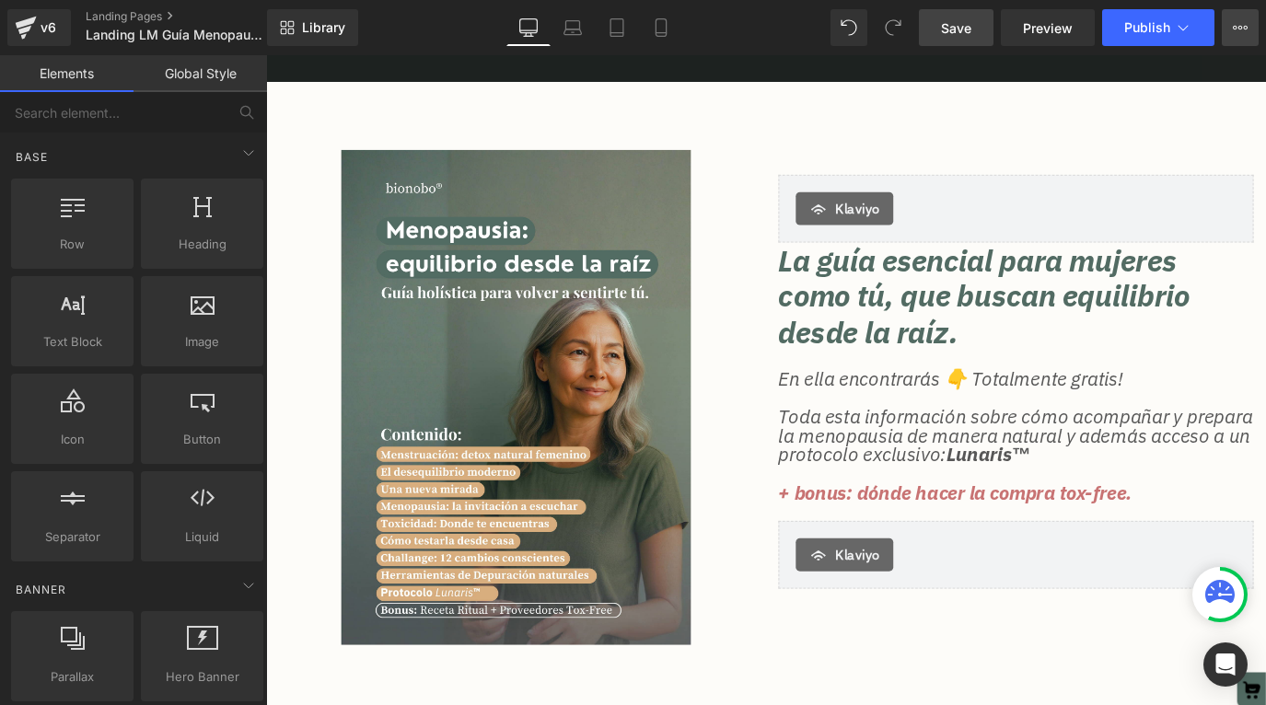
click at [1238, 35] on button "View Live Page View with current Template Save Template to Library Schedule Pub…" at bounding box center [1240, 27] width 37 height 37
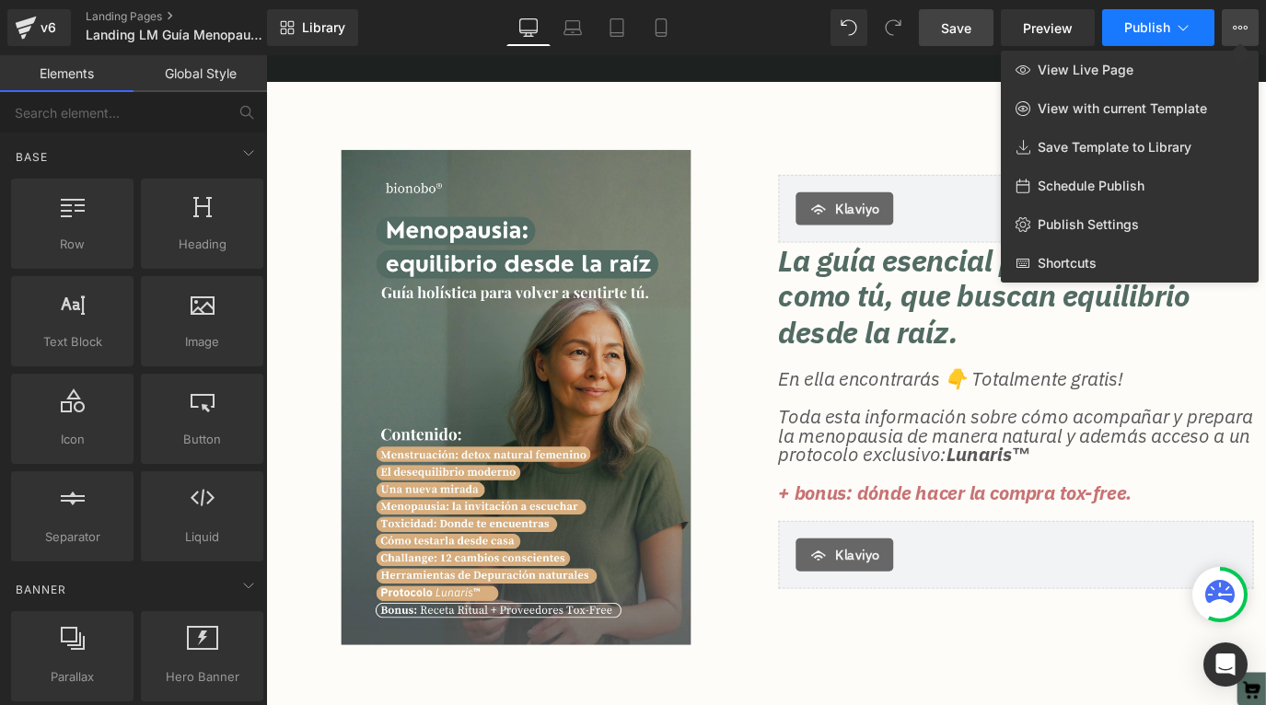
click at [1163, 31] on span "Publish" at bounding box center [1147, 27] width 46 height 15
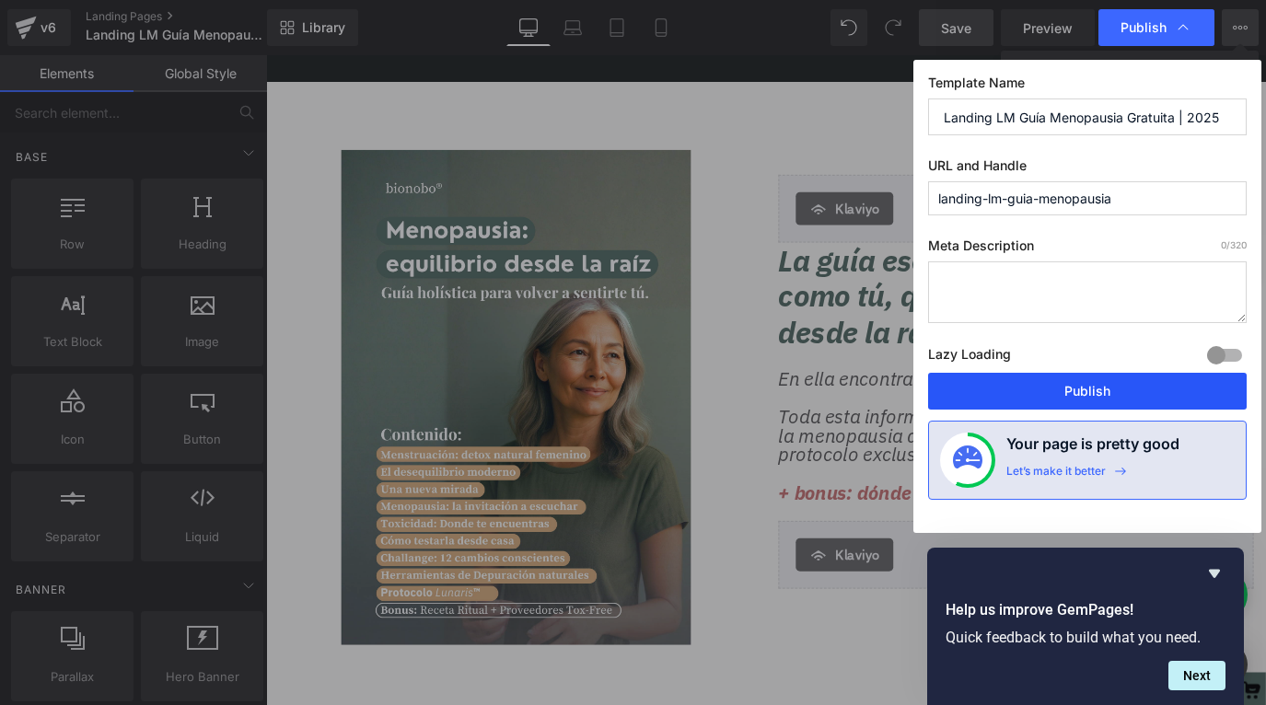
click at [1116, 396] on button "Publish" at bounding box center [1087, 391] width 319 height 37
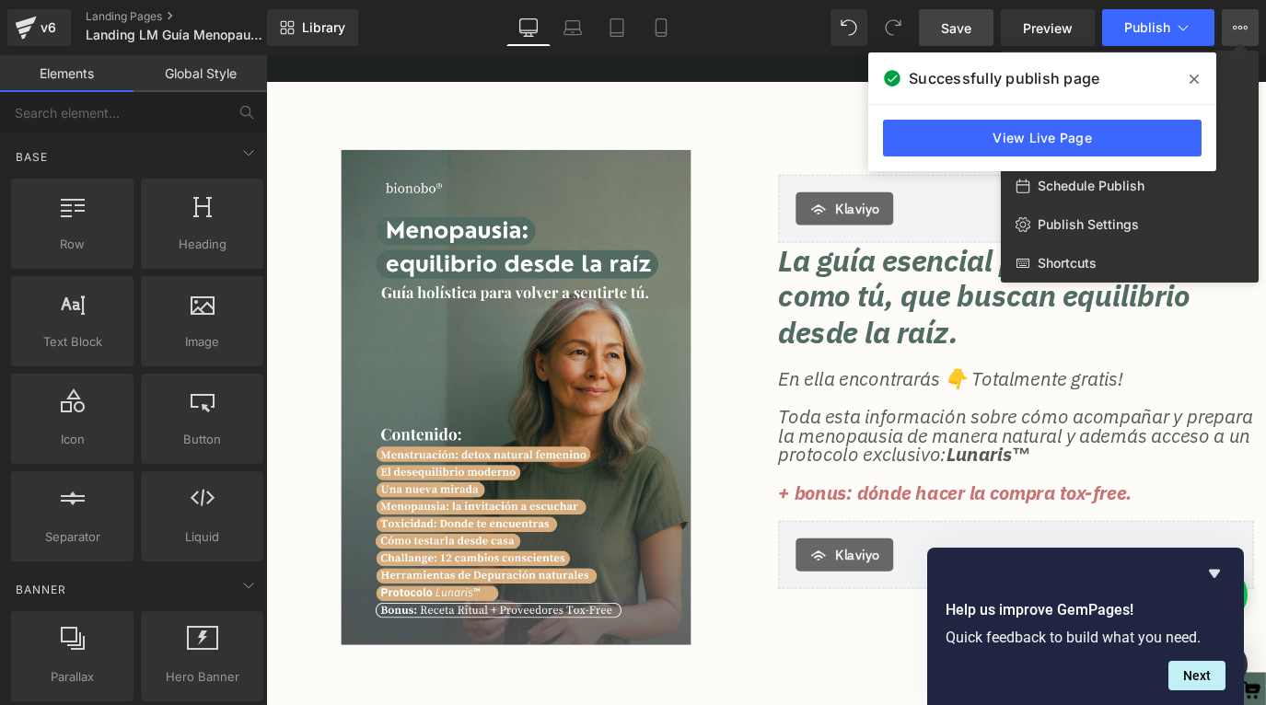
click at [1198, 78] on icon at bounding box center [1194, 79] width 9 height 15
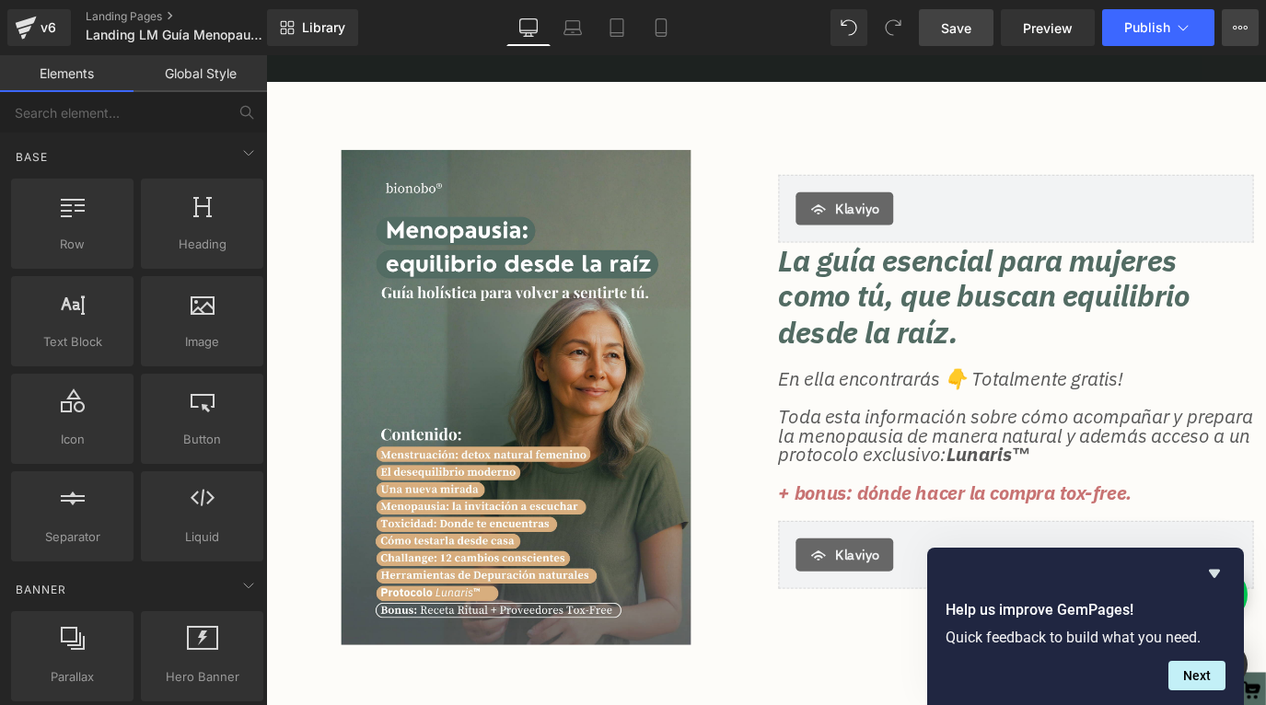
click at [1229, 25] on button "View Live Page View with current Template Save Template to Library Schedule Pub…" at bounding box center [1240, 27] width 37 height 37
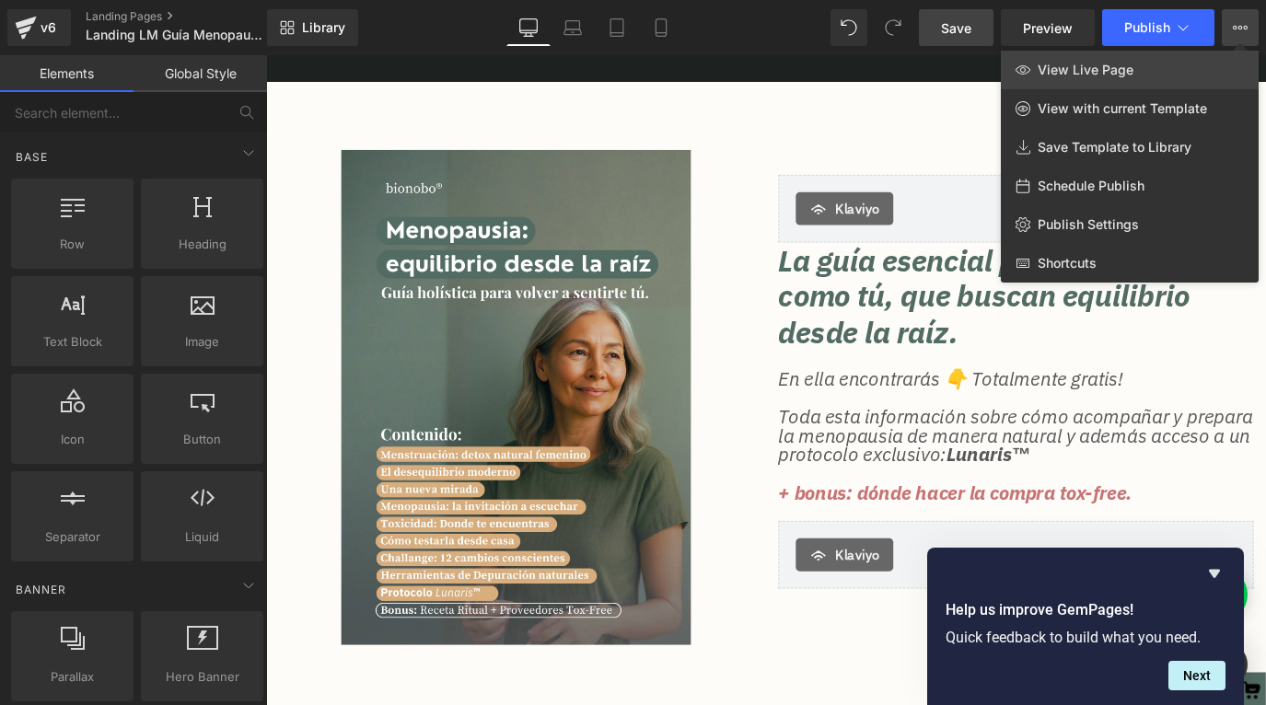
click at [1144, 74] on link "View Live Page" at bounding box center [1130, 70] width 258 height 39
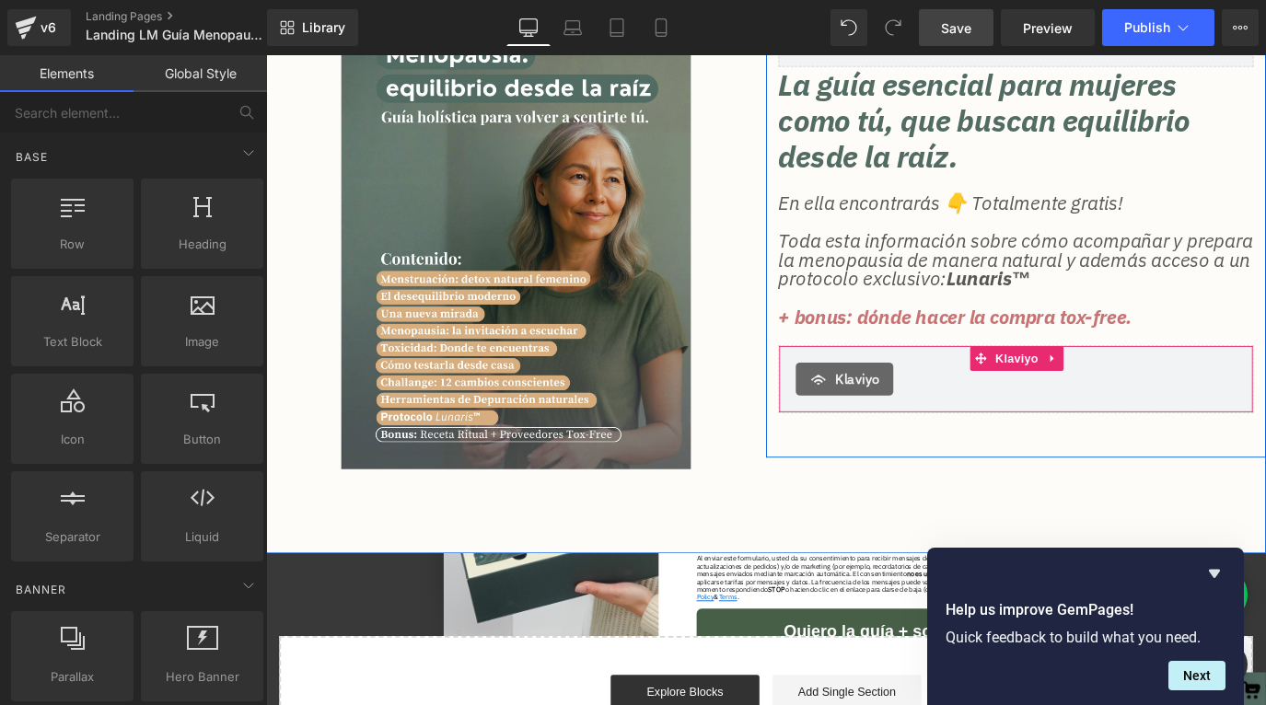
scroll to position [276, 0]
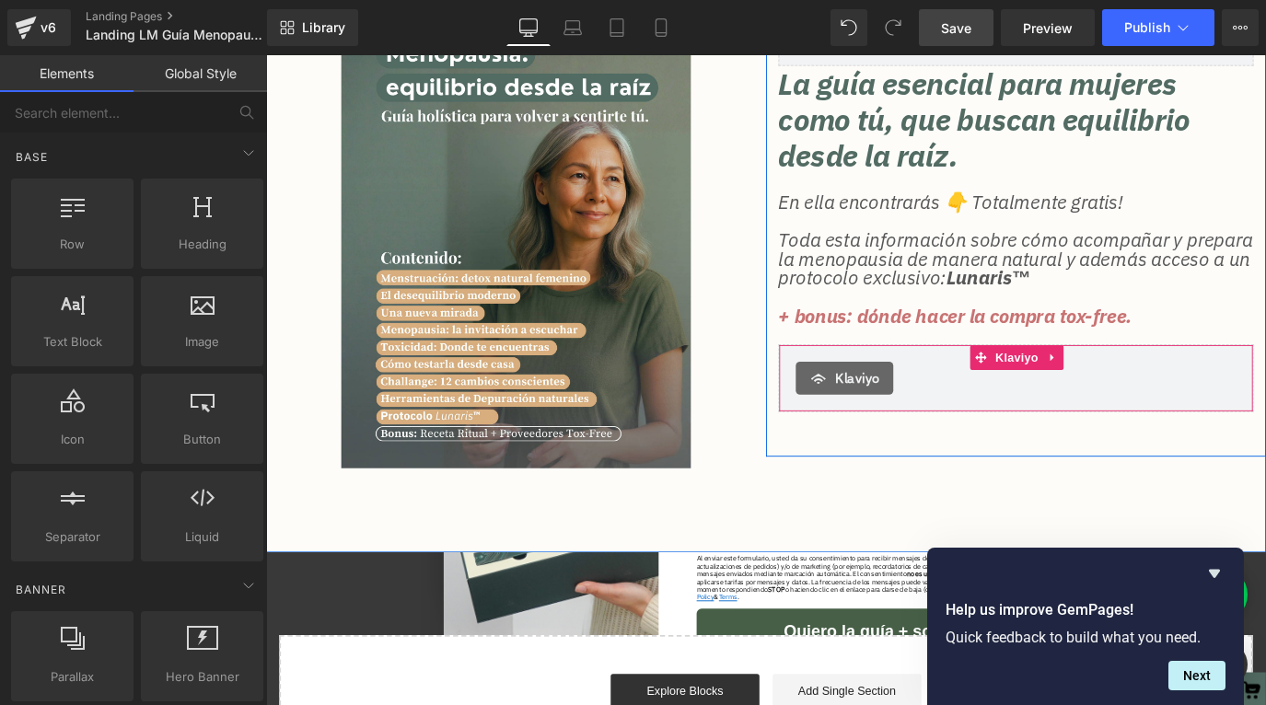
click at [939, 419] on span "Klaviyo" at bounding box center [926, 415] width 50 height 22
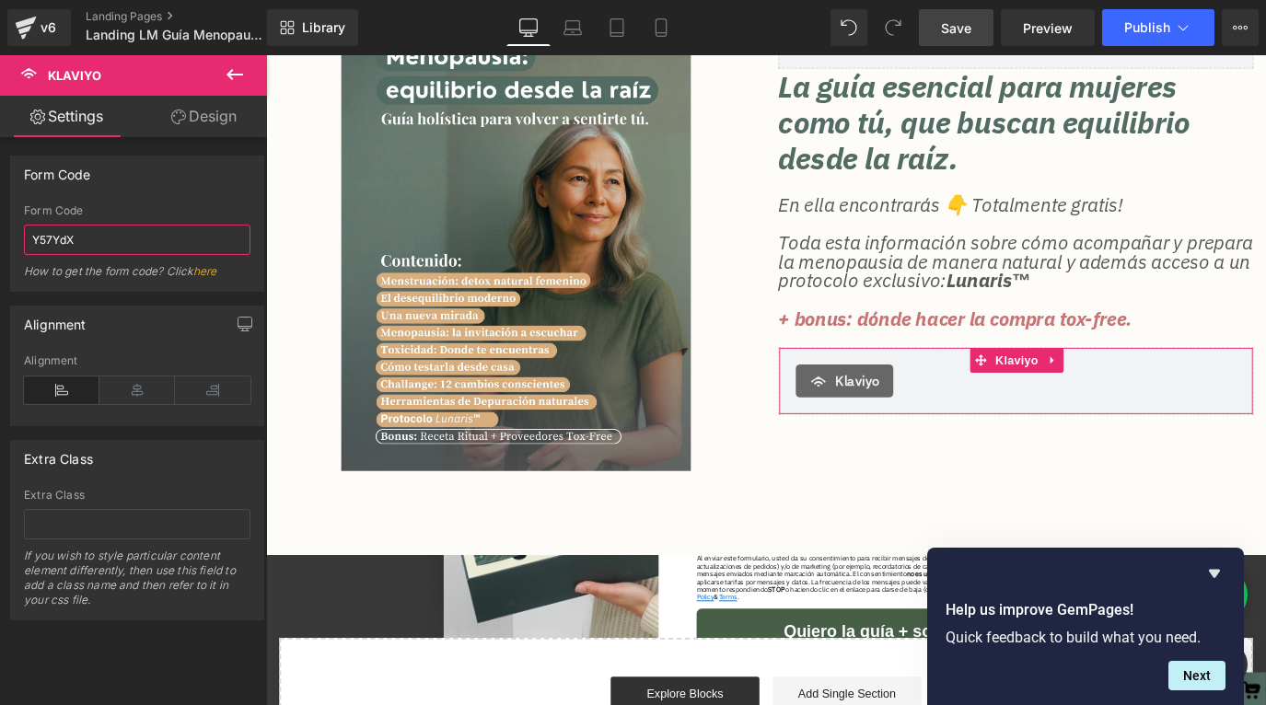
click at [143, 251] on input "Y57YdX" at bounding box center [137, 240] width 227 height 30
paste input "<div class="klaviyo-form-Up8fPX"></div>"
type input "Up8fPX"
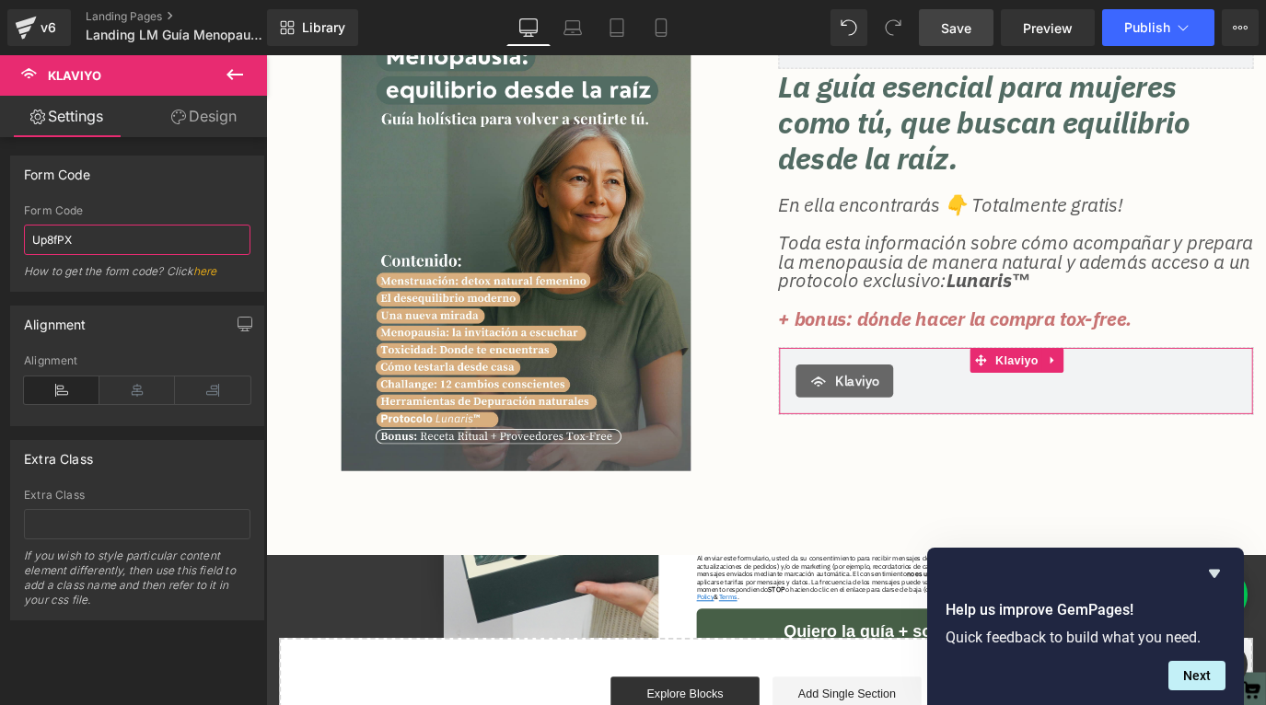
scroll to position [0, 0]
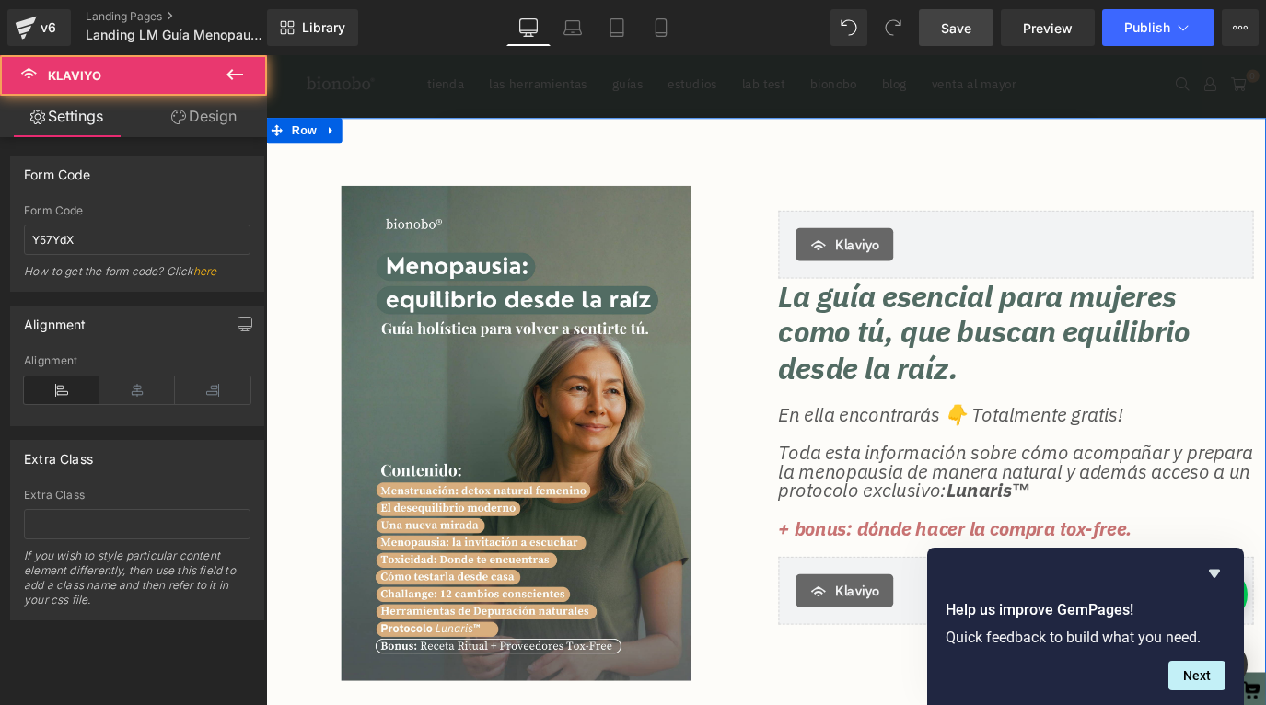
click at [942, 280] on div "Klaviyo" at bounding box center [910, 266] width 109 height 37
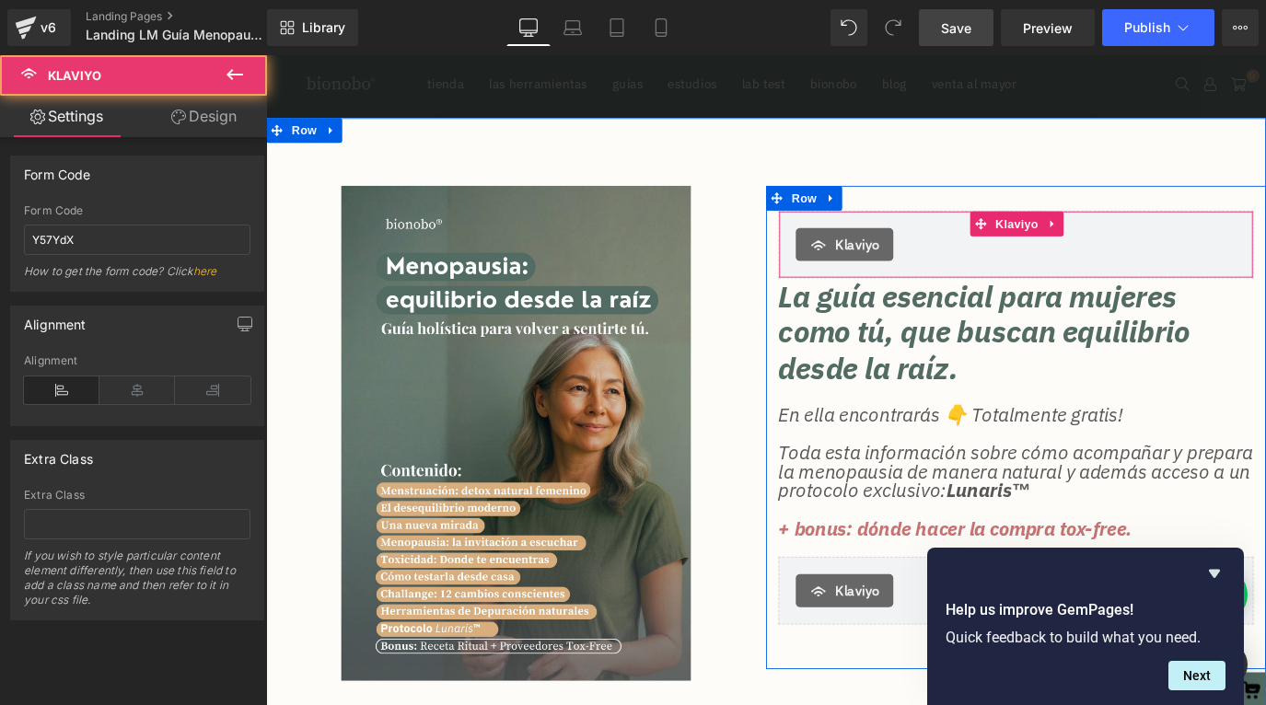
scroll to position [60, 0]
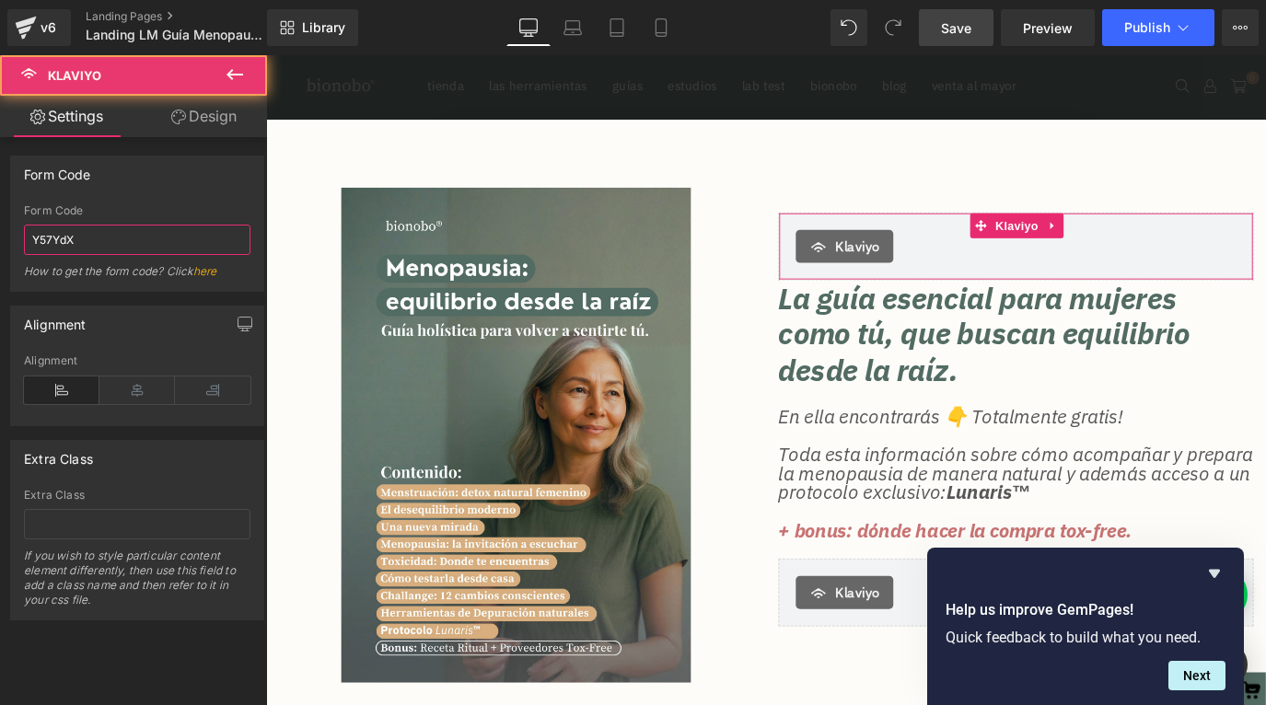
click at [138, 238] on input "Y57YdX" at bounding box center [137, 240] width 227 height 30
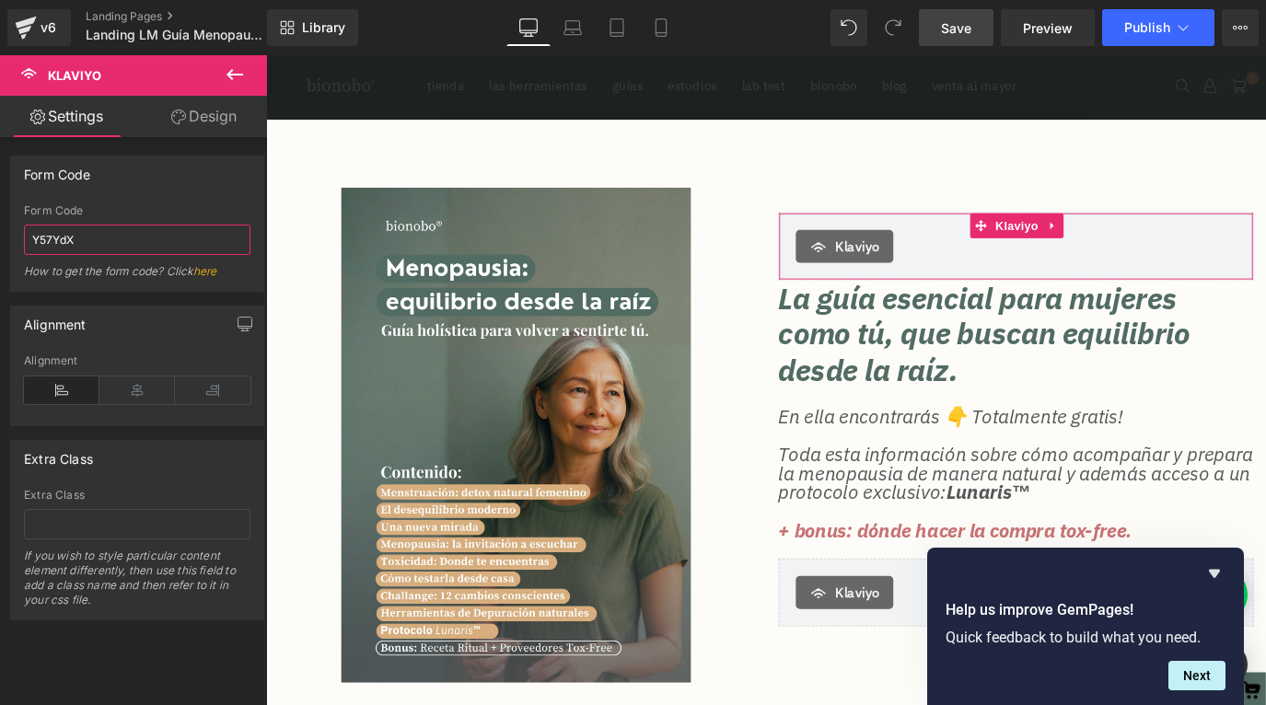
paste input "<div class="klaviyo-form-Up8fPX"></div>"
type input "Up8fPX"
click at [967, 31] on span "Save" at bounding box center [956, 27] width 30 height 19
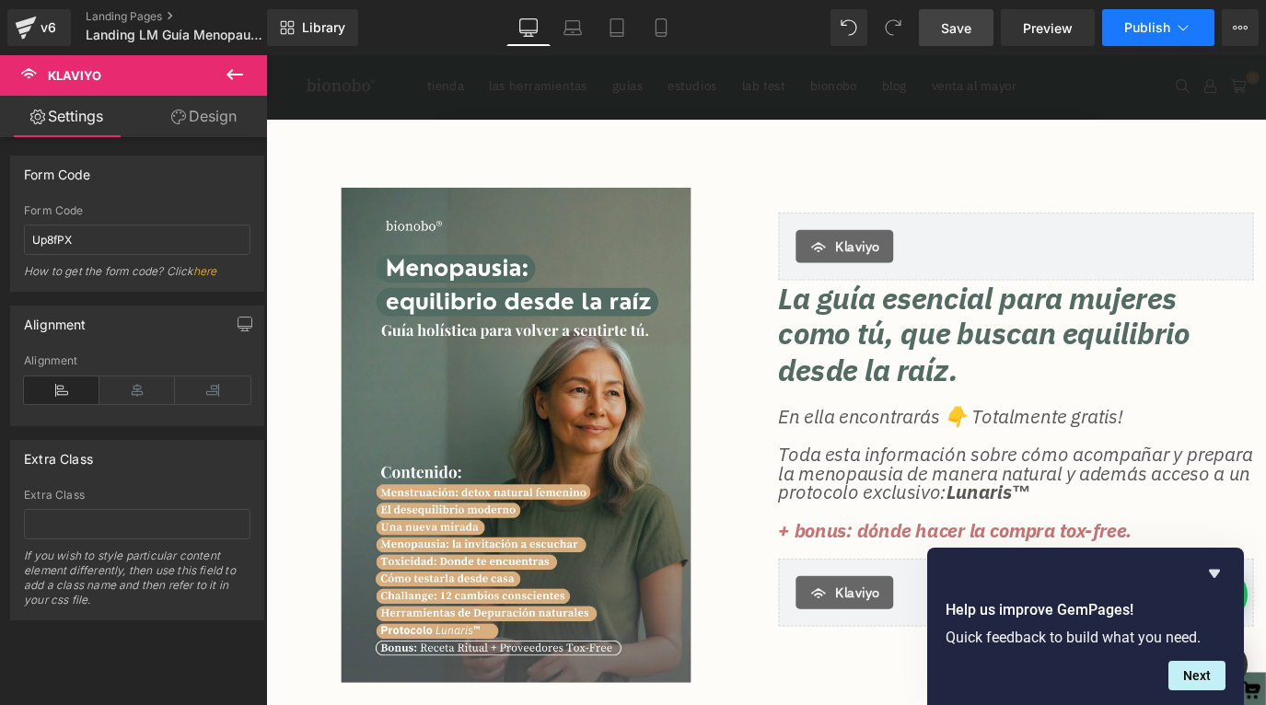
click at [1183, 24] on icon at bounding box center [1183, 27] width 18 height 18
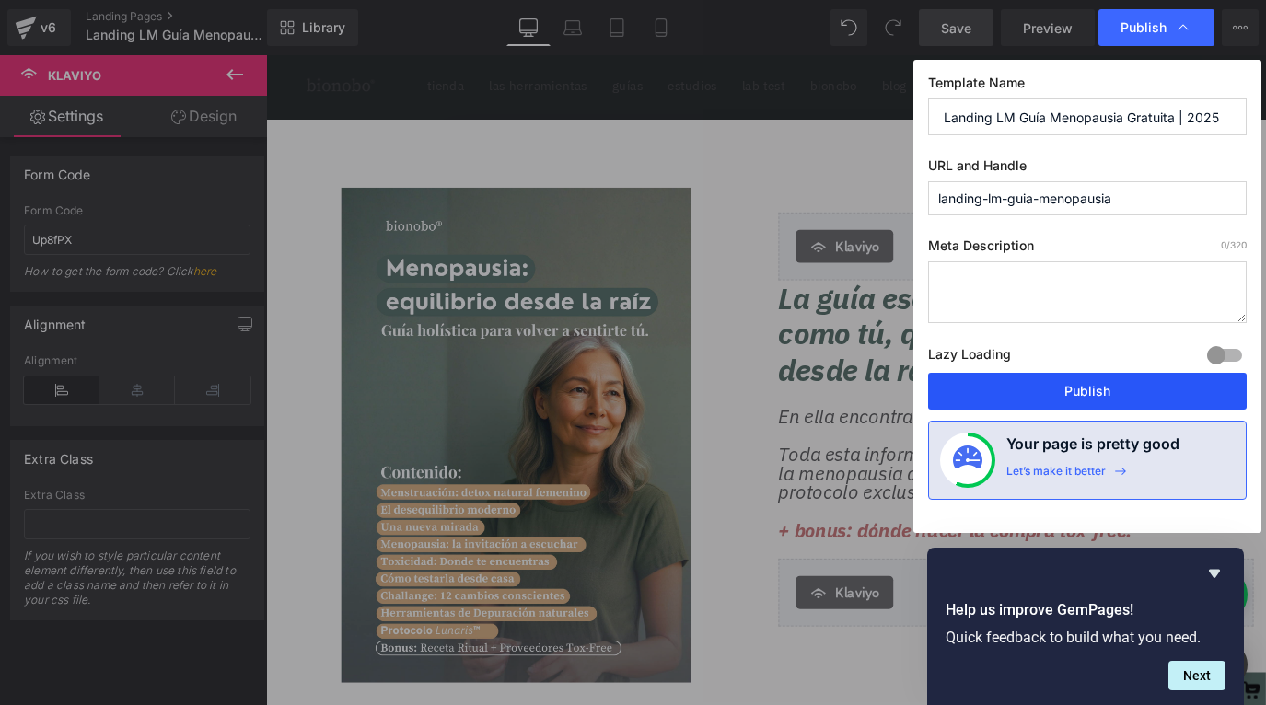
click at [1099, 394] on button "Publish" at bounding box center [1087, 391] width 319 height 37
